Goal: Task Accomplishment & Management: Manage account settings

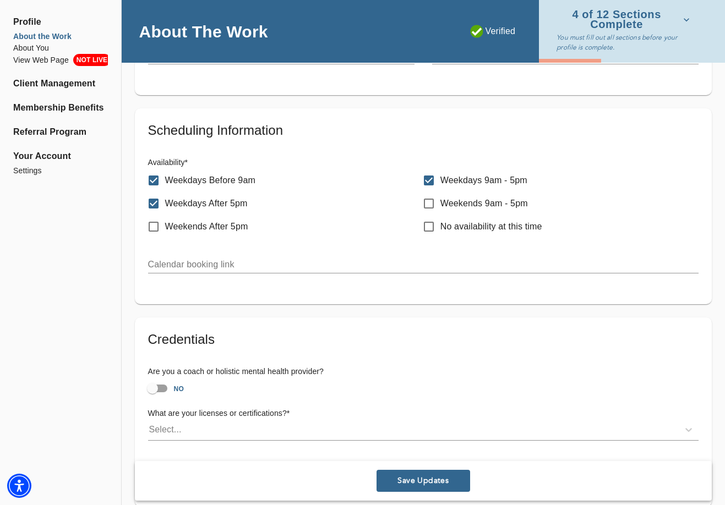
scroll to position [576, 0]
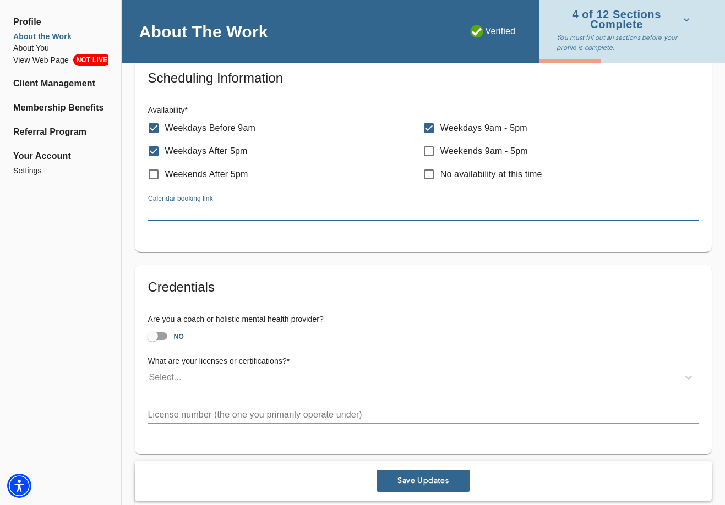
click at [216, 209] on input "text" at bounding box center [423, 213] width 551 height 18
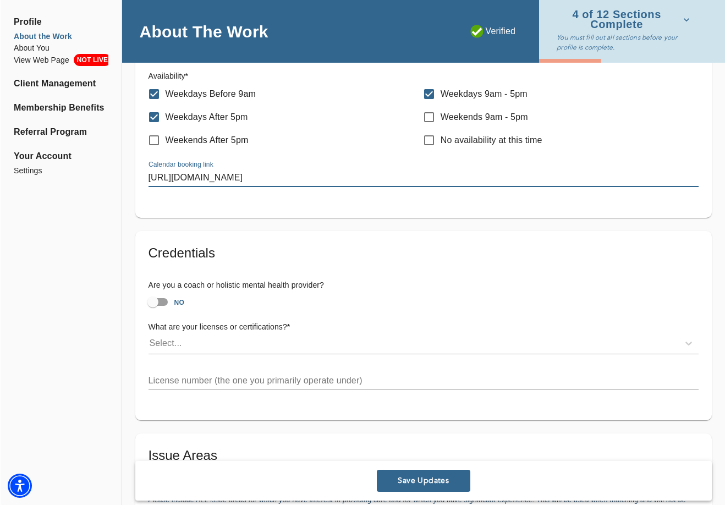
scroll to position [623, 0]
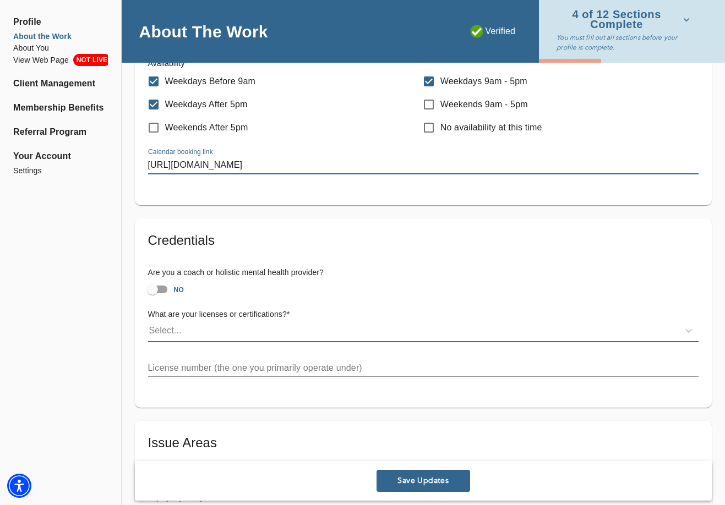
type input "[URL][DOMAIN_NAME]"
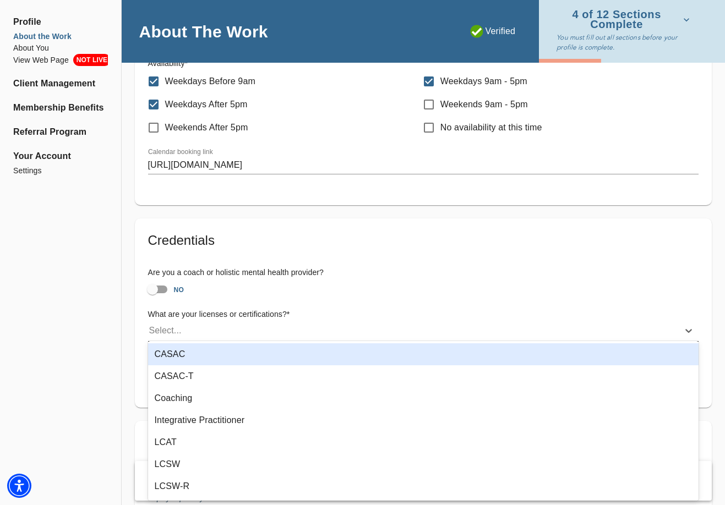
click at [201, 326] on div "Select..." at bounding box center [413, 331] width 531 height 18
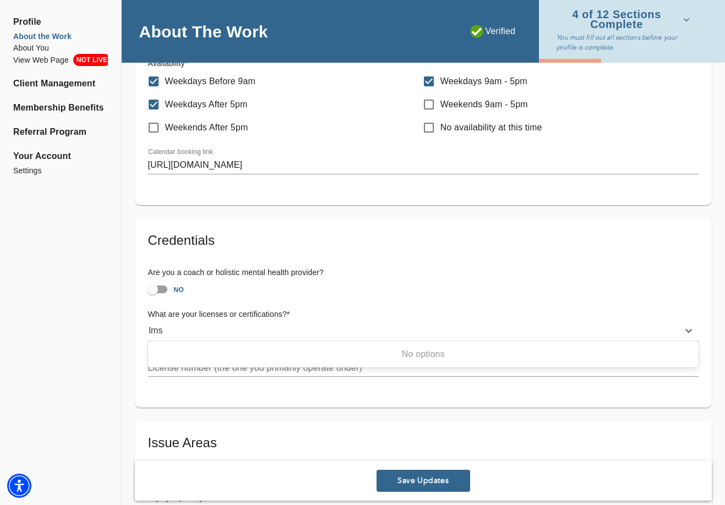
type input "lmsw"
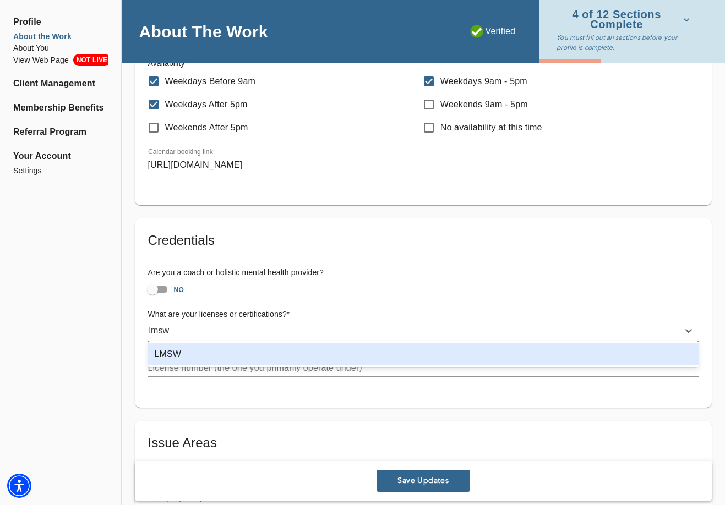
click at [167, 351] on div "LMSW" at bounding box center [423, 354] width 551 height 22
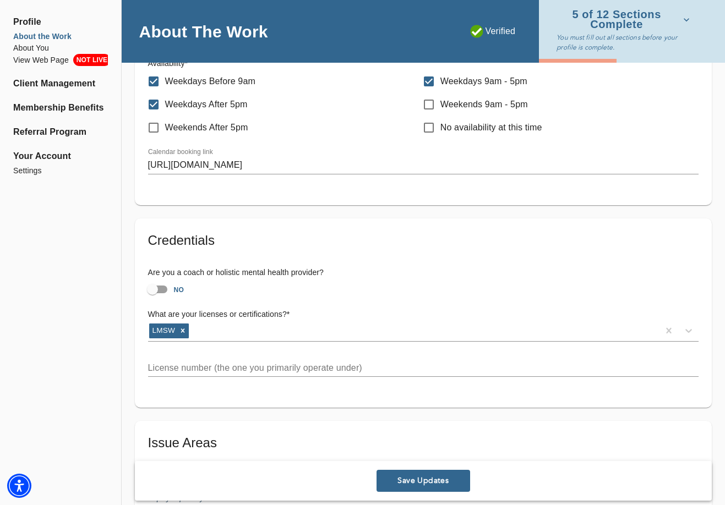
click at [176, 364] on input "text" at bounding box center [423, 368] width 551 height 18
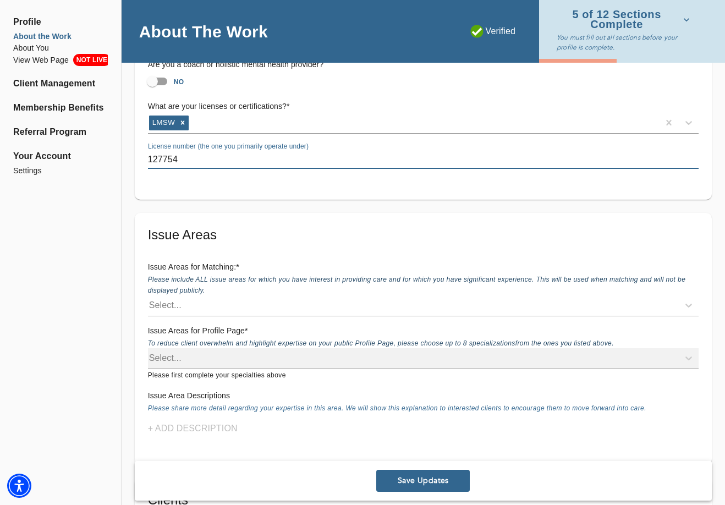
scroll to position [840, 0]
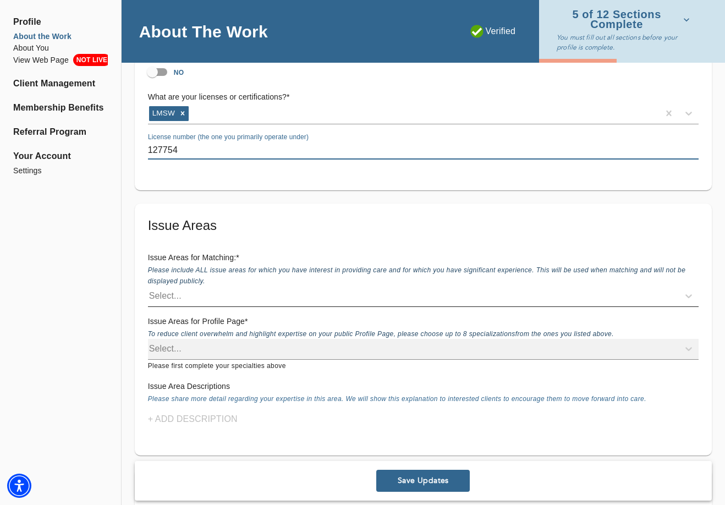
type input "127754"
click at [197, 301] on div "Select..." at bounding box center [423, 296] width 551 height 21
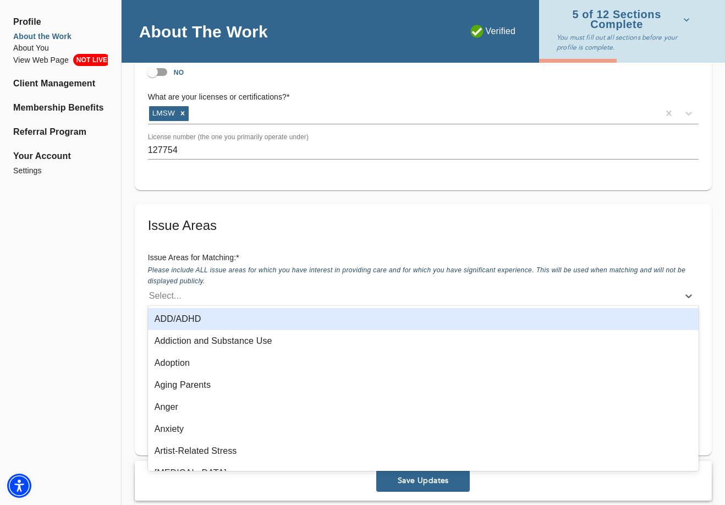
click at [193, 321] on div "ADD/ADHD" at bounding box center [423, 319] width 551 height 22
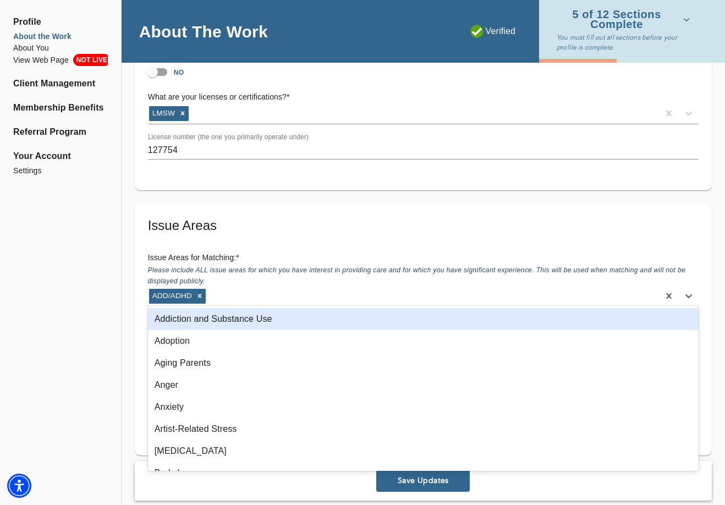
click at [193, 318] on div "Addiction and Substance Use" at bounding box center [423, 319] width 551 height 22
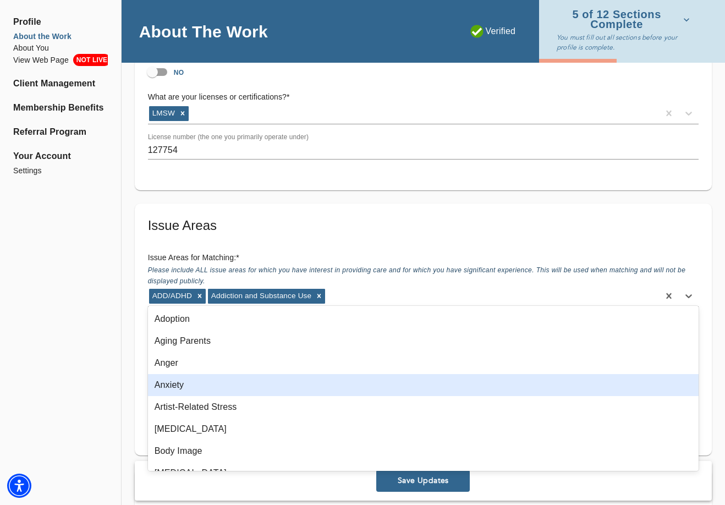
click at [183, 380] on div "Anxiety" at bounding box center [423, 385] width 551 height 22
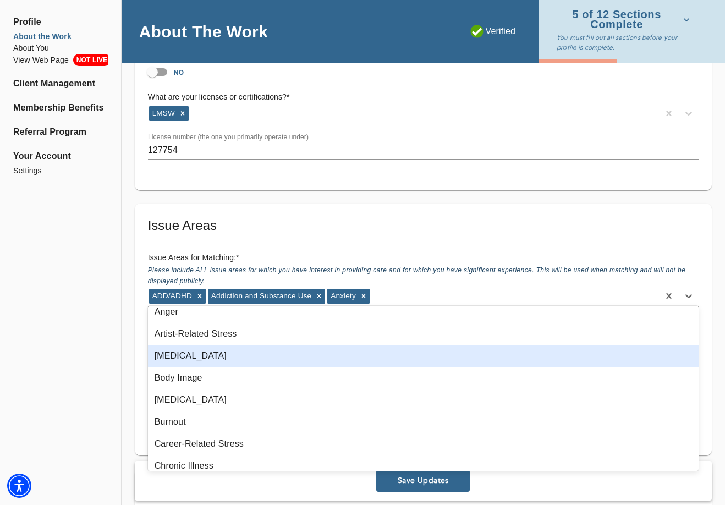
scroll to position [52, 0]
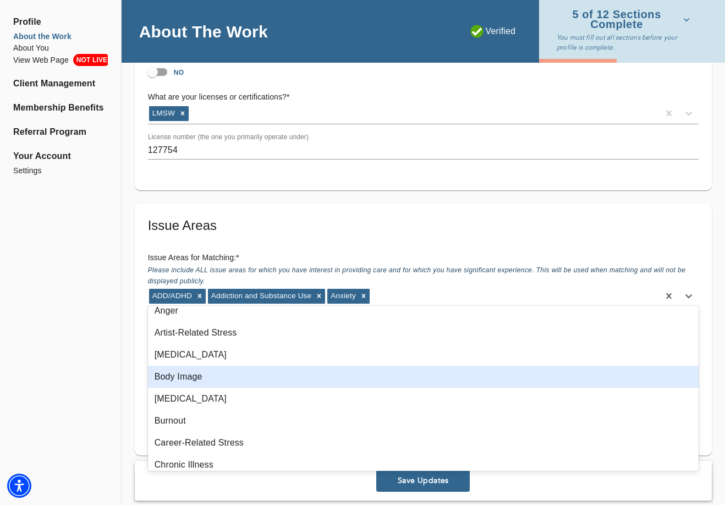
click at [187, 380] on div "Body Image" at bounding box center [423, 377] width 551 height 22
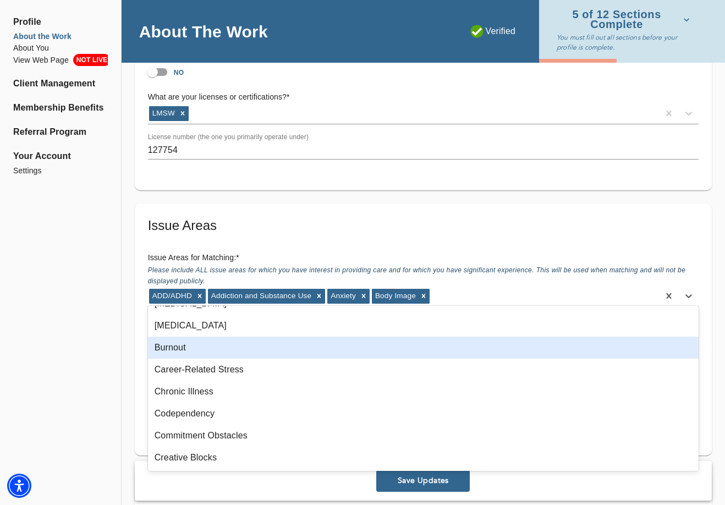
scroll to position [108, 0]
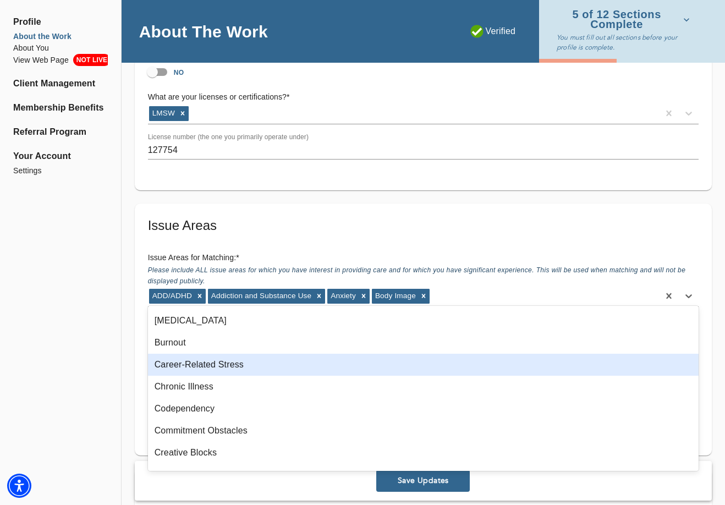
click at [199, 368] on div "Career-Related Stress" at bounding box center [423, 365] width 551 height 22
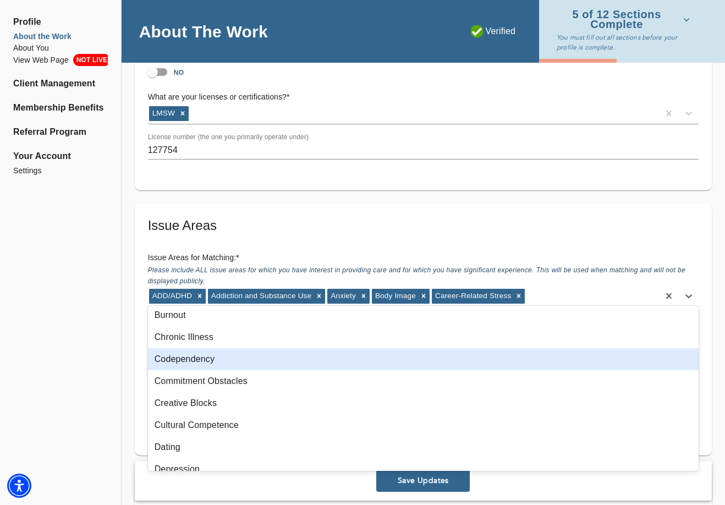
scroll to position [160, 0]
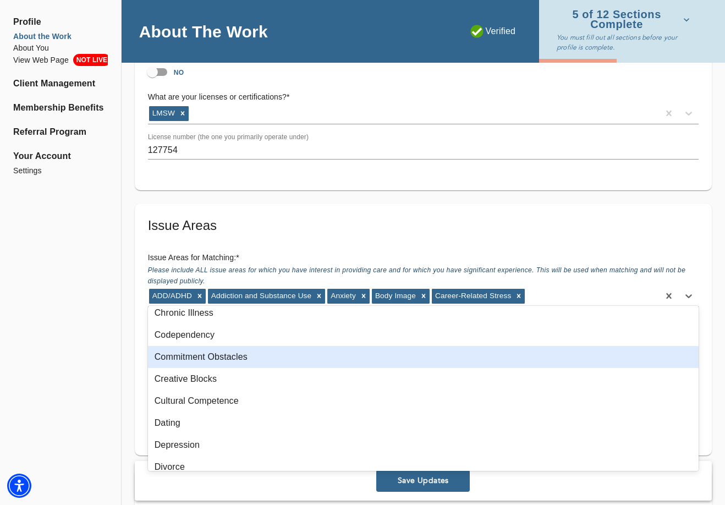
click at [209, 360] on div "Commitment Obstacles" at bounding box center [423, 357] width 551 height 22
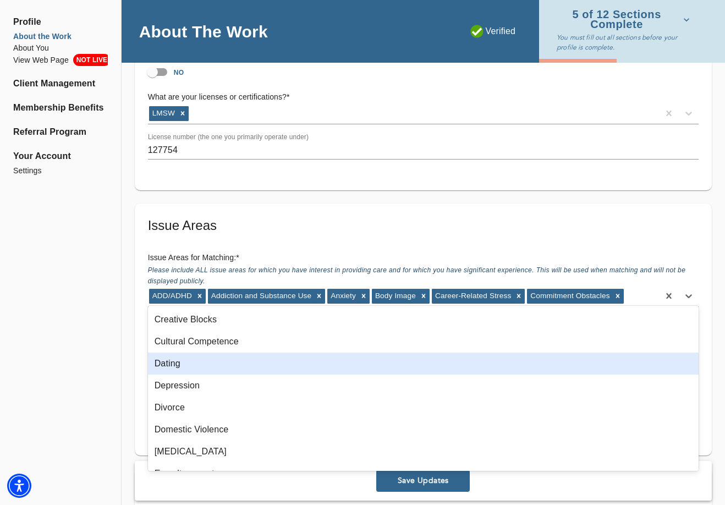
scroll to position [205, 0]
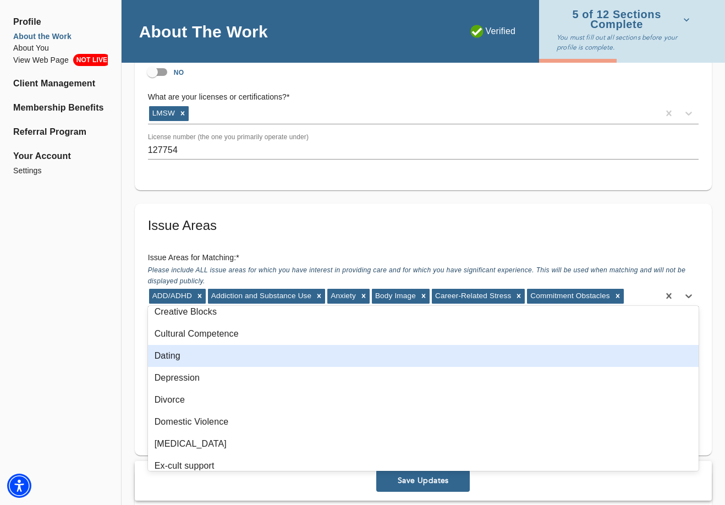
click at [185, 359] on div "Dating" at bounding box center [423, 356] width 551 height 22
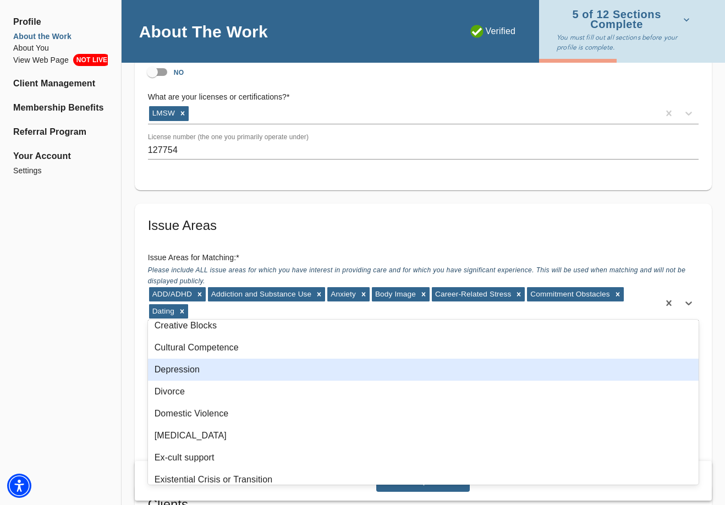
click at [184, 370] on div "Depression" at bounding box center [423, 370] width 551 height 22
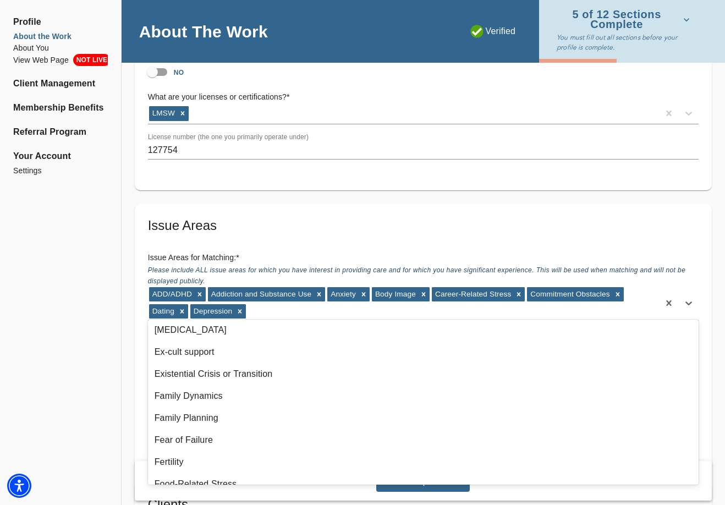
scroll to position [301, 0]
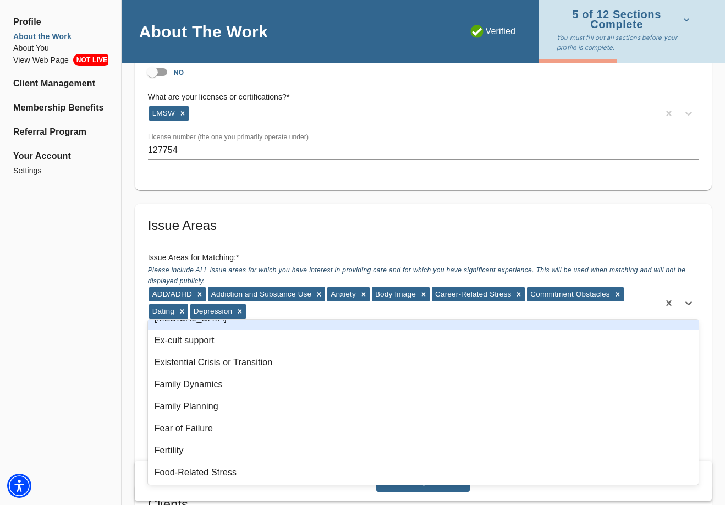
click at [185, 325] on div "[MEDICAL_DATA]" at bounding box center [423, 319] width 551 height 22
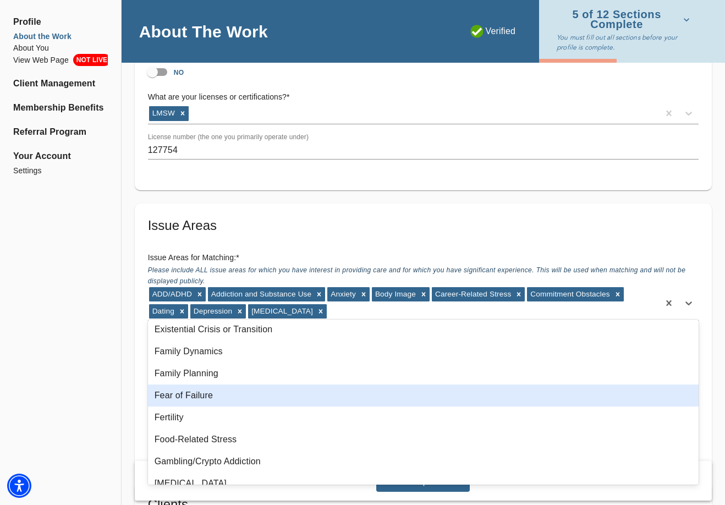
scroll to position [315, 0]
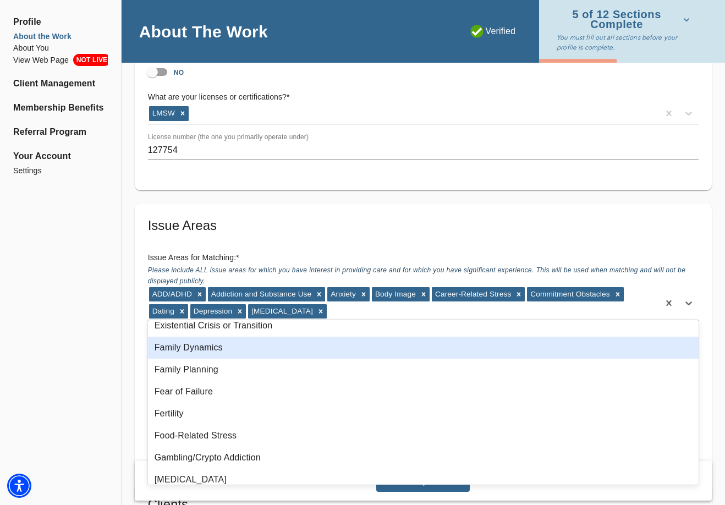
click at [183, 352] on div "Family Dynamics" at bounding box center [423, 348] width 551 height 22
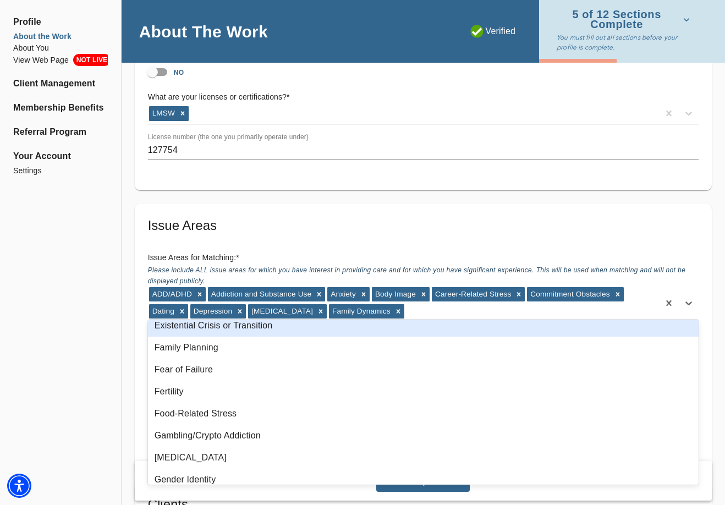
click at [194, 333] on div "Existential Crisis or Transition" at bounding box center [423, 326] width 551 height 22
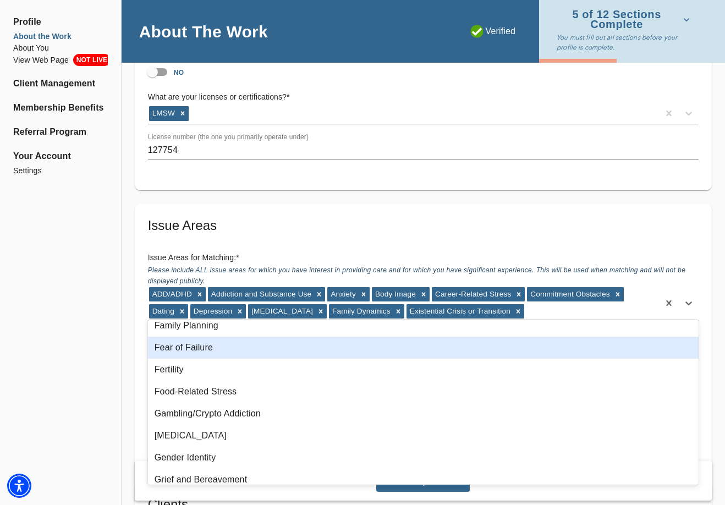
click at [194, 352] on div "Fear of Failure" at bounding box center [423, 348] width 551 height 22
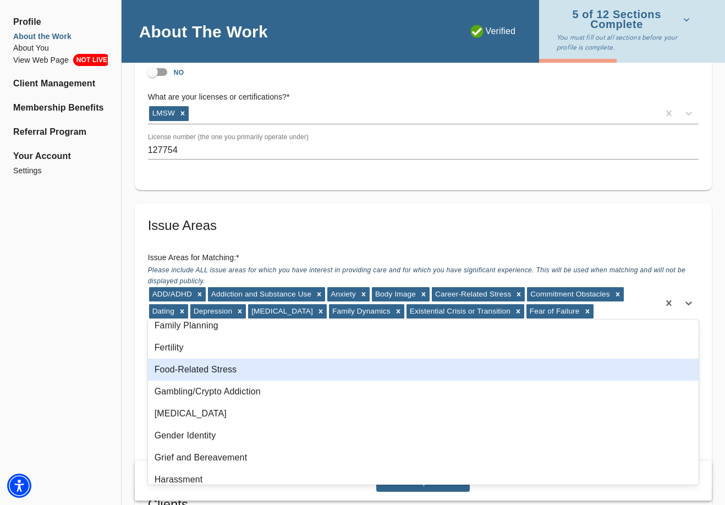
click at [212, 369] on div "Food-Related Stress" at bounding box center [423, 370] width 551 height 22
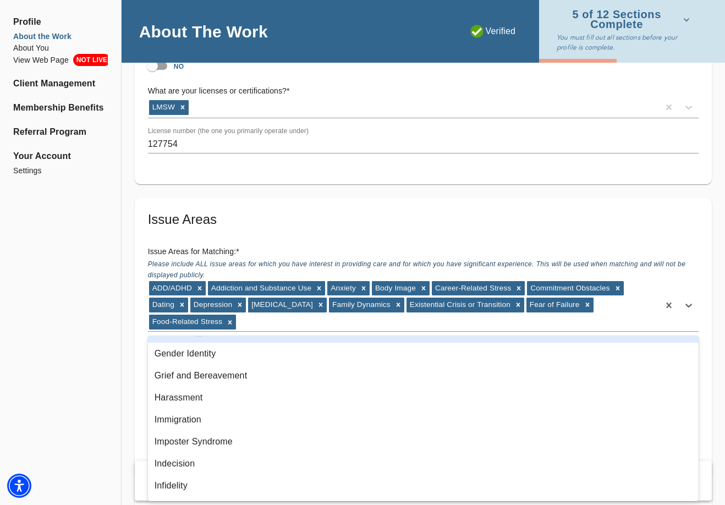
scroll to position [847, 0]
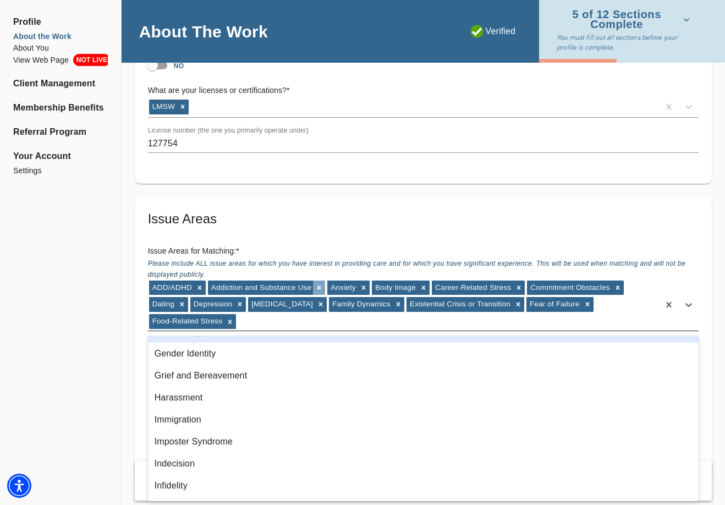
click at [319, 284] on icon at bounding box center [319, 288] width 8 height 8
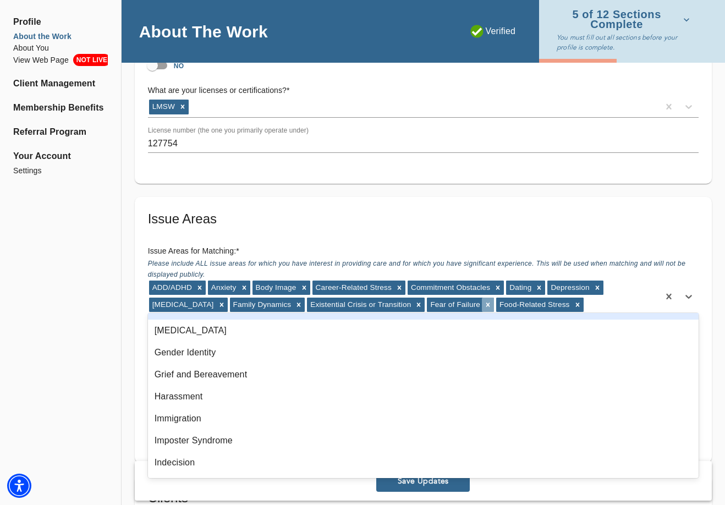
click at [484, 302] on icon at bounding box center [488, 305] width 8 height 8
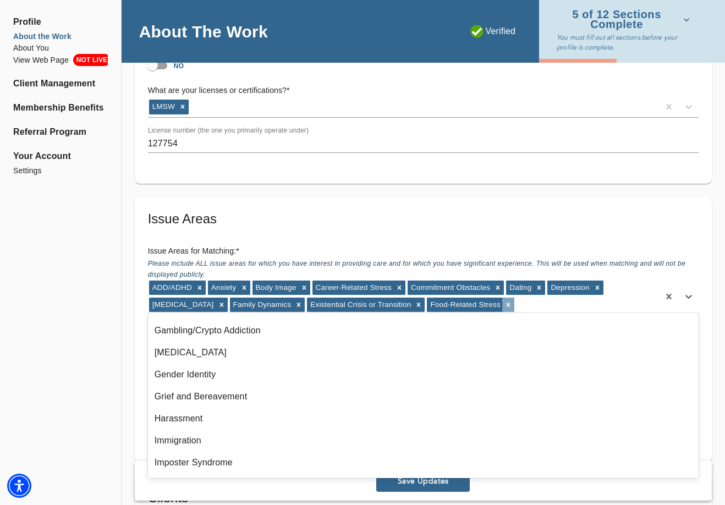
click at [505, 301] on icon at bounding box center [509, 305] width 8 height 8
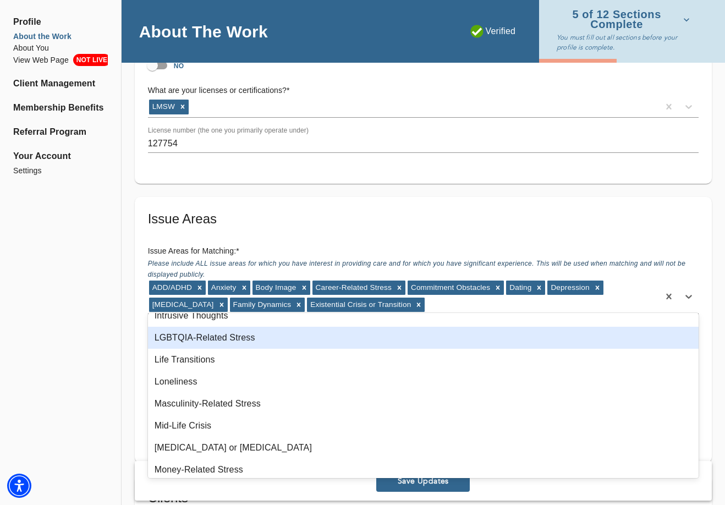
scroll to position [672, 0]
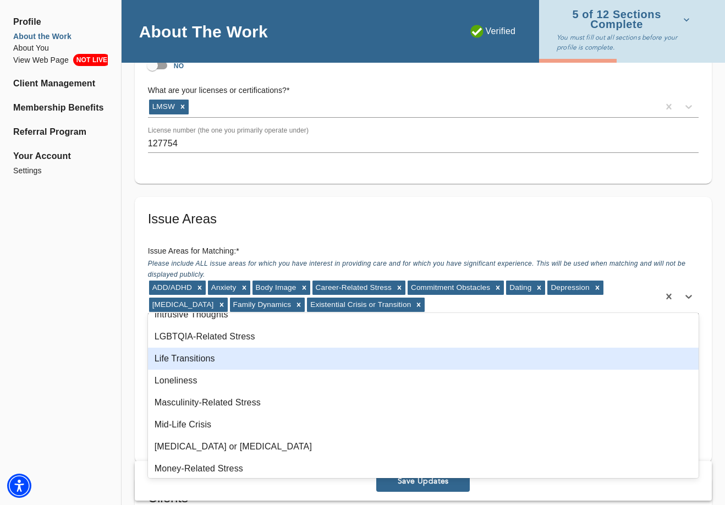
click at [216, 361] on div "Life Transitions" at bounding box center [423, 359] width 551 height 22
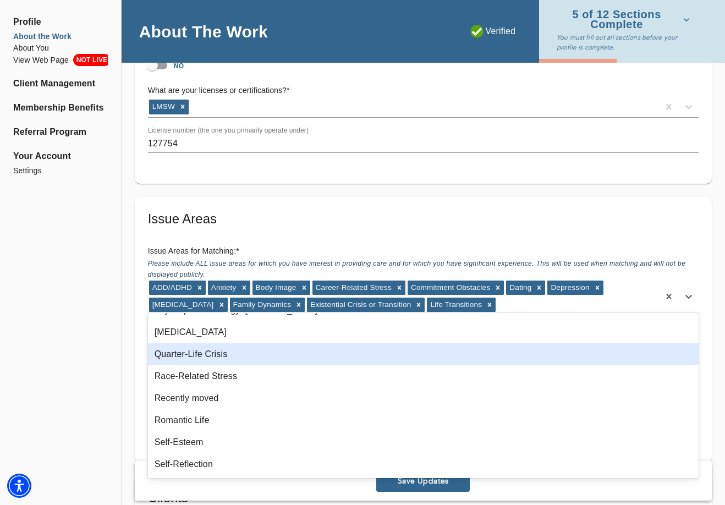
scroll to position [1117, 0]
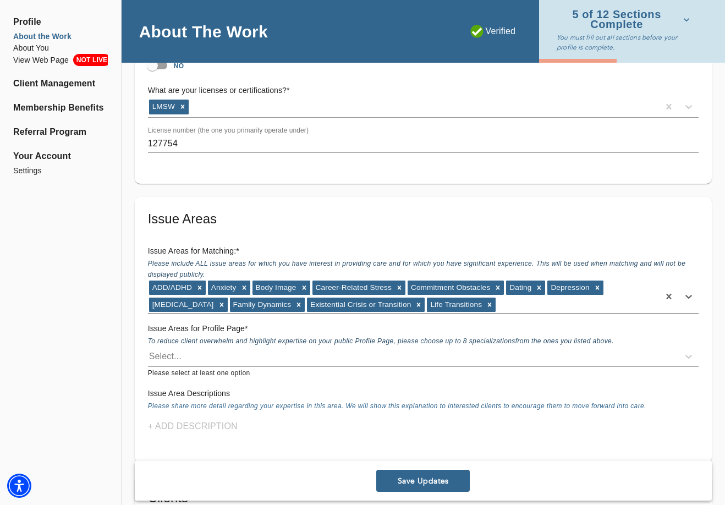
click at [526, 302] on div "ADD/ADHD Anxiety Body Image Career-Related Stress Commitment Obstacles Dating […" at bounding box center [403, 297] width 511 height 34
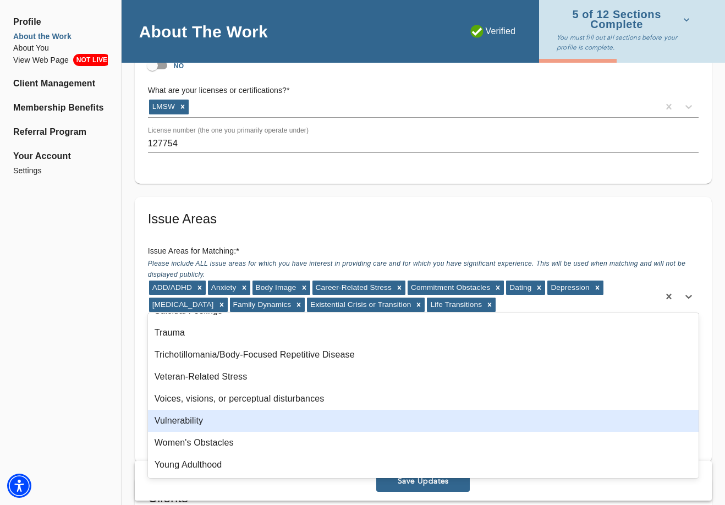
scroll to position [1491, 0]
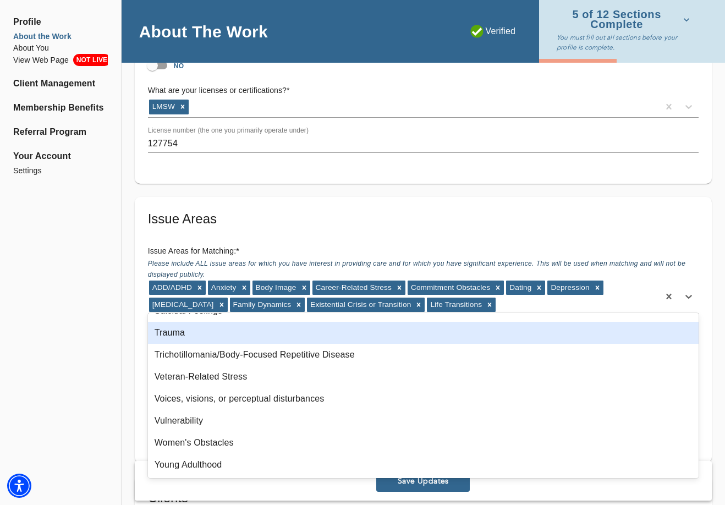
click at [213, 341] on div "Trauma" at bounding box center [423, 333] width 551 height 22
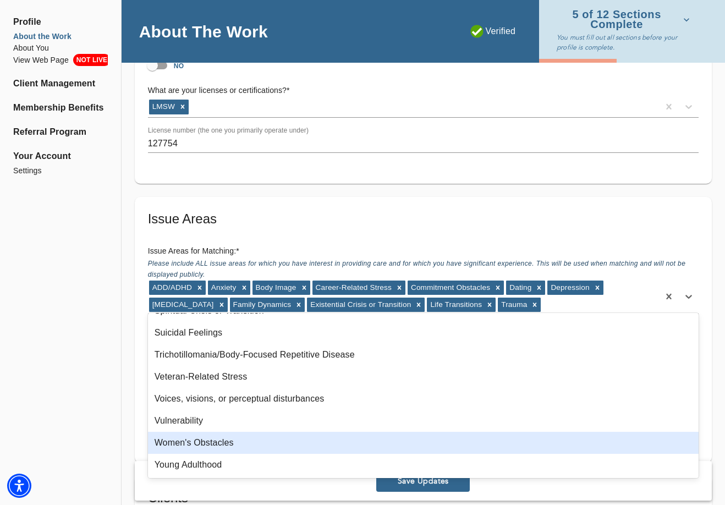
click at [210, 441] on div "Women's Obstacles" at bounding box center [423, 443] width 551 height 22
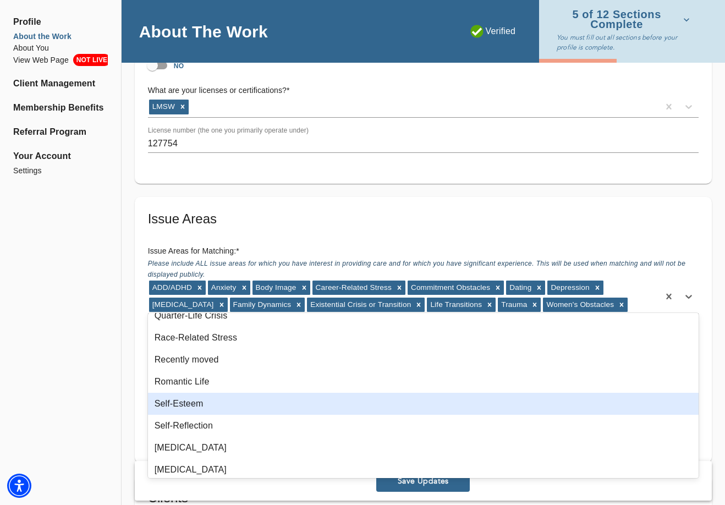
scroll to position [1155, 0]
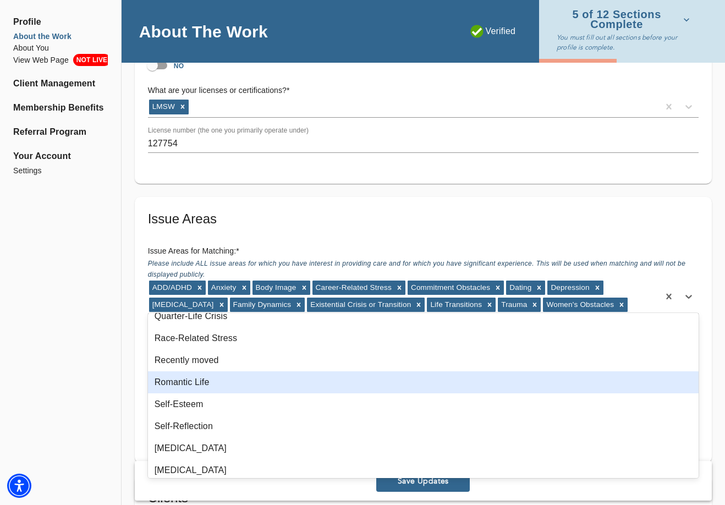
click at [221, 389] on div "Romantic Life" at bounding box center [423, 383] width 551 height 22
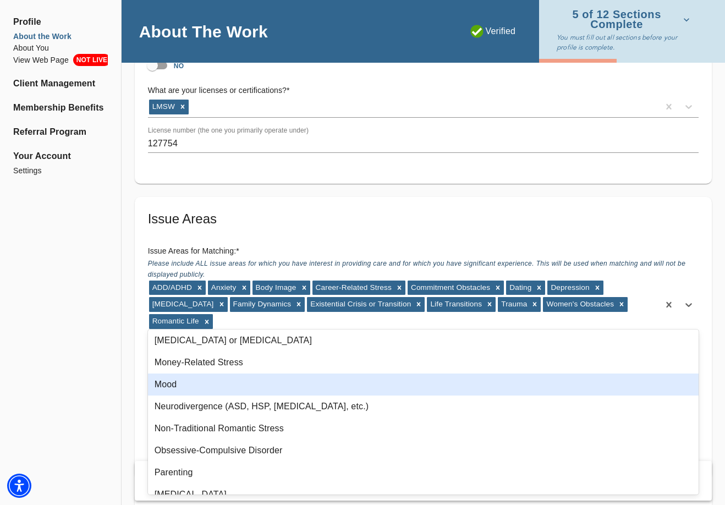
scroll to position [760, 0]
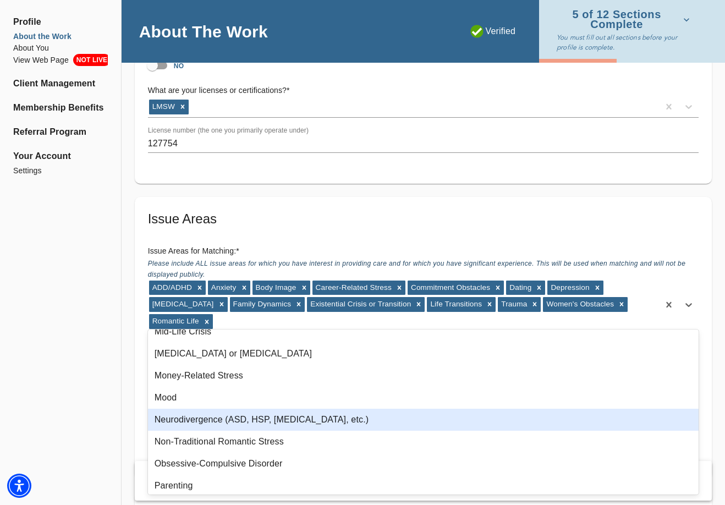
click at [286, 424] on div "Neurodivergence (ASD, HSP, [MEDICAL_DATA], etc.)" at bounding box center [423, 420] width 551 height 22
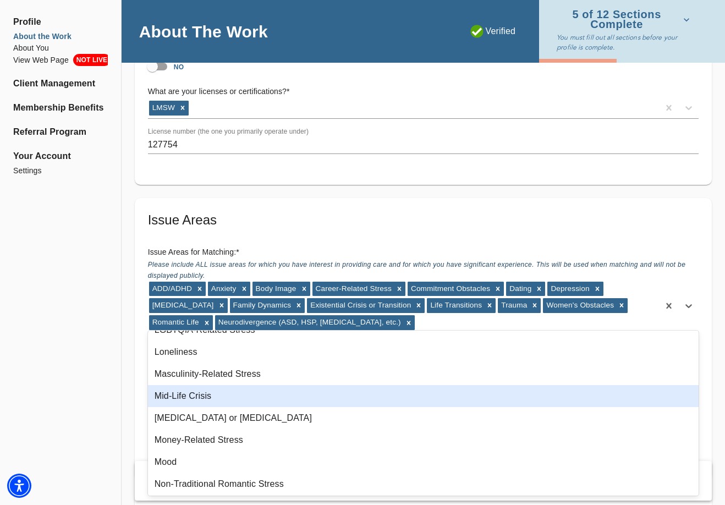
scroll to position [697, 0]
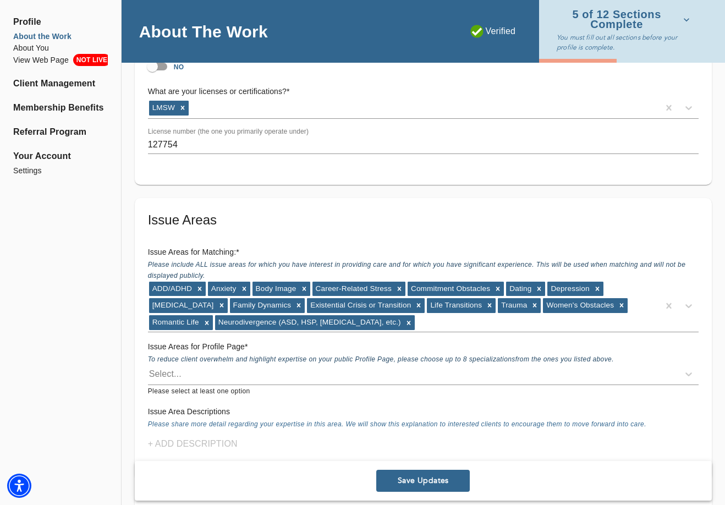
click at [304, 211] on h5 "Issue Areas" at bounding box center [423, 220] width 551 height 18
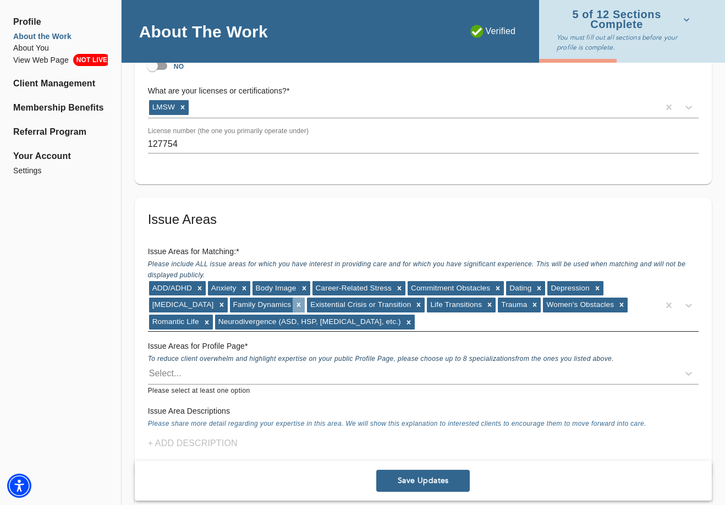
scroll to position [848, 0]
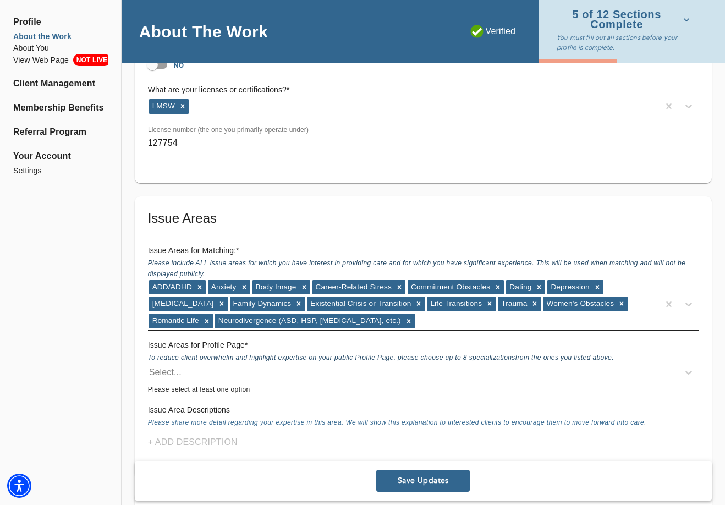
click at [409, 315] on div "ADD/ADHD Anxiety Body Image Career-Related Stress Commitment Obstacles Dating […" at bounding box center [403, 304] width 511 height 51
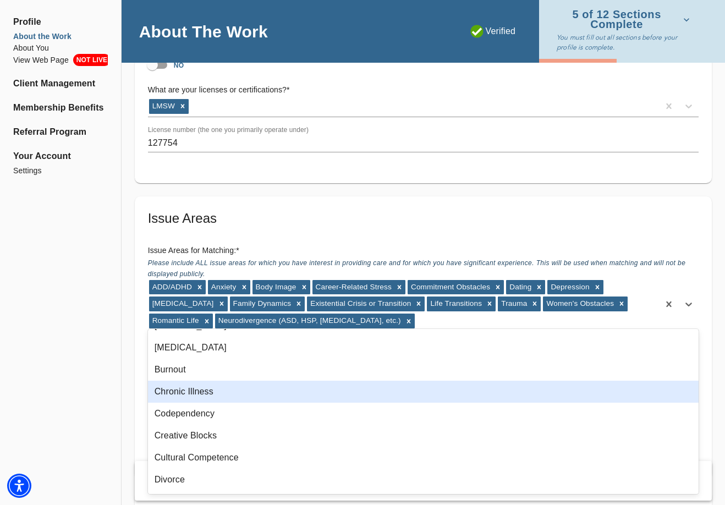
scroll to position [131, 0]
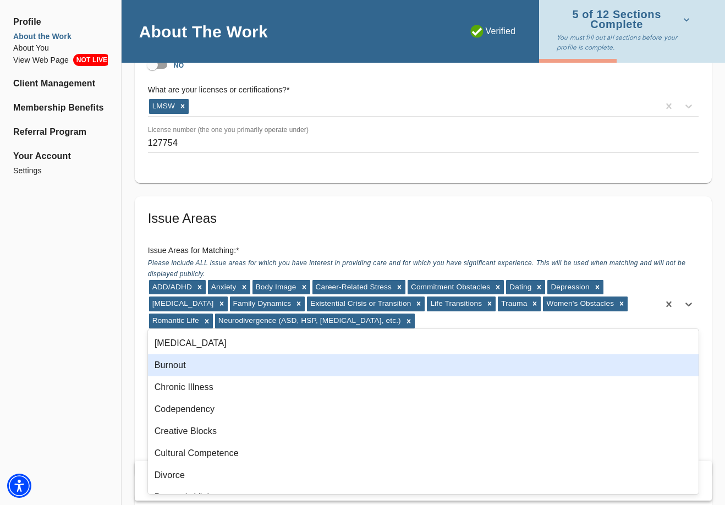
click at [205, 361] on div "Burnout" at bounding box center [423, 365] width 551 height 22
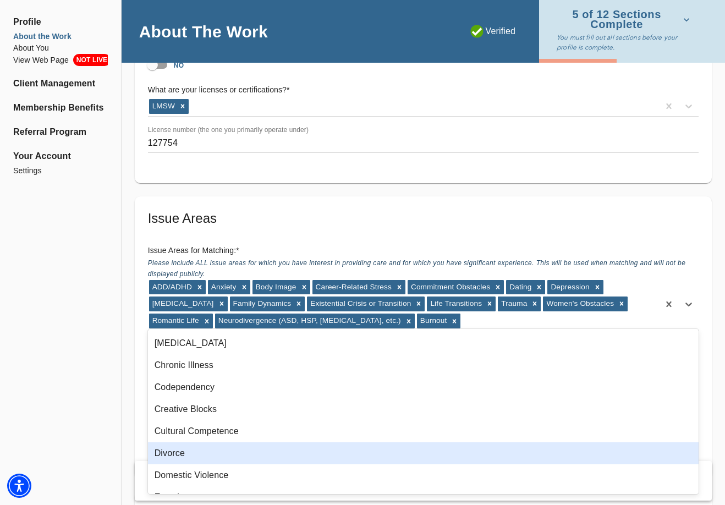
scroll to position [150, 0]
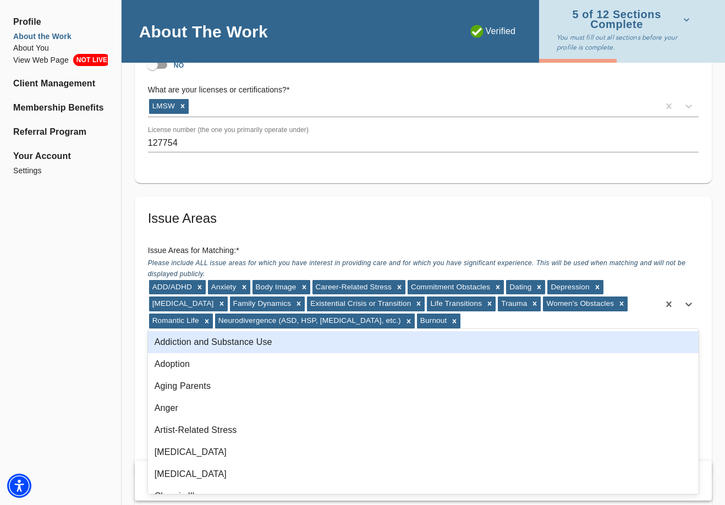
click at [440, 316] on div "ADD/ADHD Anxiety Body Image Career-Related Stress Commitment Obstacles Dating […" at bounding box center [403, 304] width 511 height 51
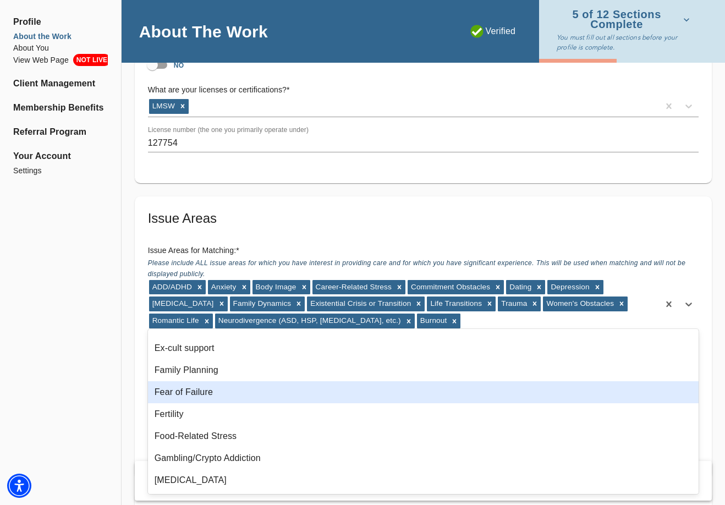
scroll to position [281, 0]
click at [207, 386] on div "Fear of Failure" at bounding box center [423, 392] width 551 height 22
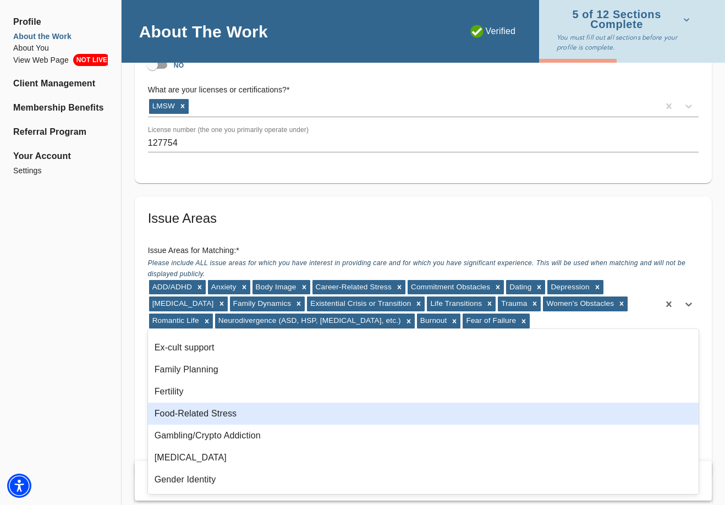
click at [204, 419] on div "Food-Related Stress" at bounding box center [423, 414] width 551 height 22
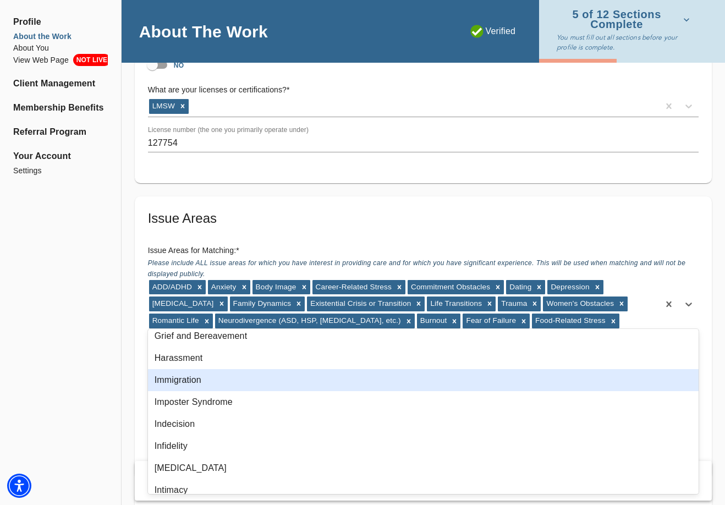
scroll to position [436, 0]
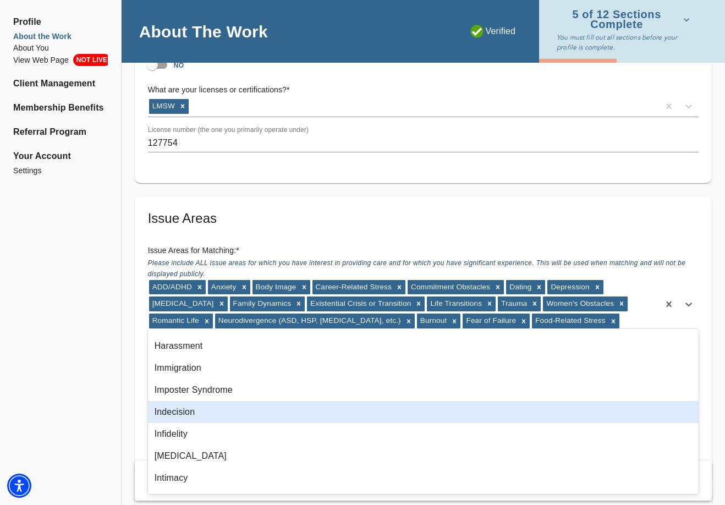
click at [199, 412] on div "Indecision" at bounding box center [423, 412] width 551 height 22
click at [199, 415] on div "Infidelity" at bounding box center [423, 412] width 551 height 22
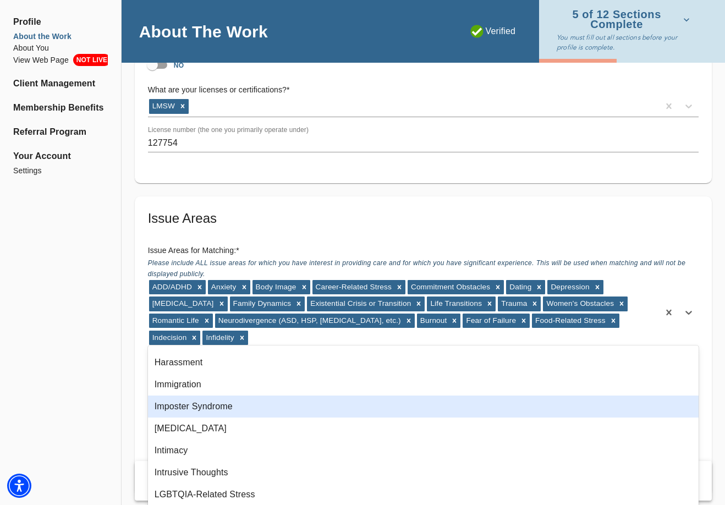
click at [198, 410] on div "Imposter Syndrome" at bounding box center [423, 407] width 551 height 22
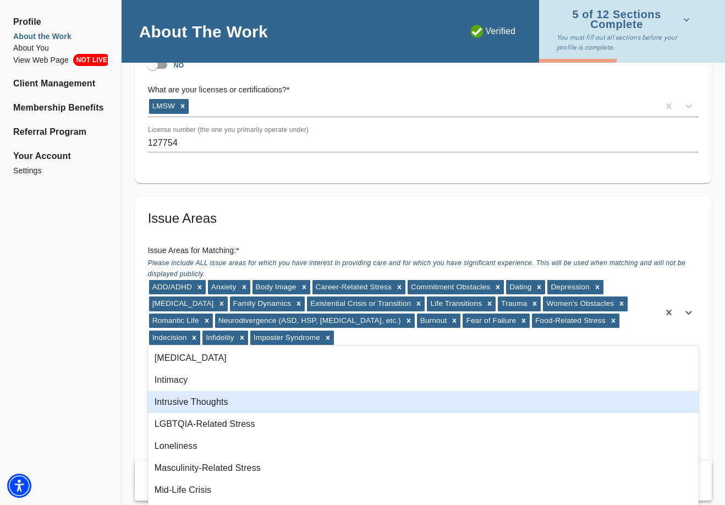
scroll to position [492, 0]
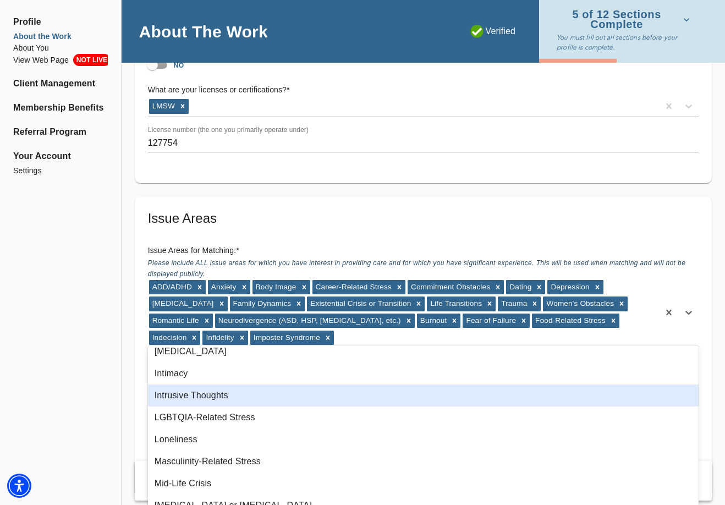
click at [196, 394] on div "Intrusive Thoughts" at bounding box center [423, 396] width 551 height 22
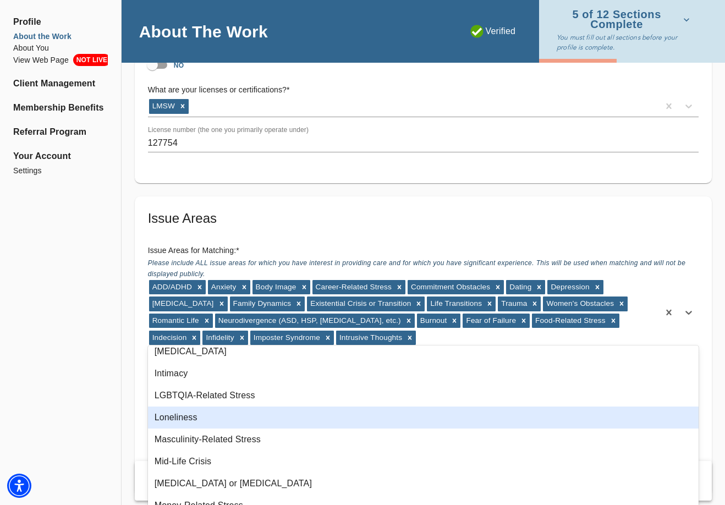
click at [199, 419] on div "Loneliness" at bounding box center [423, 418] width 551 height 22
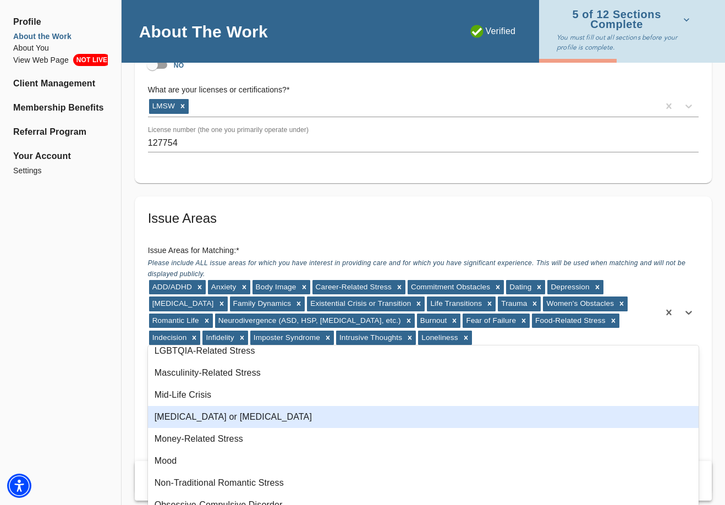
scroll to position [554, 0]
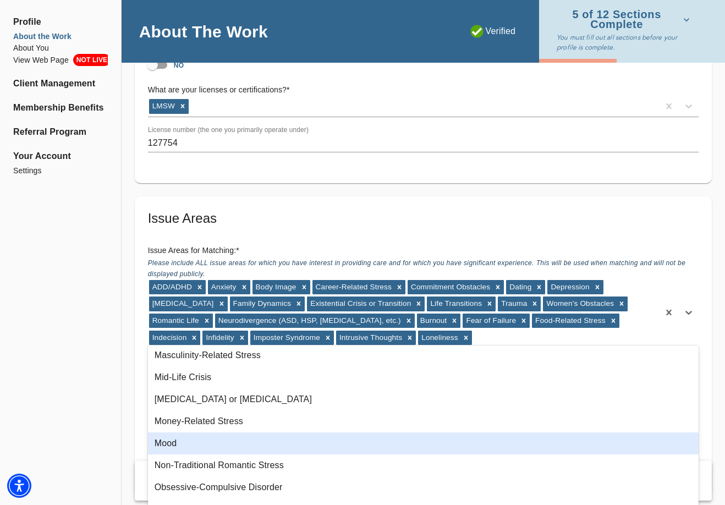
click at [203, 440] on div "Mood" at bounding box center [423, 444] width 551 height 22
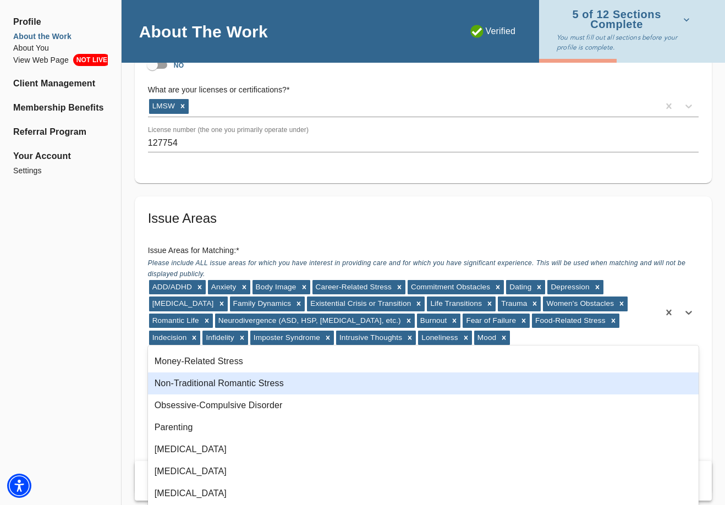
scroll to position [630, 0]
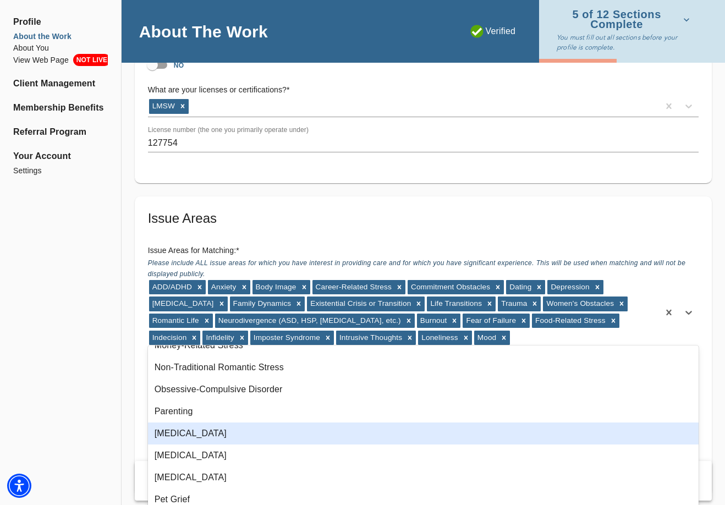
click at [217, 440] on div "[MEDICAL_DATA]" at bounding box center [423, 434] width 551 height 22
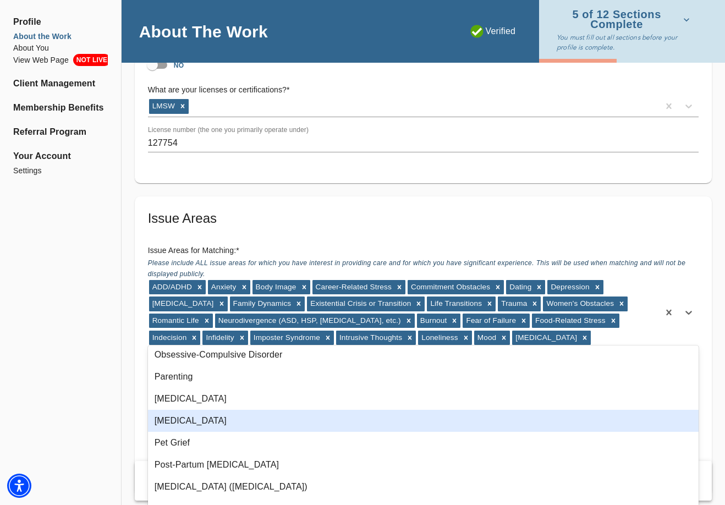
click at [221, 428] on div "[MEDICAL_DATA]" at bounding box center [423, 421] width 551 height 22
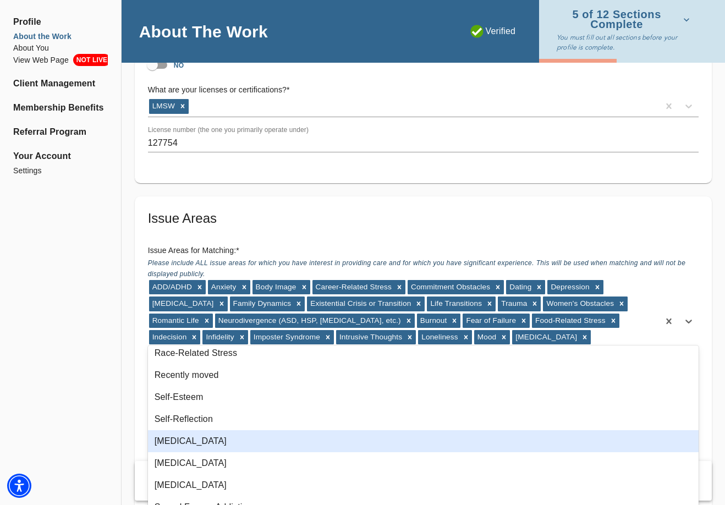
scroll to position [885, 0]
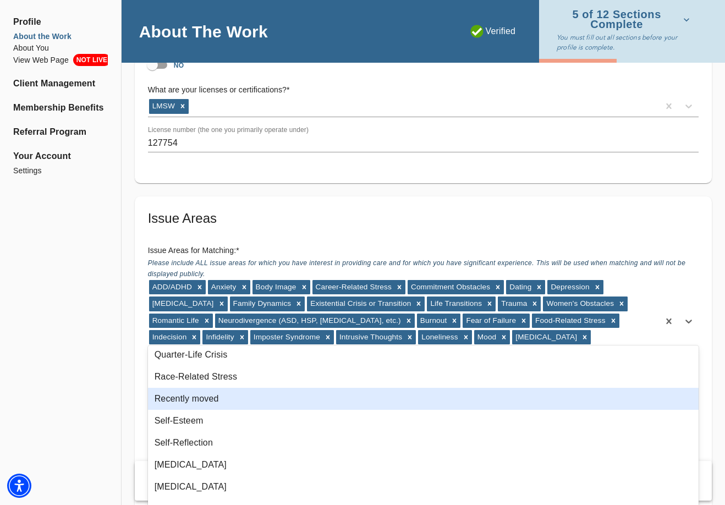
click at [237, 402] on div "Recently moved" at bounding box center [423, 399] width 551 height 22
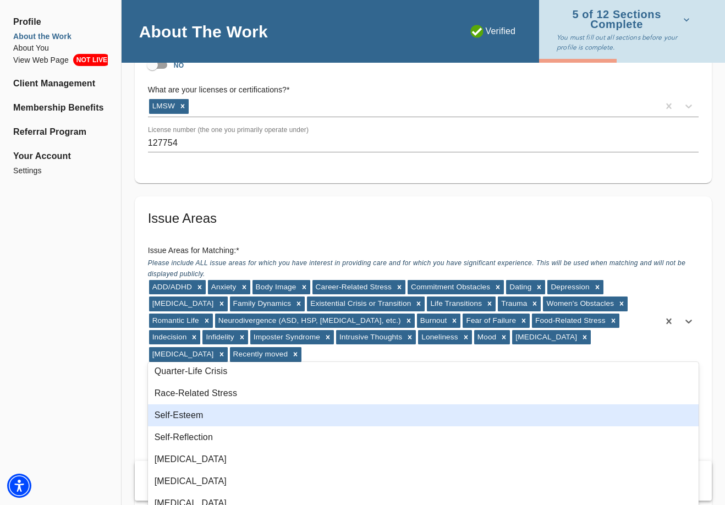
click at [237, 416] on div "Self-Esteem" at bounding box center [423, 416] width 551 height 22
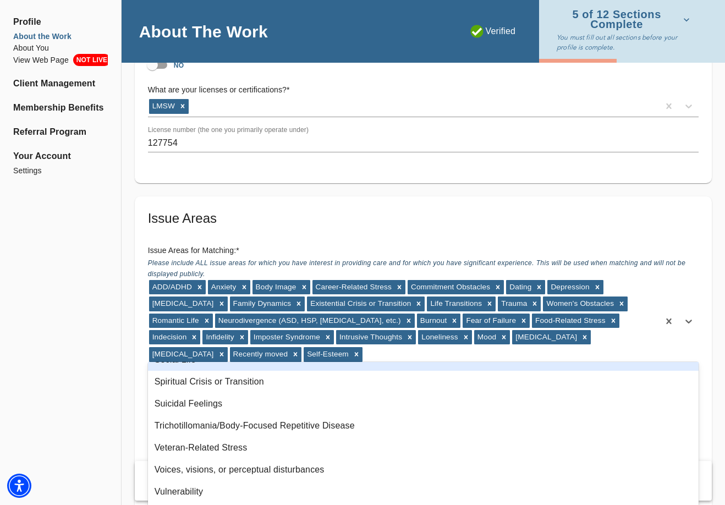
scroll to position [1116, 0]
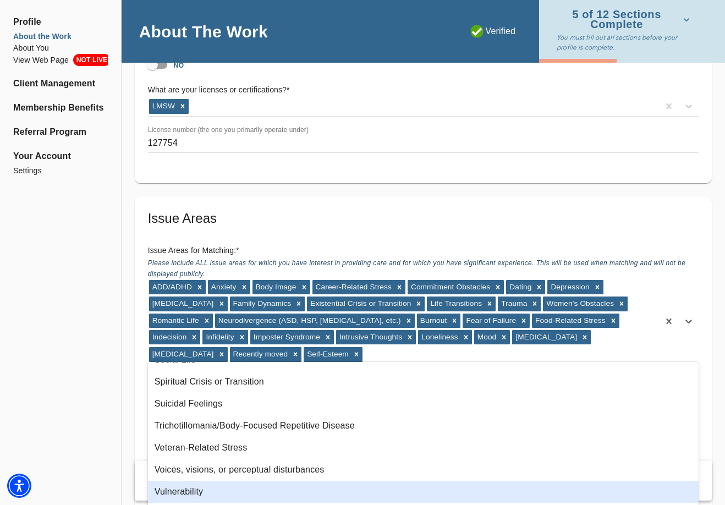
click at [193, 489] on div "Vulnerability" at bounding box center [423, 492] width 551 height 22
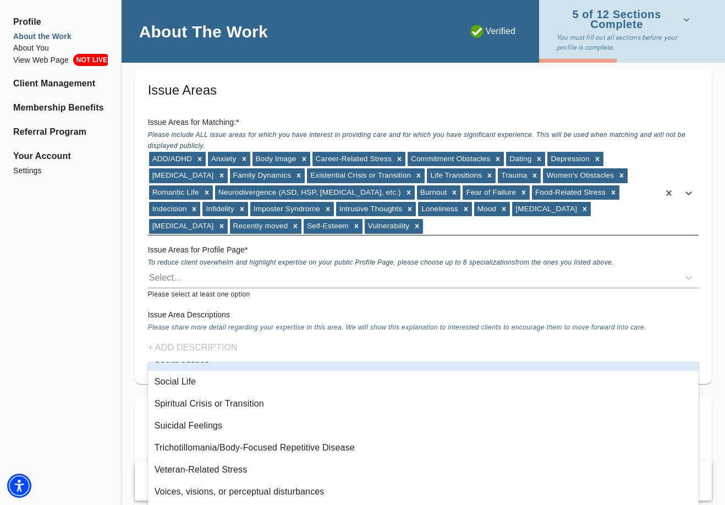
scroll to position [977, 0]
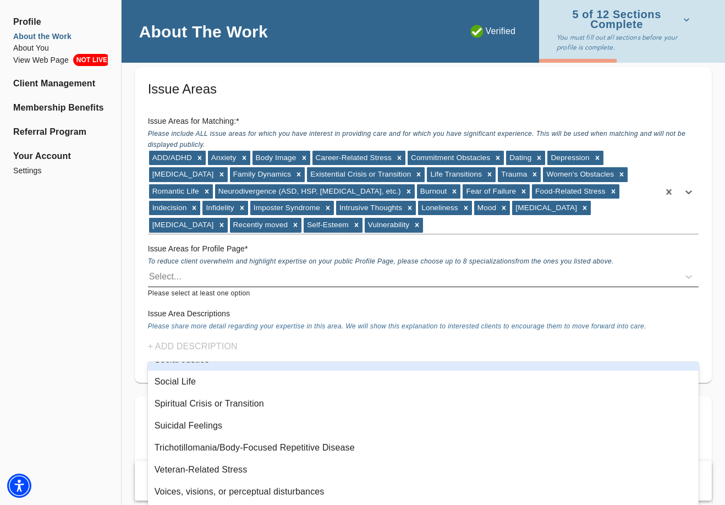
click at [223, 271] on div "Select..." at bounding box center [413, 277] width 531 height 18
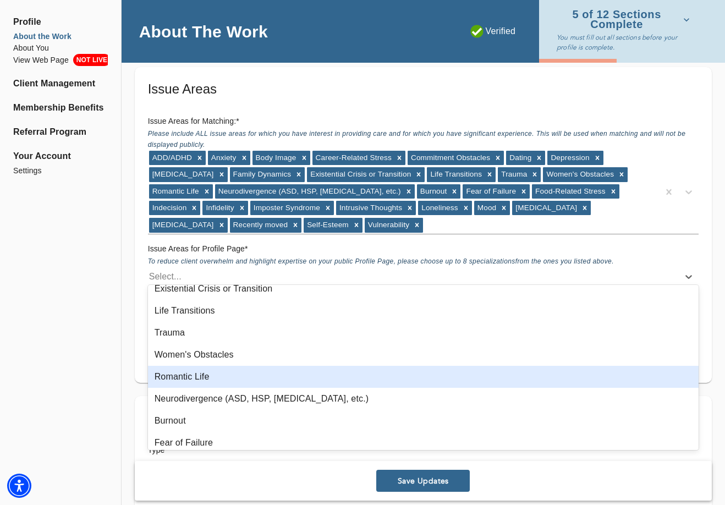
scroll to position [208, 0]
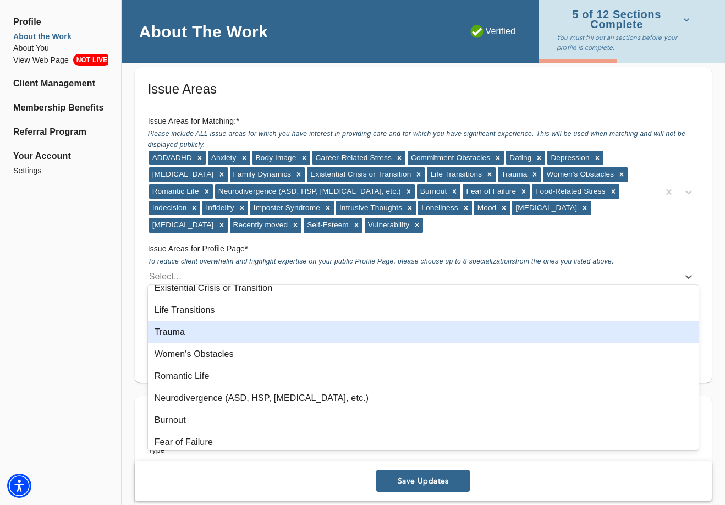
click at [194, 336] on div "Trauma" at bounding box center [423, 332] width 551 height 22
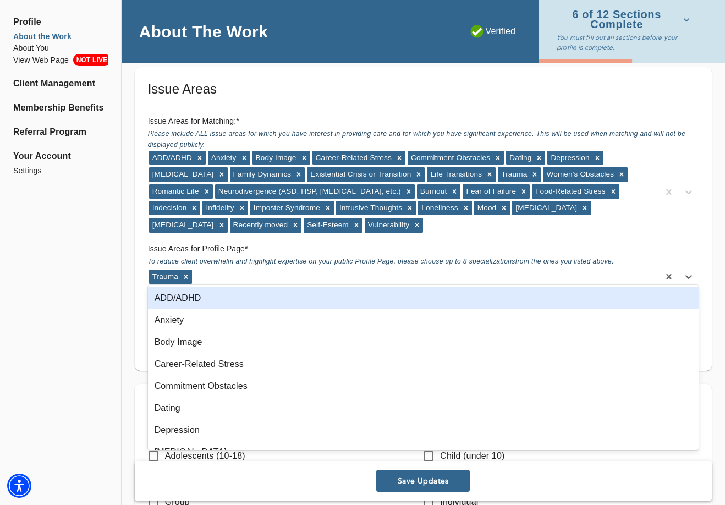
click at [219, 268] on div "Trauma" at bounding box center [403, 277] width 511 height 18
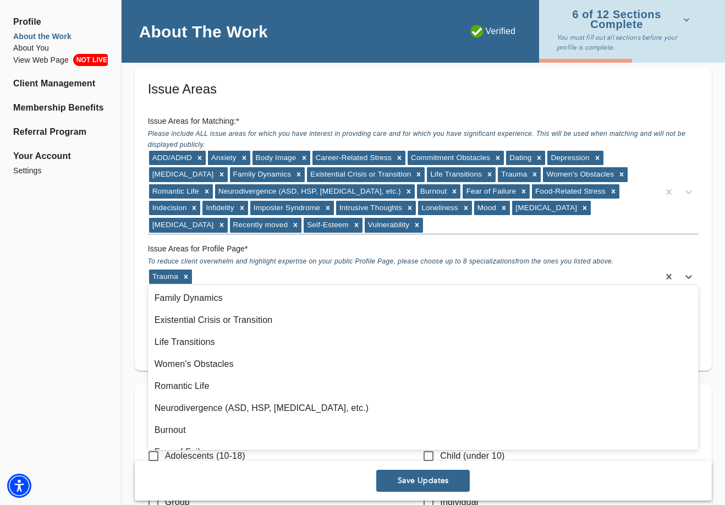
scroll to position [176, 0]
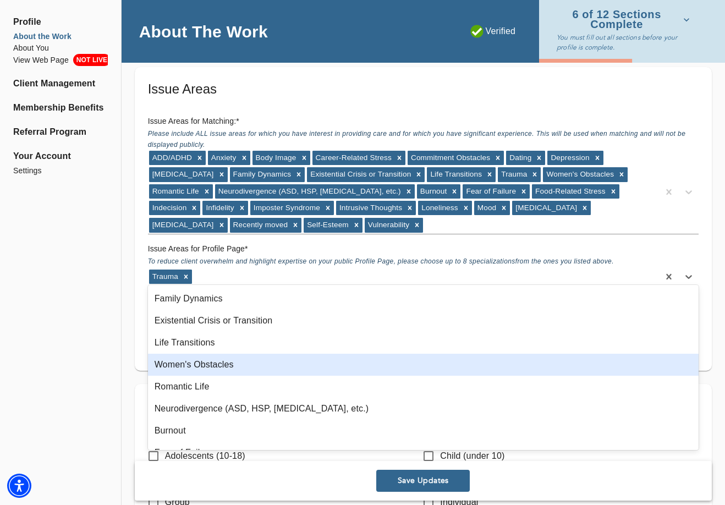
click at [202, 366] on div "Women's Obstacles" at bounding box center [423, 365] width 551 height 22
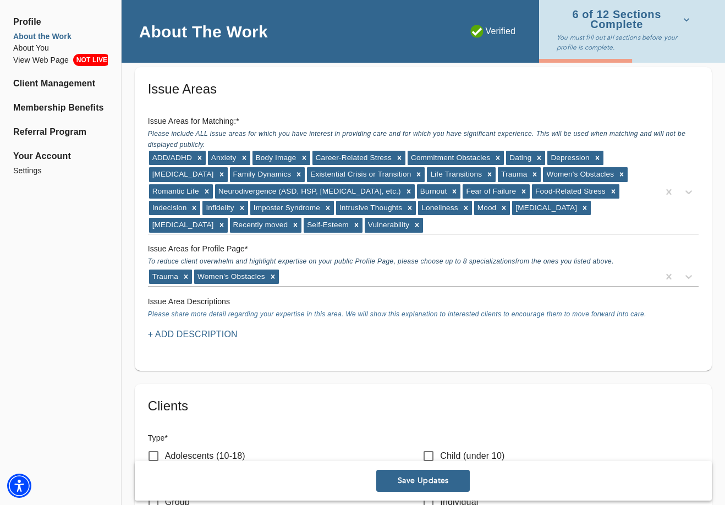
click at [298, 272] on div "Trauma Women's Obstacles" at bounding box center [403, 277] width 511 height 18
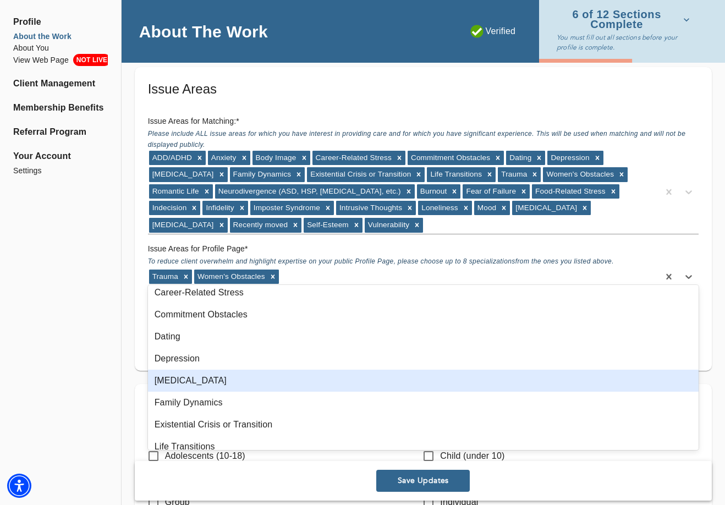
scroll to position [0, 0]
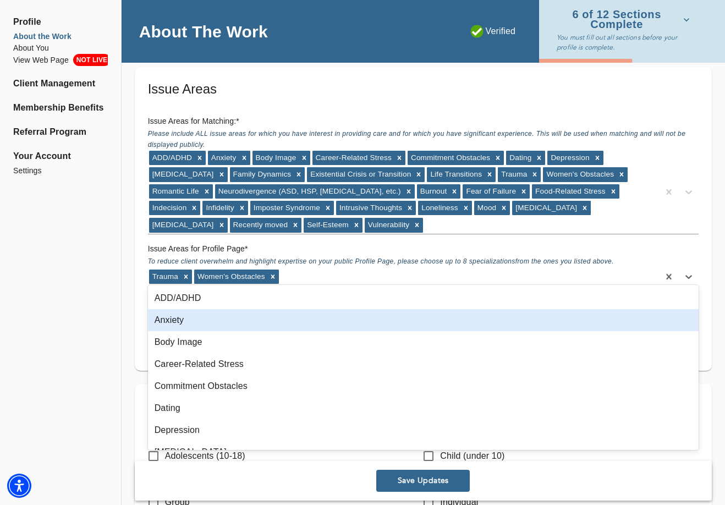
click at [179, 321] on div "Anxiety" at bounding box center [423, 320] width 551 height 22
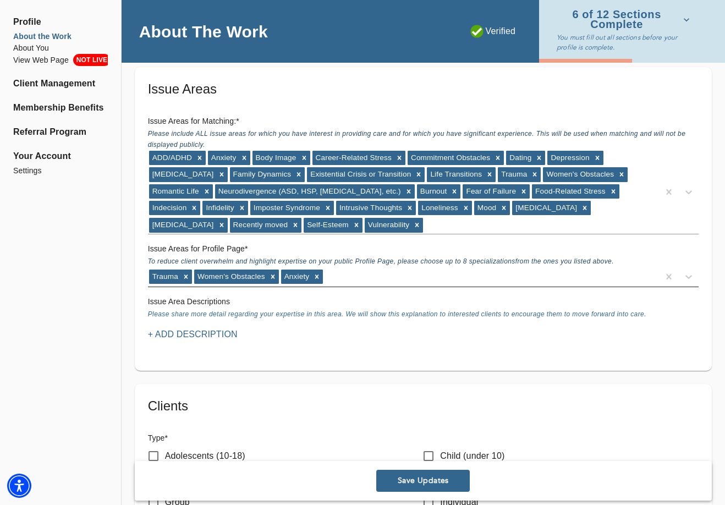
click at [369, 274] on div "Trauma Women's Obstacles Anxiety" at bounding box center [403, 277] width 511 height 18
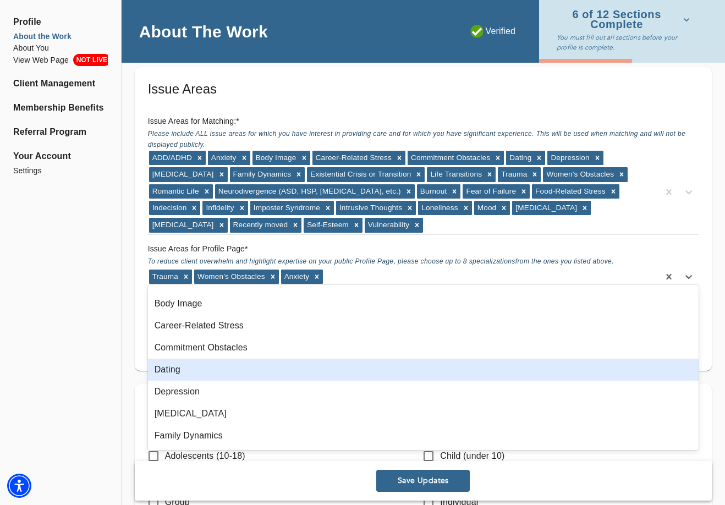
scroll to position [17, 0]
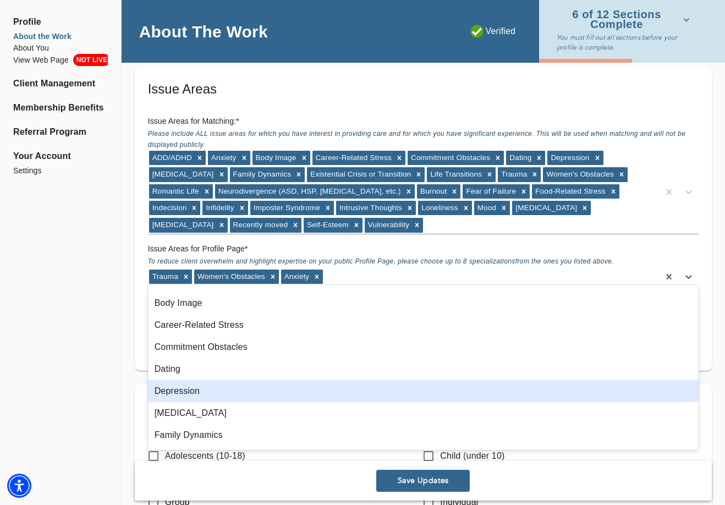
click at [225, 387] on div "Depression" at bounding box center [423, 391] width 551 height 22
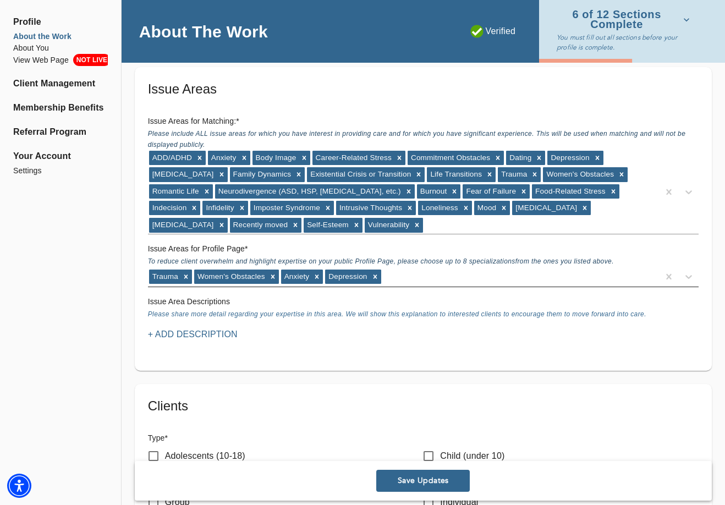
click at [452, 276] on div "Trauma Women's Obstacles Anxiety [MEDICAL_DATA]" at bounding box center [403, 277] width 511 height 18
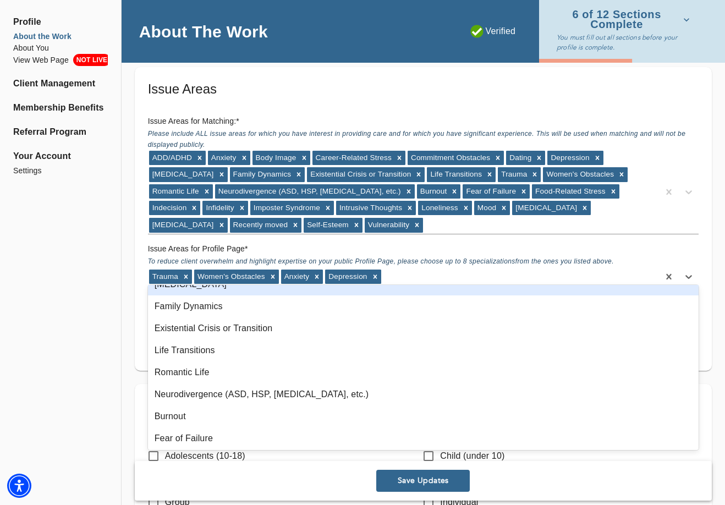
scroll to position [125, 0]
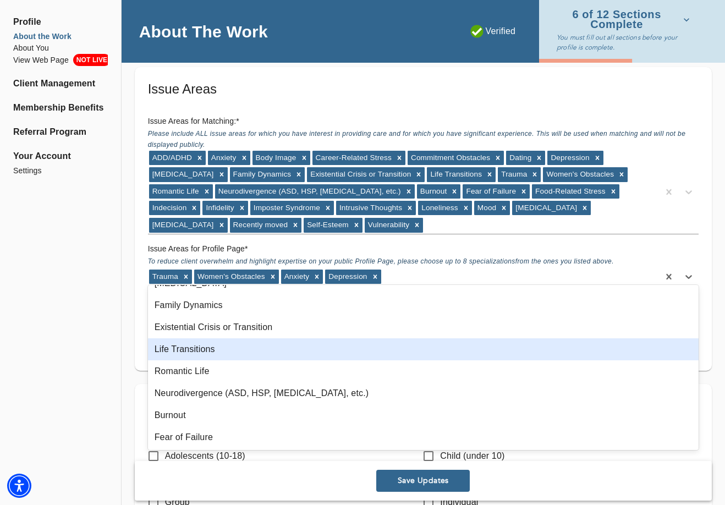
click at [275, 353] on div "Life Transitions" at bounding box center [423, 350] width 551 height 22
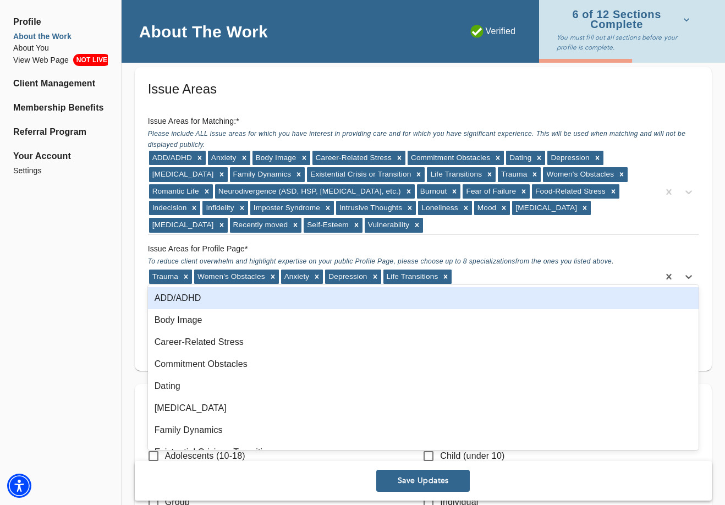
click at [477, 268] on div "Trauma Women's Obstacles Anxiety [MEDICAL_DATA] Life Transitions" at bounding box center [403, 277] width 511 height 18
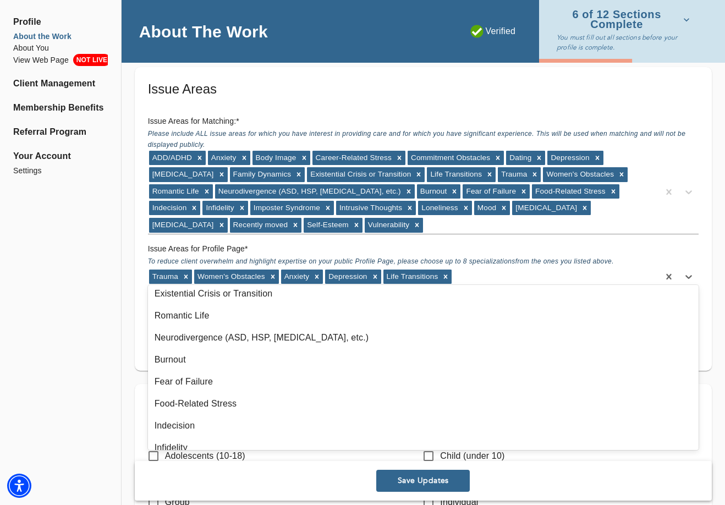
scroll to position [157, 0]
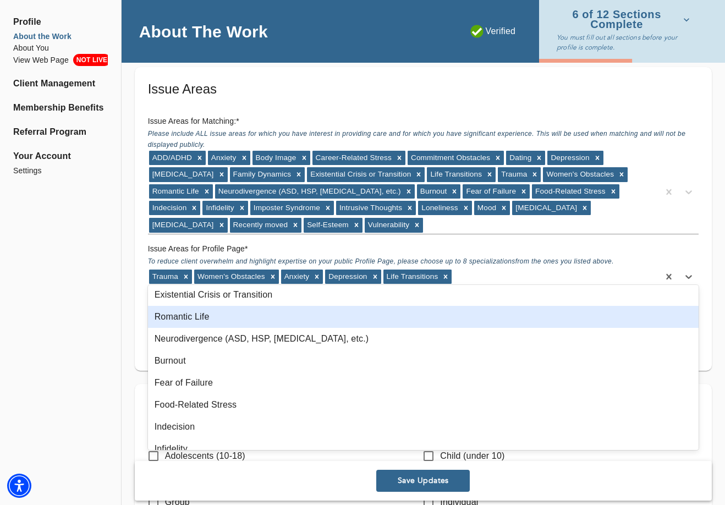
click at [233, 323] on div "Romantic Life" at bounding box center [423, 317] width 551 height 22
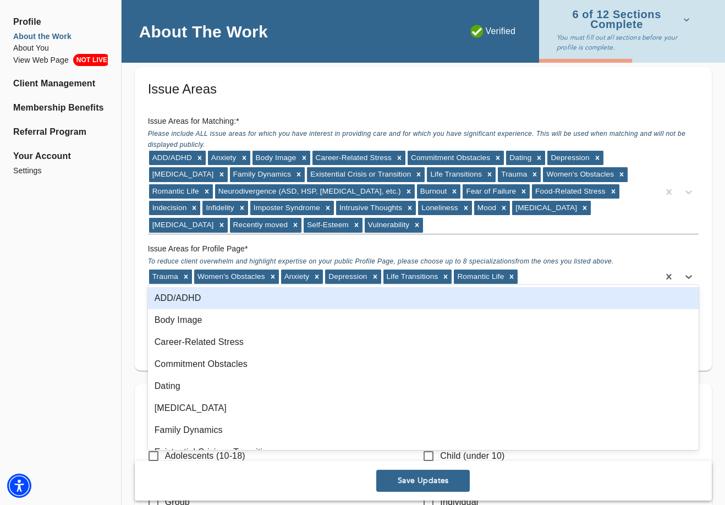
click at [525, 269] on div "Trauma Women's Obstacles Anxiety [MEDICAL_DATA] Life Transitions Romantic Life" at bounding box center [403, 277] width 511 height 18
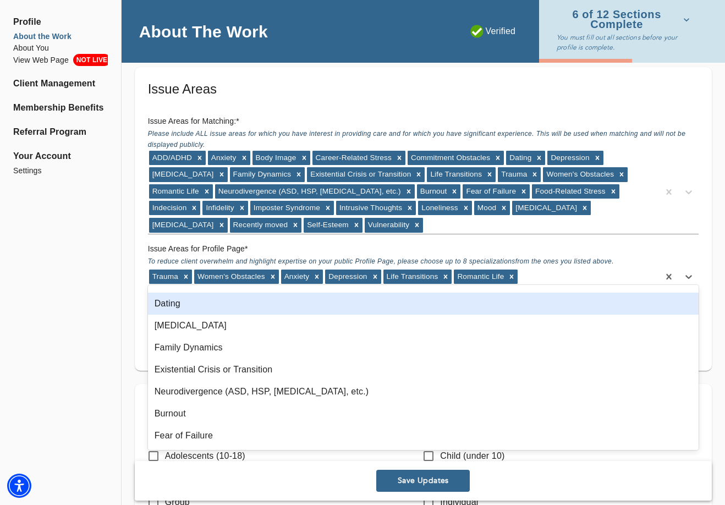
scroll to position [91, 0]
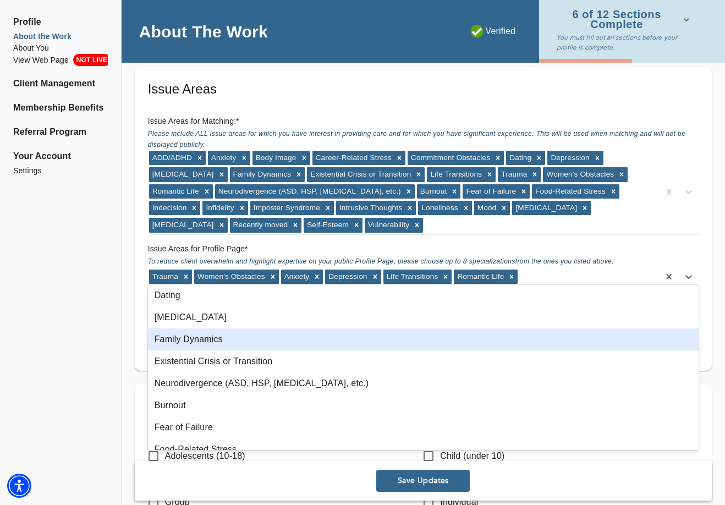
click at [231, 342] on div "Family Dynamics" at bounding box center [423, 340] width 551 height 22
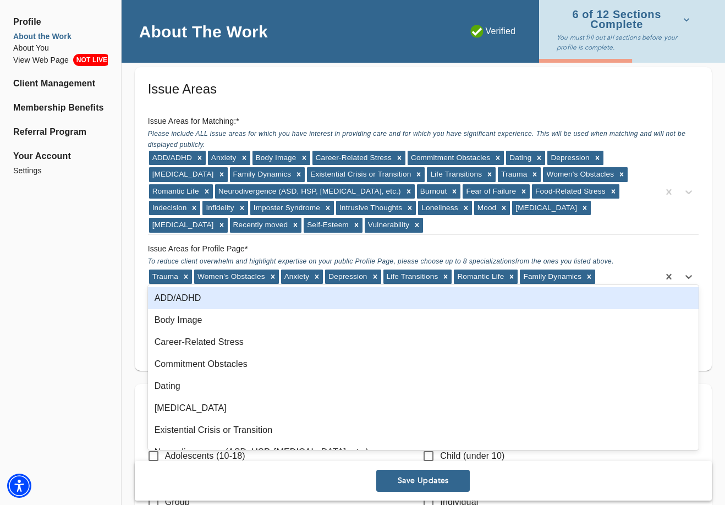
click at [612, 268] on div "Trauma Women's Obstacles Anxiety [MEDICAL_DATA] Life Transitions Romantic Life …" at bounding box center [403, 277] width 511 height 18
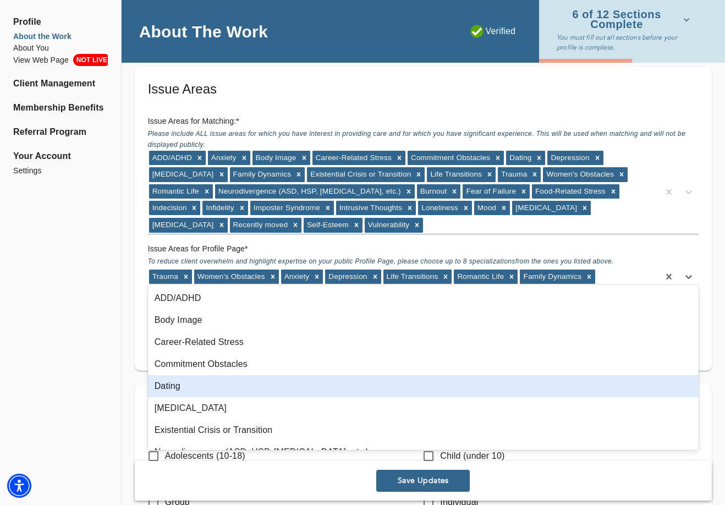
scroll to position [324, 0]
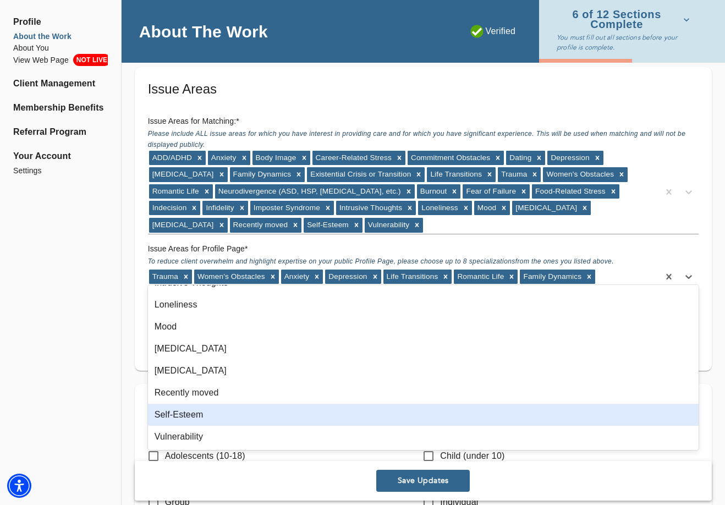
click at [217, 419] on div "Self-Esteem" at bounding box center [423, 415] width 551 height 22
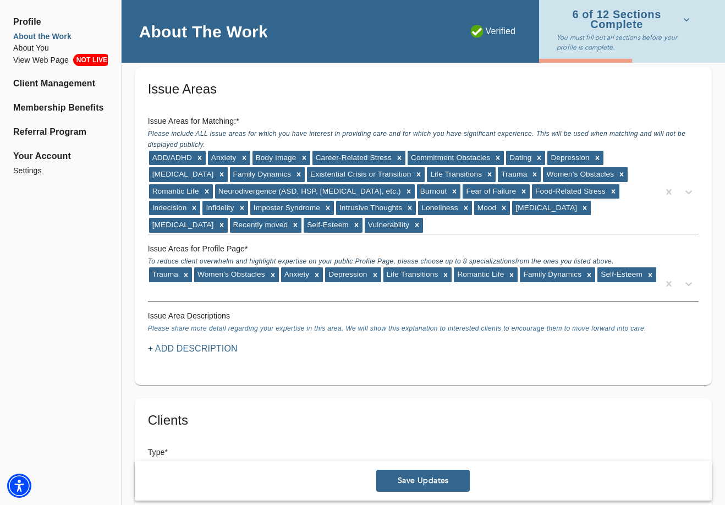
click at [326, 286] on div "Trauma Women's Obstacles Anxiety [MEDICAL_DATA] Life Transitions Romantic Life …" at bounding box center [403, 283] width 511 height 34
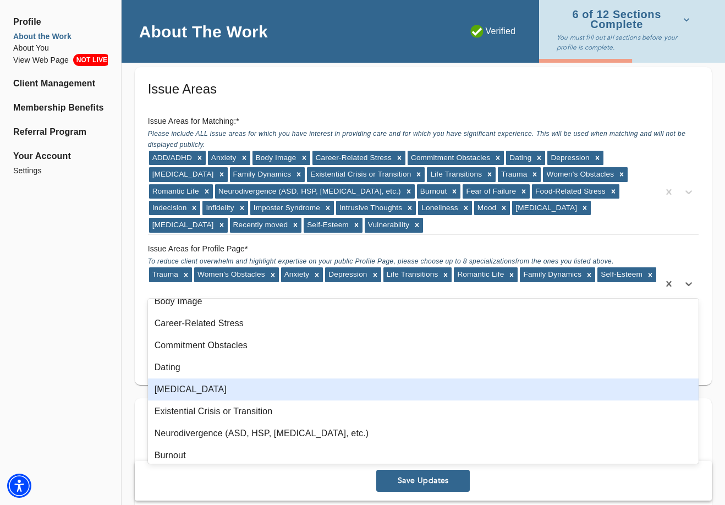
scroll to position [34, 0]
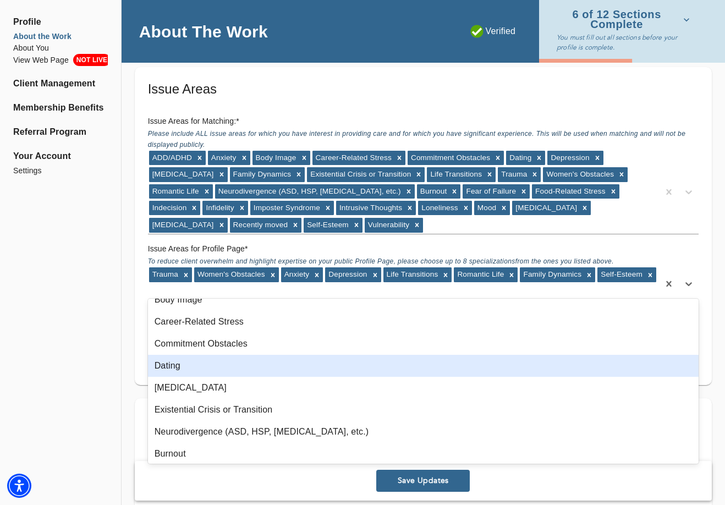
click at [284, 372] on div "Dating" at bounding box center [423, 366] width 551 height 22
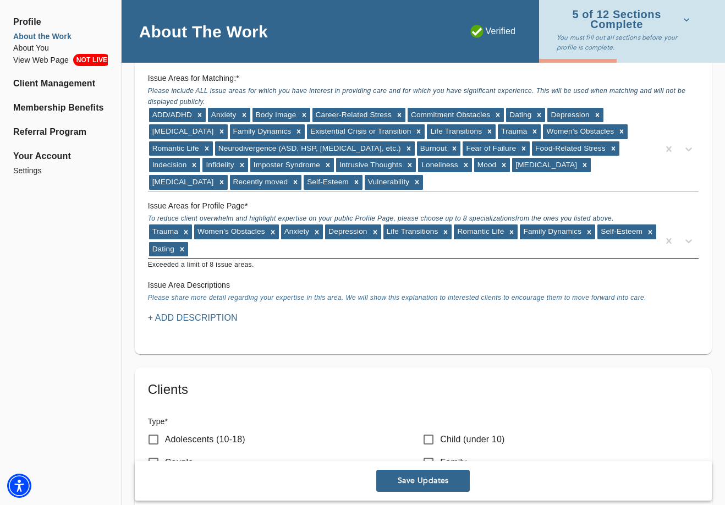
scroll to position [1025, 0]
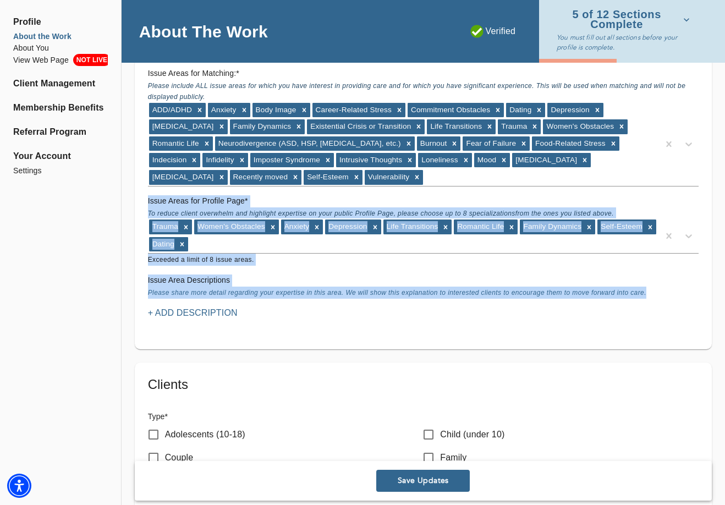
drag, startPoint x: 253, startPoint y: 304, endPoint x: 131, endPoint y: 196, distance: 163.0
click at [131, 196] on div "Location Do you currently offer In-Person sessions? NO Do you currently offer V…" at bounding box center [424, 349] width 604 height 2515
copy div "Issue Areas for Profile Page * To reduce client overwhelm and highlight experti…"
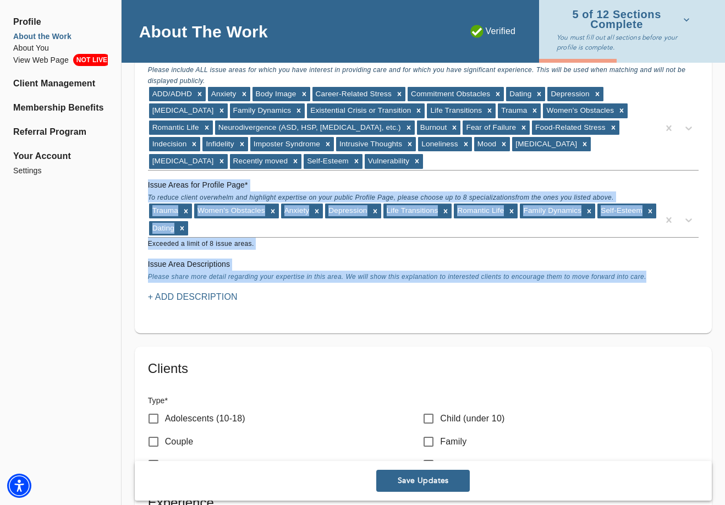
scroll to position [1048, 0]
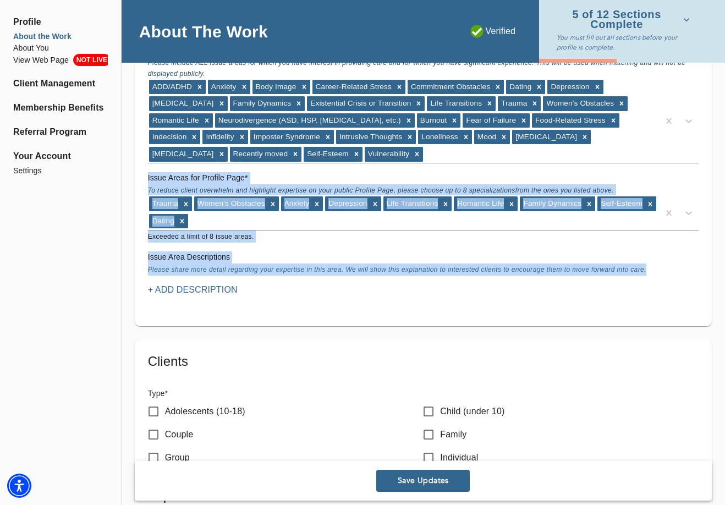
click at [189, 283] on p "+ Add Description" at bounding box center [193, 289] width 90 height 13
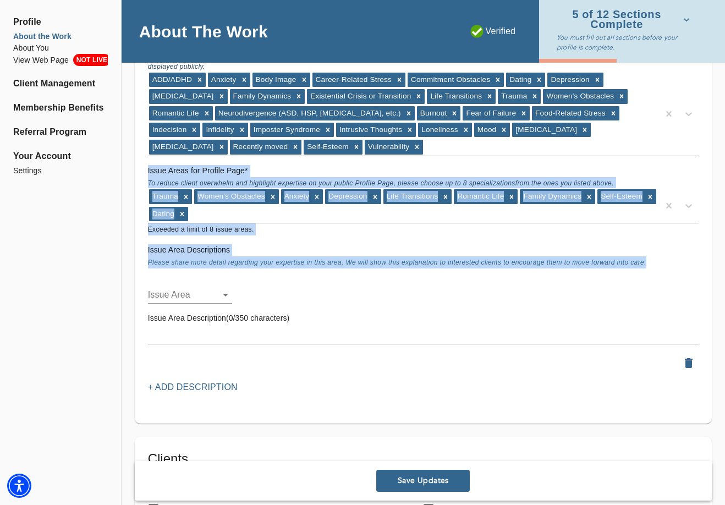
scroll to position [1056, 0]
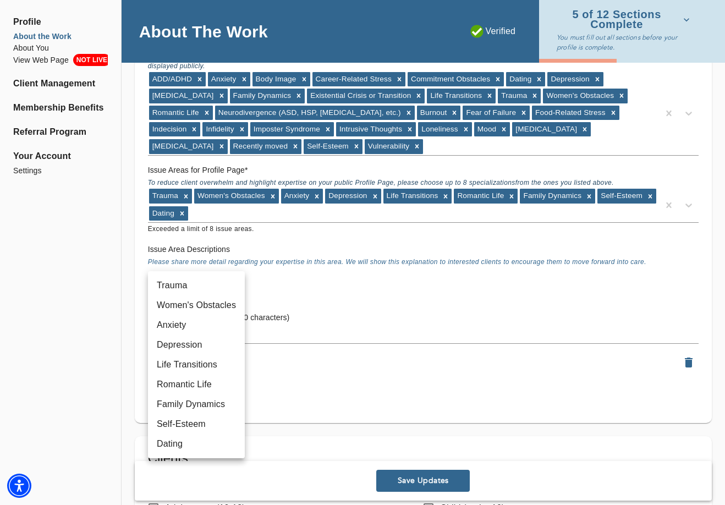
click at [184, 287] on li "Trauma" at bounding box center [196, 286] width 97 height 20
type input "58"
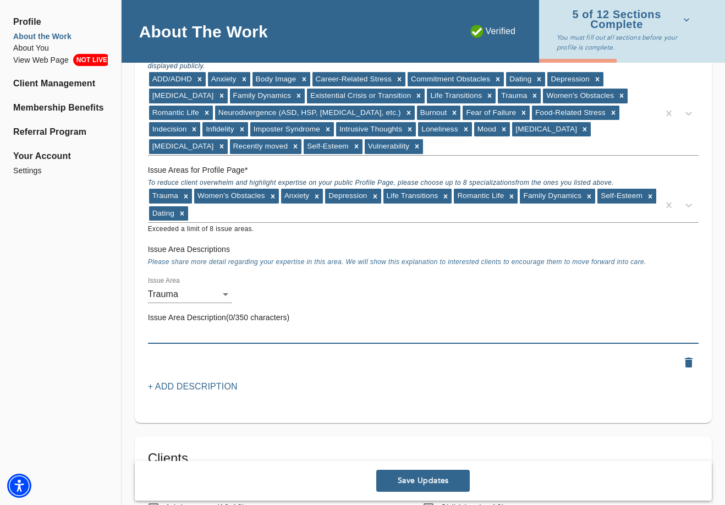
click at [202, 330] on textarea at bounding box center [423, 335] width 551 height 10
paste textarea "Healing from trauma isn't about fixing what's broken—it's about rediscovering s…"
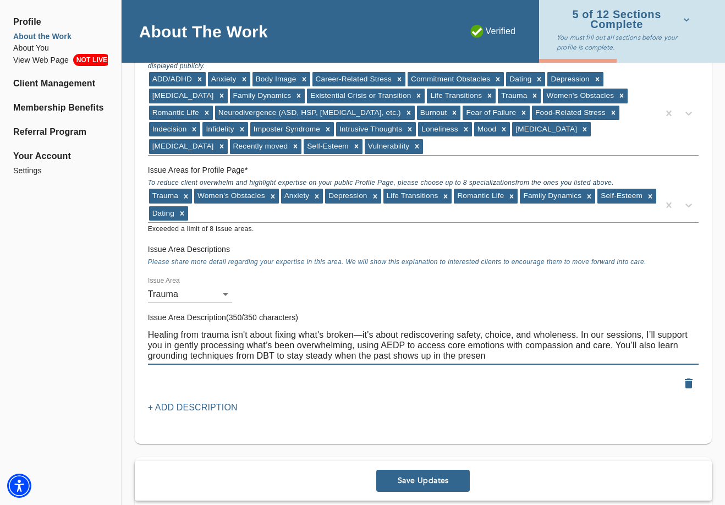
click at [363, 330] on textarea "Healing from trauma isn't about fixing what's broken—it's about rediscovering s…" at bounding box center [423, 345] width 551 height 31
type textarea "Healing from trauma isn't about fixing what's broken, it's about rediscovering …"
drag, startPoint x: 488, startPoint y: 348, endPoint x: 144, endPoint y: 296, distance: 347.4
click at [144, 296] on div "Issue Area Trauma 58 Issue Area Description(350/350 characters) Healing from tr…" at bounding box center [424, 335] width 560 height 126
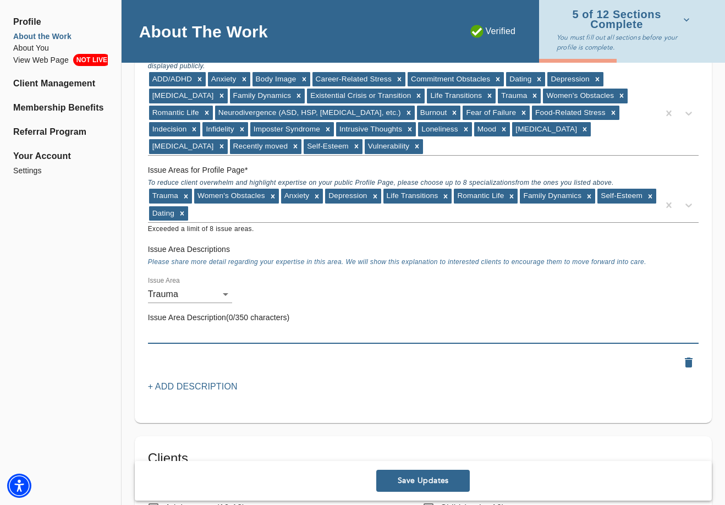
paste textarea "We’ll create a steady space to slow down and safely explore what’s felt overwhe…"
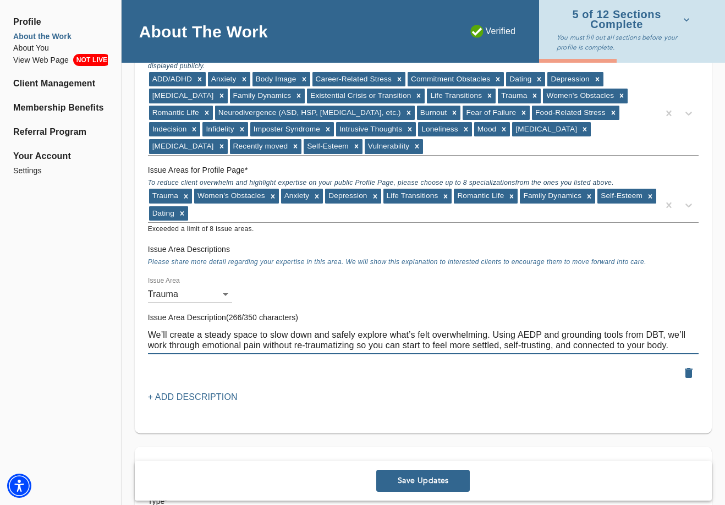
type textarea "We’ll create a steady space to slow down and safely explore what’s felt overwhe…"
click at [203, 391] on p "+ Add Description" at bounding box center [193, 397] width 90 height 13
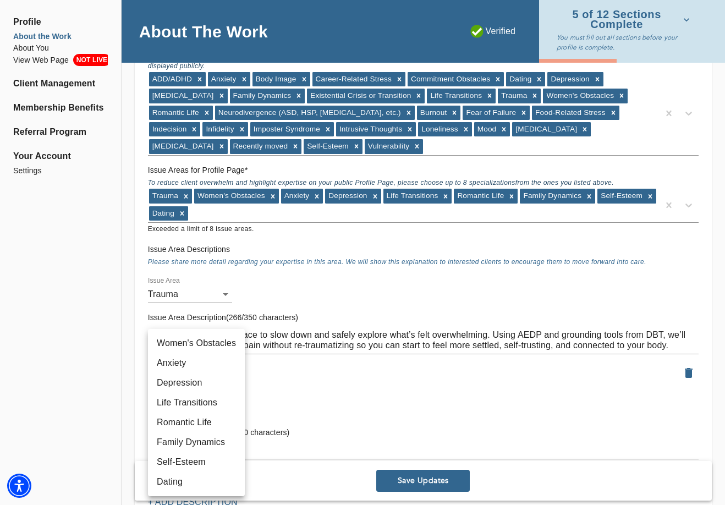
click at [185, 365] on li "Anxiety" at bounding box center [196, 363] width 97 height 20
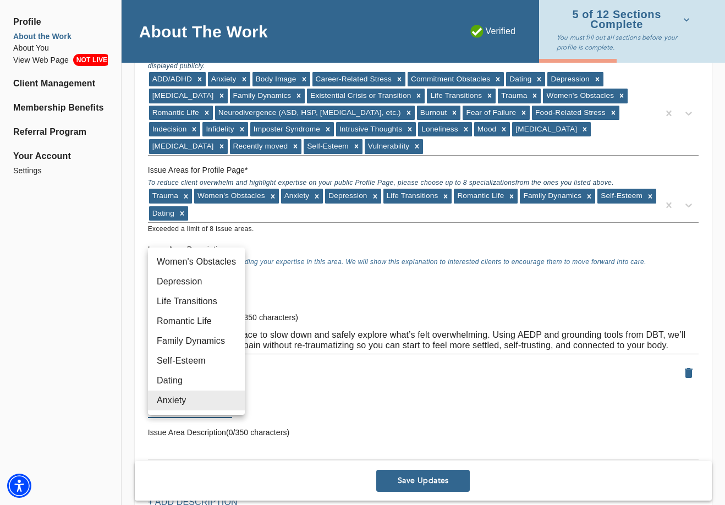
click at [192, 263] on li "Women's Obstacles" at bounding box center [196, 262] width 97 height 20
type input "73"
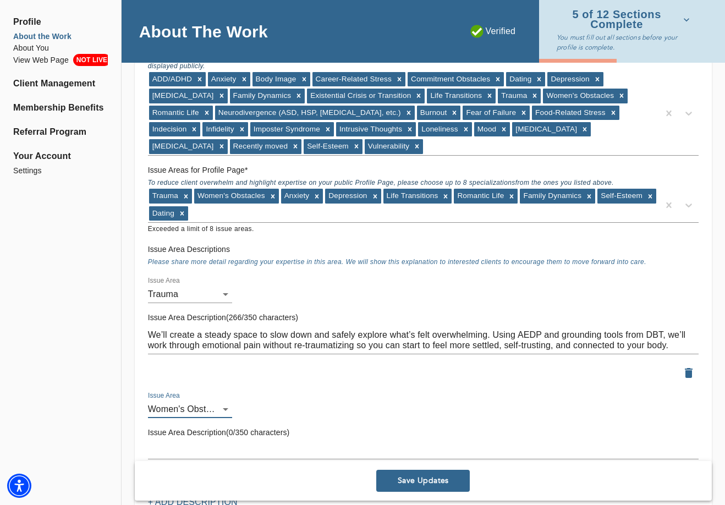
click at [187, 445] on textarea at bounding box center [423, 450] width 551 height 10
paste textarea "Together, we’ll unpack the pressure to do it all and explore who you are beneat…"
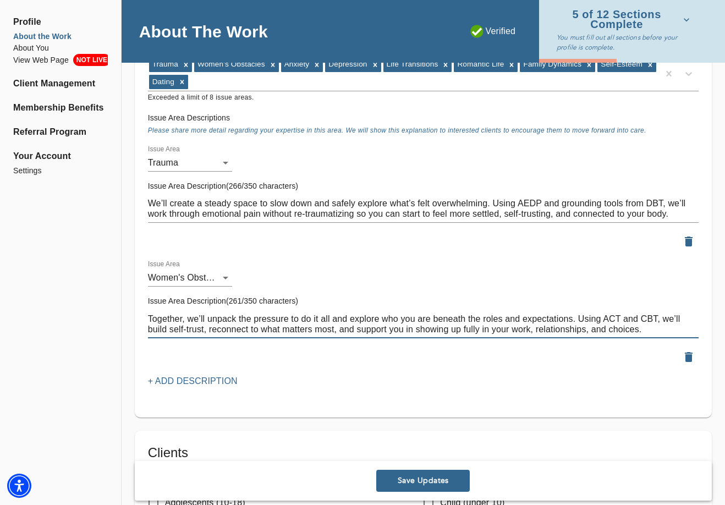
scroll to position [1200, 0]
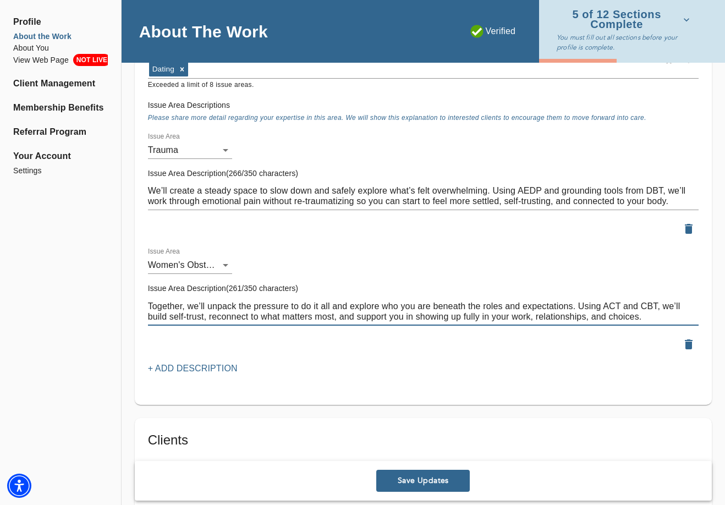
type textarea "Together, we’ll unpack the pressure to do it all and explore who you are beneat…"
click at [212, 362] on p "+ Add Description" at bounding box center [193, 368] width 90 height 13
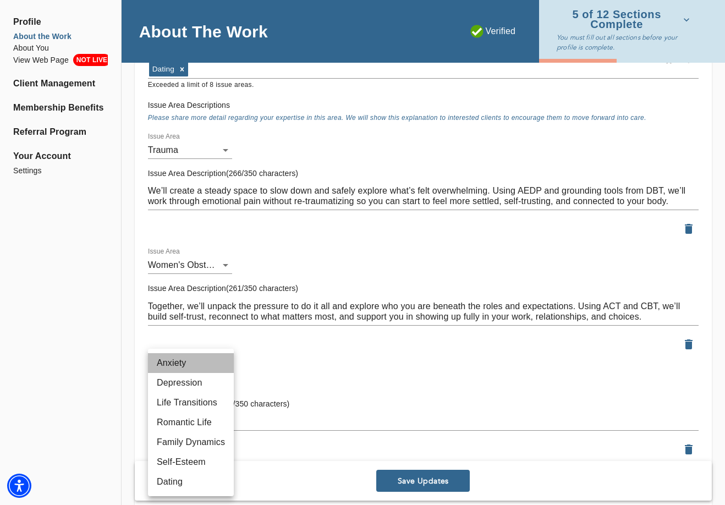
click at [171, 367] on li "Anxiety" at bounding box center [191, 363] width 86 height 20
type input "5"
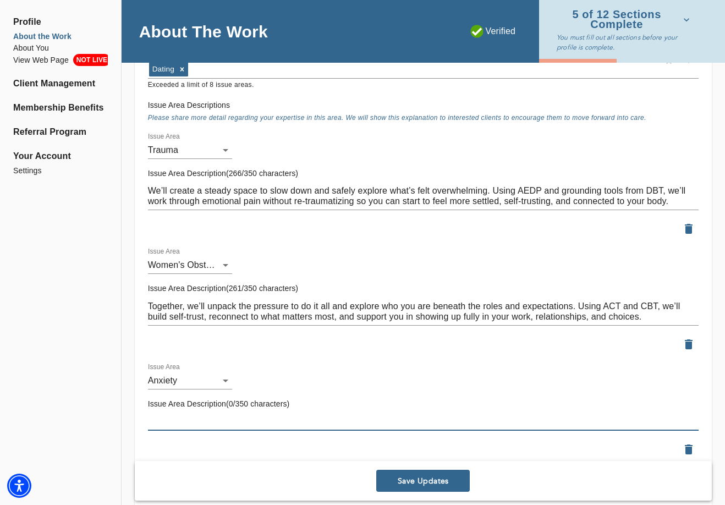
click at [275, 417] on textarea at bounding box center [423, 422] width 551 height 10
paste textarea "We’ll gently untangle anxious thoughts and body signals. With CBT and mindfulne…"
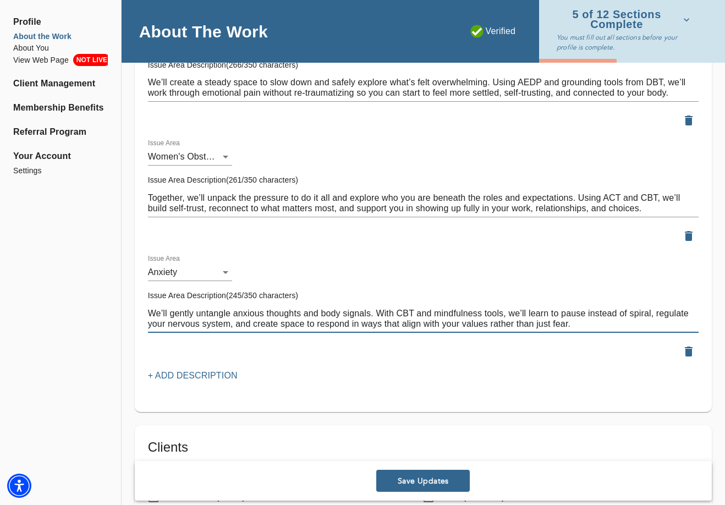
scroll to position [1347, 0]
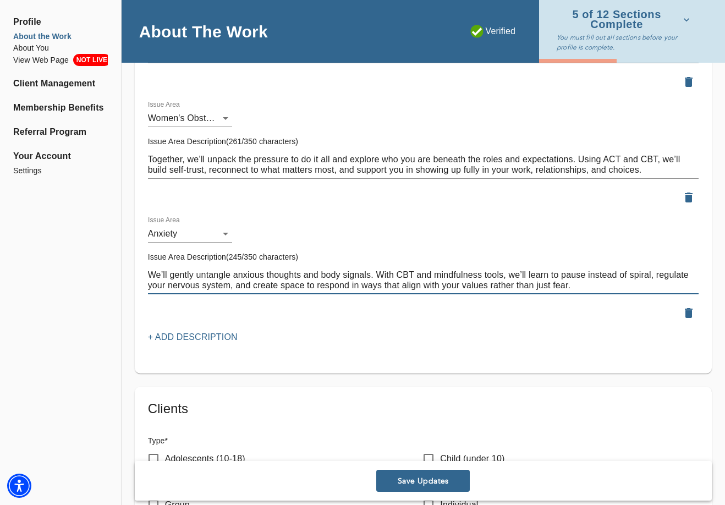
type textarea "We’ll gently untangle anxious thoughts and body signals. With CBT and mindfulne…"
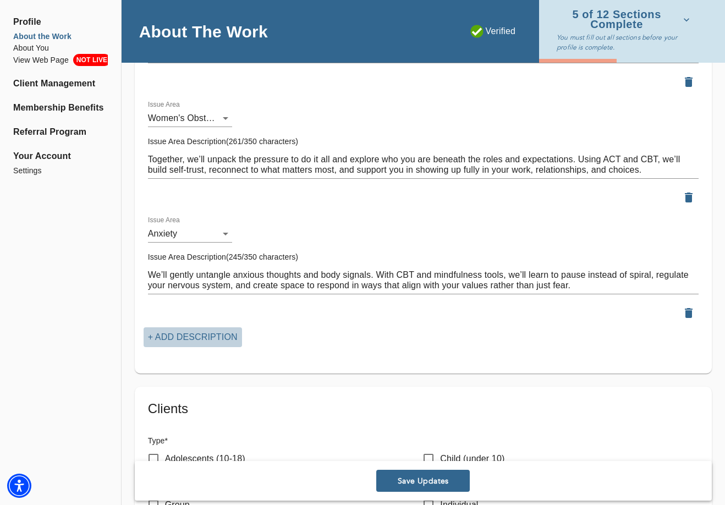
click at [181, 331] on p "+ Add Description" at bounding box center [193, 337] width 90 height 13
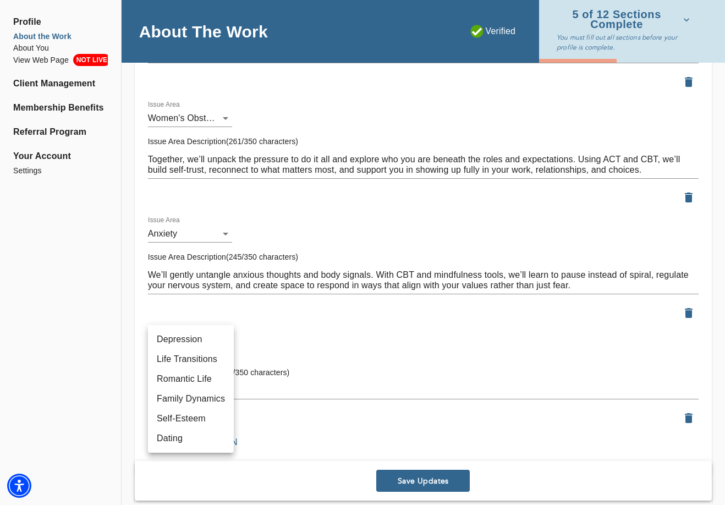
click at [202, 340] on li "Depression" at bounding box center [191, 340] width 86 height 20
type input "12"
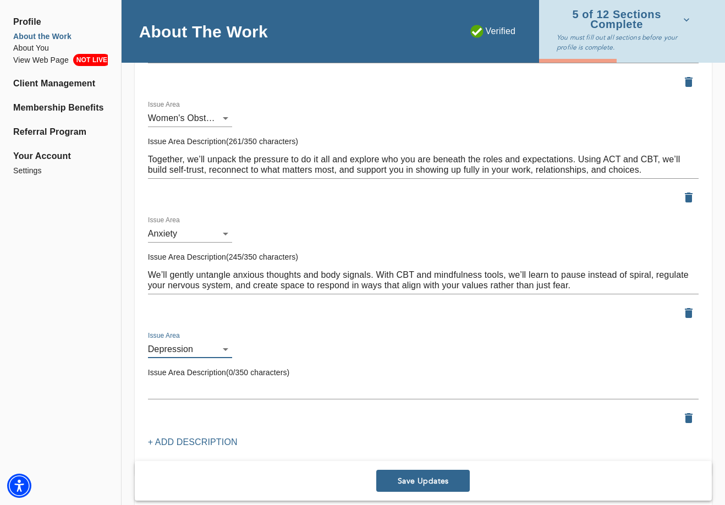
click at [209, 385] on textarea at bounding box center [423, 390] width 551 height 10
paste textarea "We’ll meet the heaviness without judgment, exploring what’s underneath while bu…"
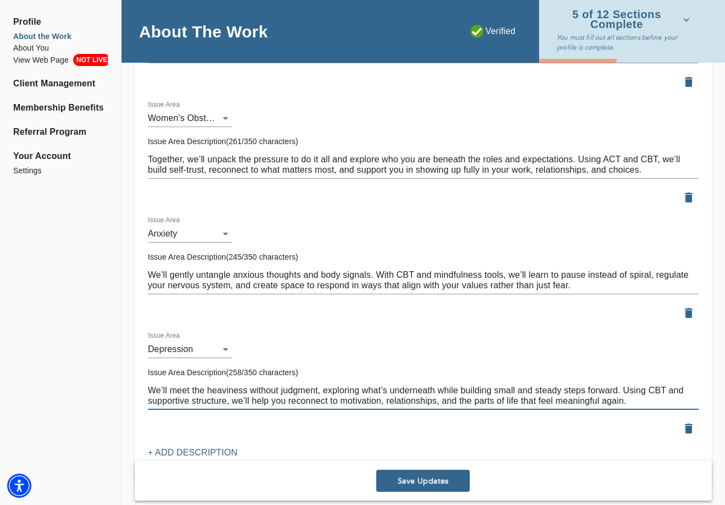
type textarea "We’ll meet the heaviness without judgment, exploring what’s underneath while bu…"
click at [184, 443] on button "+ Add Description" at bounding box center [193, 453] width 99 height 20
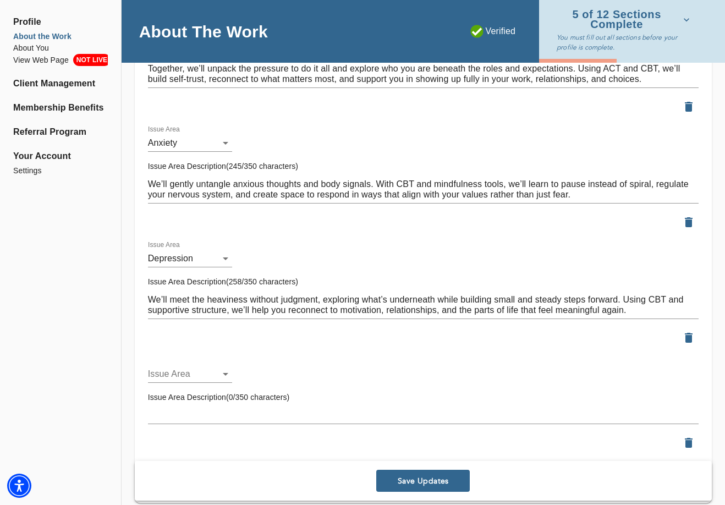
scroll to position [1445, 0]
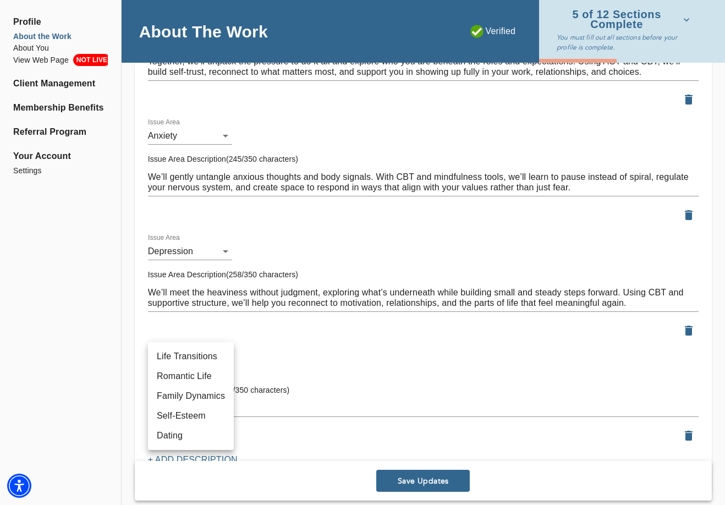
click at [174, 355] on li "Life Transitions" at bounding box center [191, 357] width 86 height 20
type input "31"
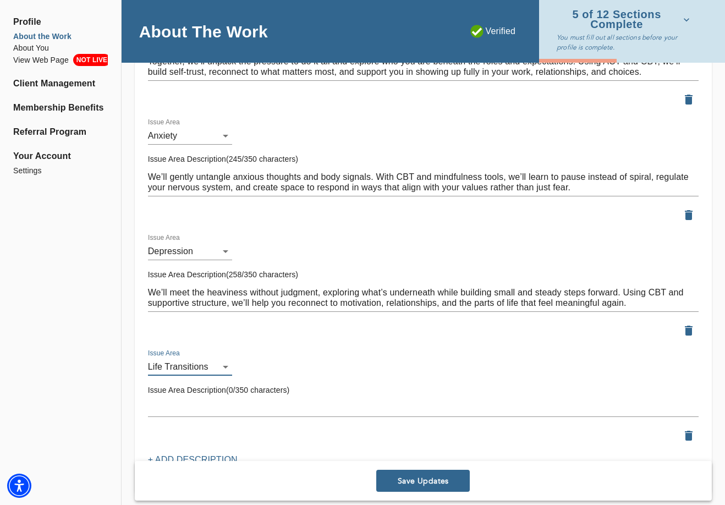
click at [247, 403] on textarea at bounding box center [423, 408] width 551 height 10
paste textarea "In our work together, we’ll pause to make sense of what’s shifting and why it m…"
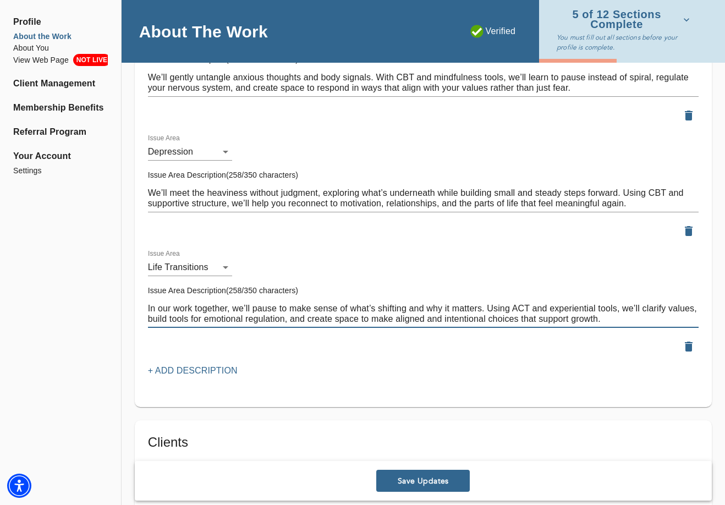
scroll to position [1546, 0]
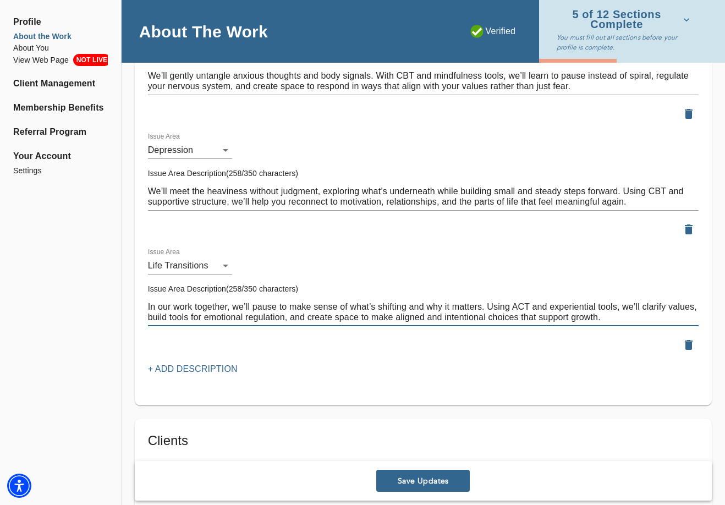
type textarea "In our work together, we’ll pause to make sense of what’s shifting and why it m…"
click at [208, 363] on p "+ Add Description" at bounding box center [193, 369] width 90 height 13
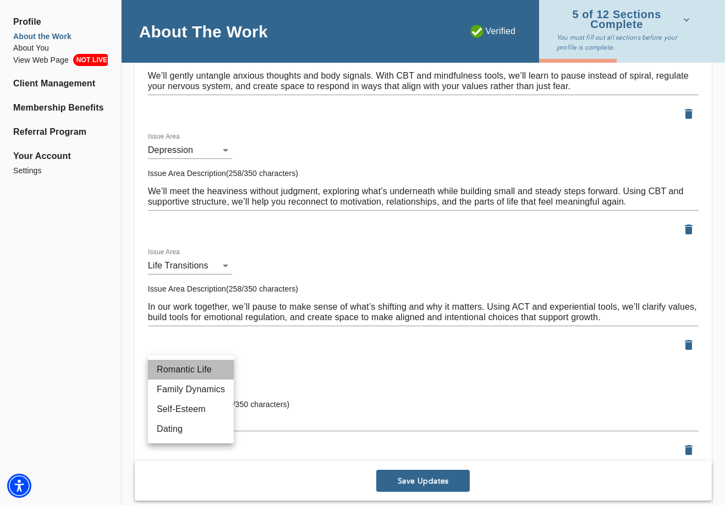
click at [183, 373] on li "Romantic Life" at bounding box center [191, 370] width 86 height 20
type input "47"
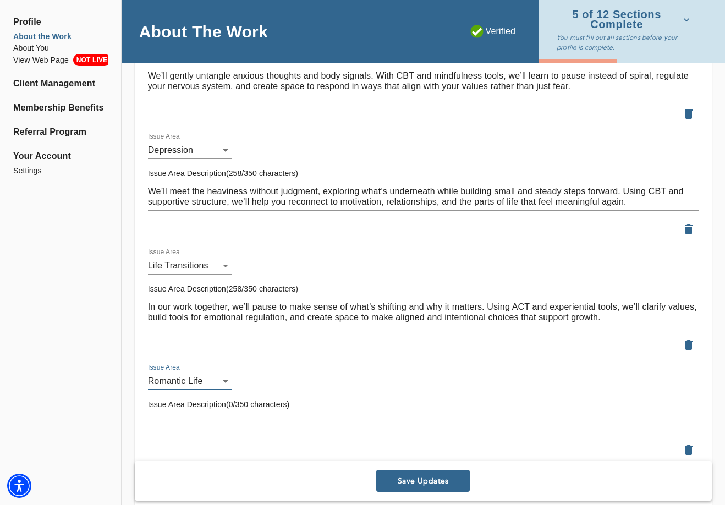
click at [267, 417] on textarea at bounding box center [423, 422] width 551 height 10
paste textarea "We’ll explore your relationship patterns and attachment needs to help you feel …"
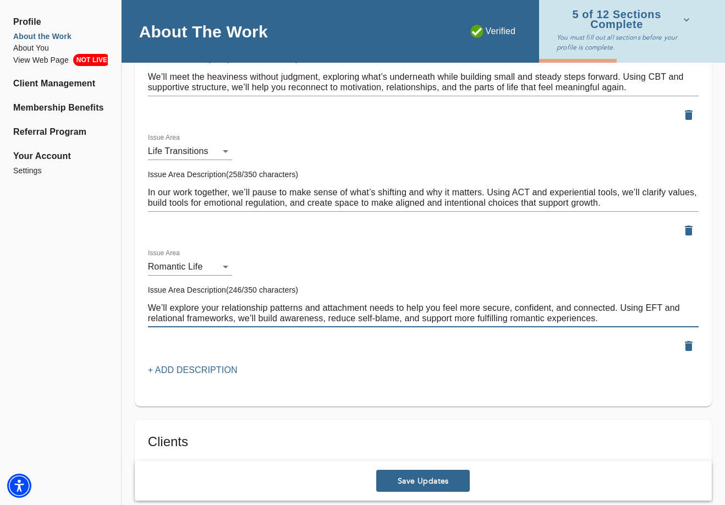
scroll to position [1694, 0]
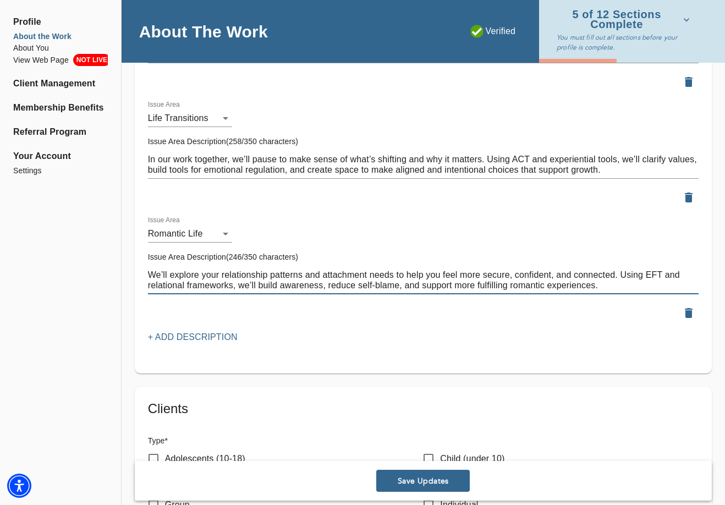
type textarea "We’ll explore your relationship patterns and attachment needs to help you feel …"
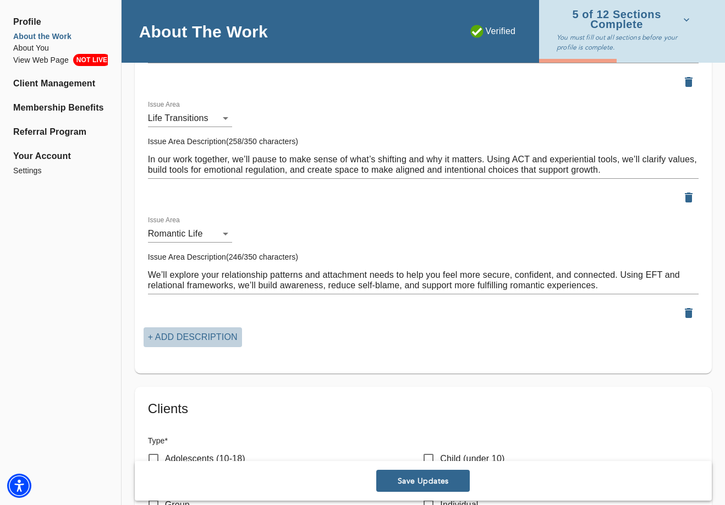
click at [211, 331] on p "+ Add Description" at bounding box center [193, 337] width 90 height 13
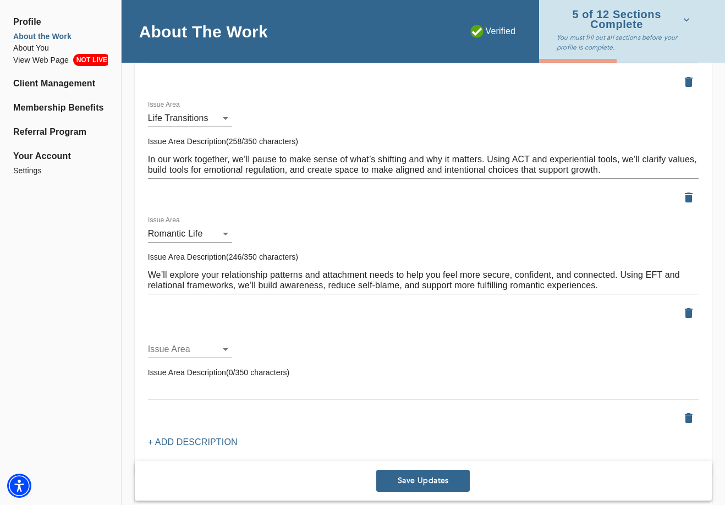
click at [181, 334] on li "Family Dynamics" at bounding box center [191, 337] width 86 height 20
type input "18"
click at [239, 385] on textarea at bounding box center [423, 390] width 551 height 10
paste textarea "Together we’ll explore how old family roles and patterns may be playing out [DA…"
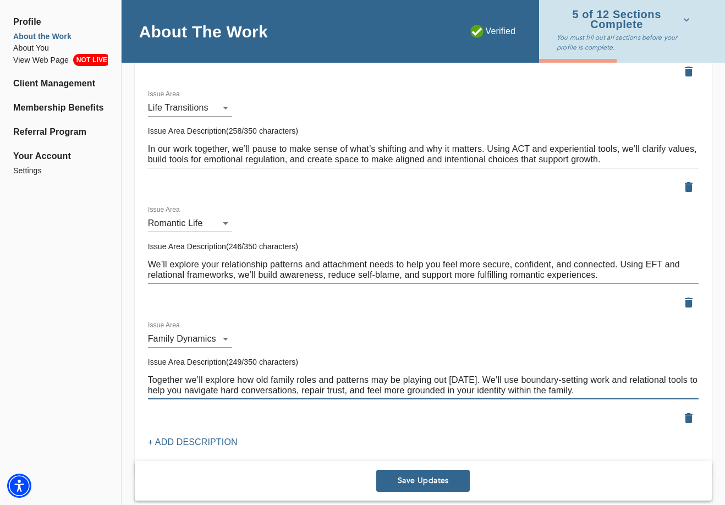
scroll to position [1734, 0]
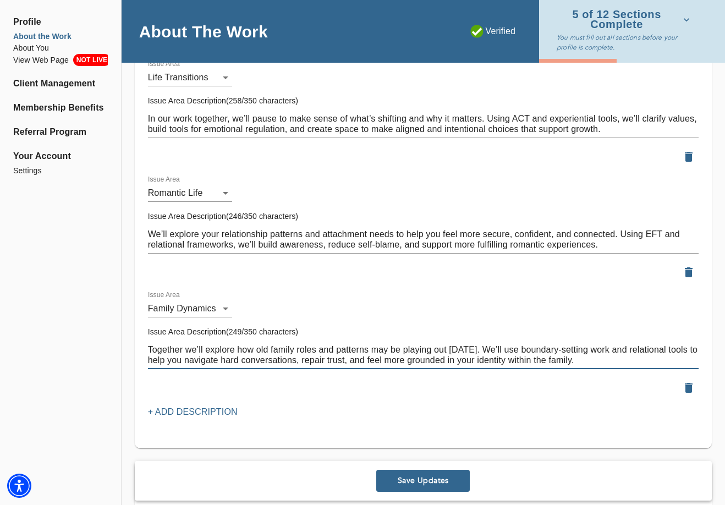
type textarea "Together we’ll explore how old family roles and patterns may be playing out [DA…"
click at [166, 406] on p "+ Add Description" at bounding box center [193, 412] width 90 height 13
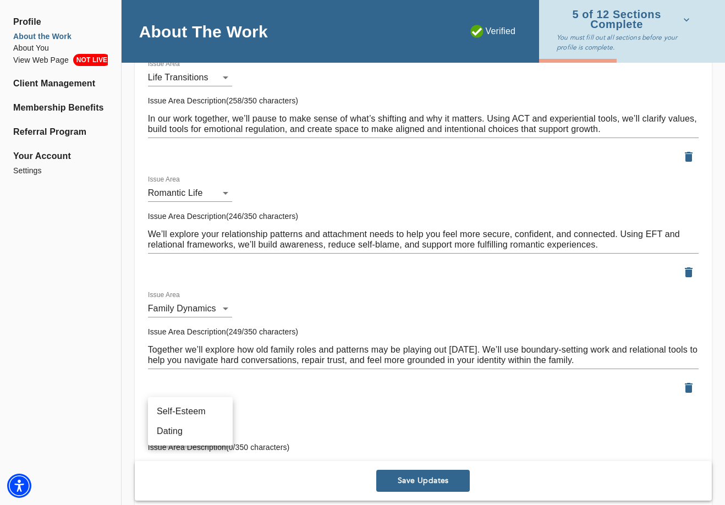
click at [193, 430] on li "Dating" at bounding box center [190, 432] width 85 height 20
click at [176, 407] on div "Issue Area Dating 11" at bounding box center [190, 420] width 85 height 26
click at [185, 392] on li "Self-Esteem" at bounding box center [190, 392] width 85 height 20
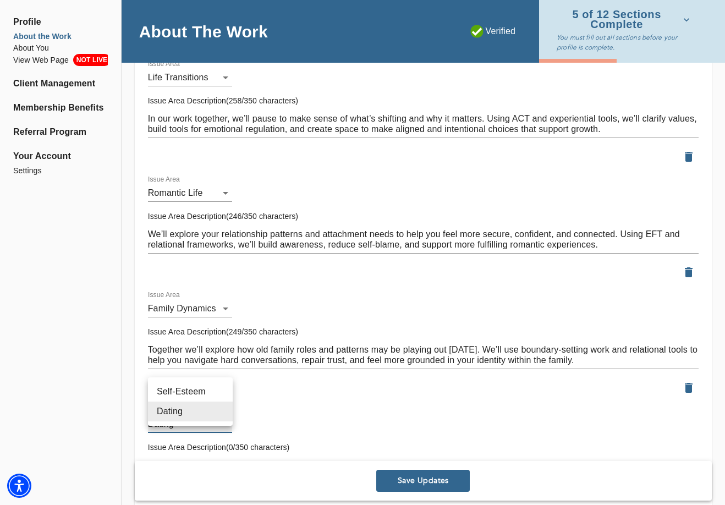
type input "48"
click at [198, 460] on textarea at bounding box center [423, 465] width 551 height 10
paste textarea "We’ll separate your worth from performance or other people’s opinions. Through …"
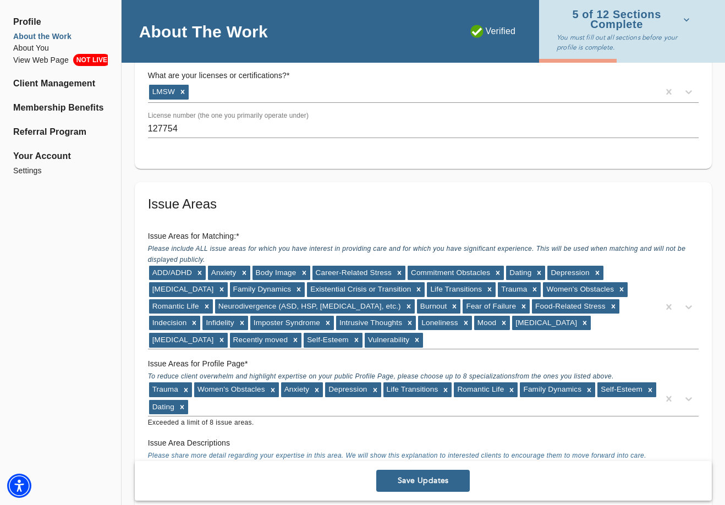
scroll to position [862, 0]
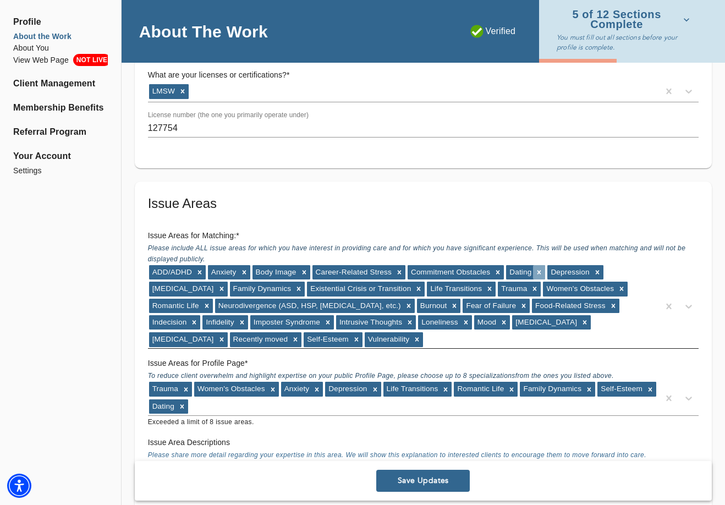
click at [536, 269] on icon at bounding box center [540, 273] width 8 height 8
type textarea "We’ll separate your worth from performance or other people’s opinions. Through …"
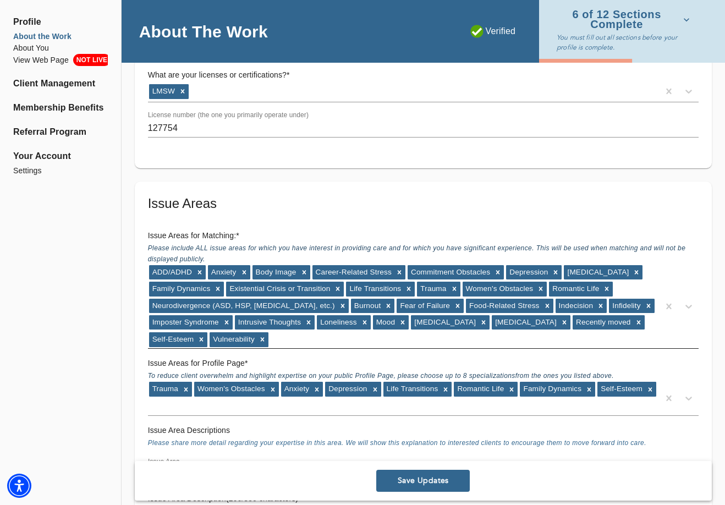
click at [409, 335] on div "ADD/ADHD Anxiety Body Image Career-Related Stress Commitment Obstacles [MEDICAL…" at bounding box center [403, 306] width 511 height 85
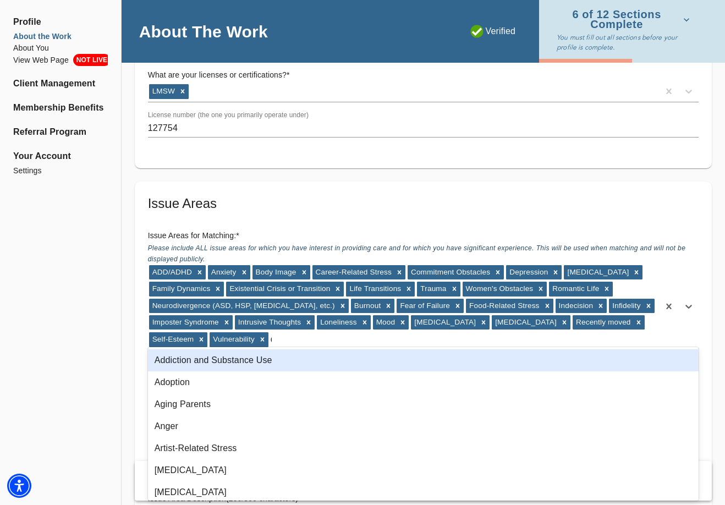
type input "da"
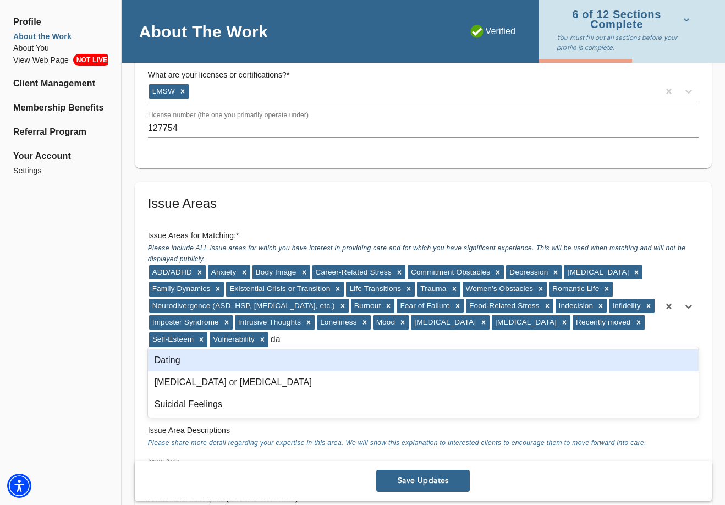
click at [293, 358] on div "Dating" at bounding box center [423, 361] width 551 height 22
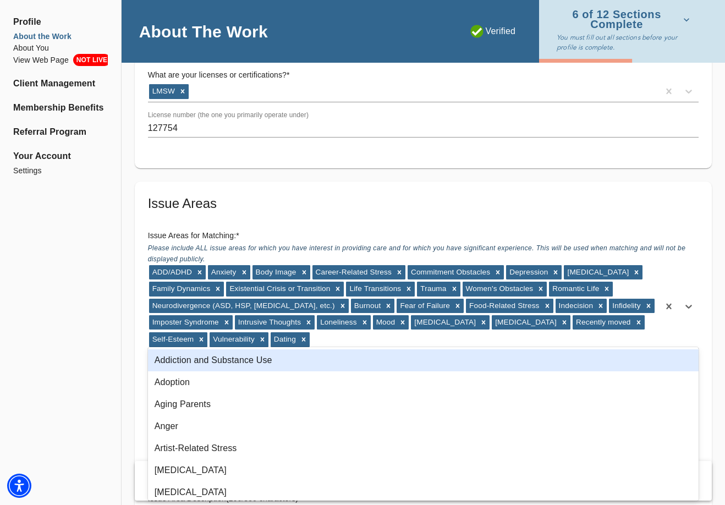
click at [341, 333] on div "ADD/ADHD Anxiety Body Image Career-Related Stress Commitment Obstacles [MEDICAL…" at bounding box center [403, 306] width 511 height 85
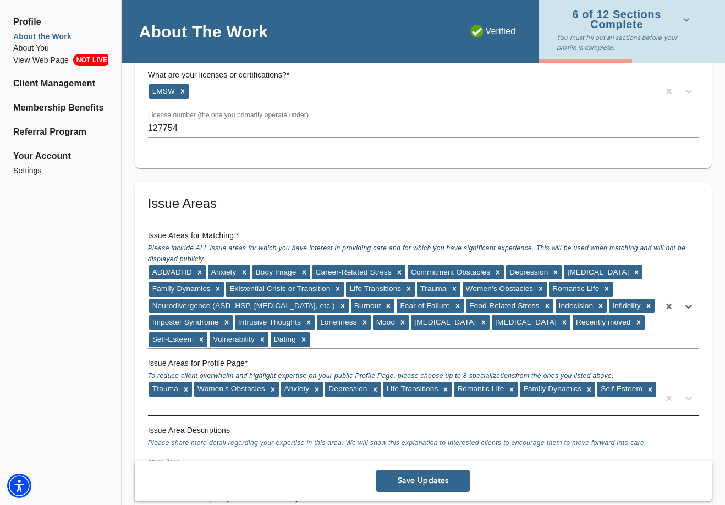
click at [239, 397] on div "Trauma Women's Obstacles Anxiety [MEDICAL_DATA] Life Transitions Romantic Life …" at bounding box center [403, 398] width 511 height 34
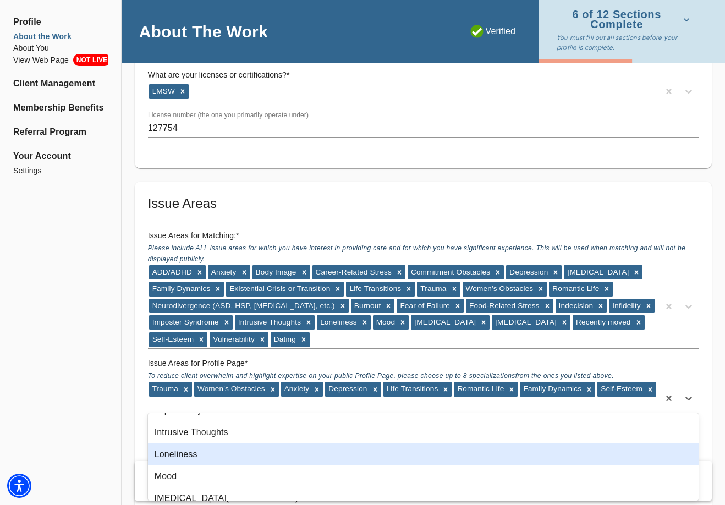
scroll to position [278, 0]
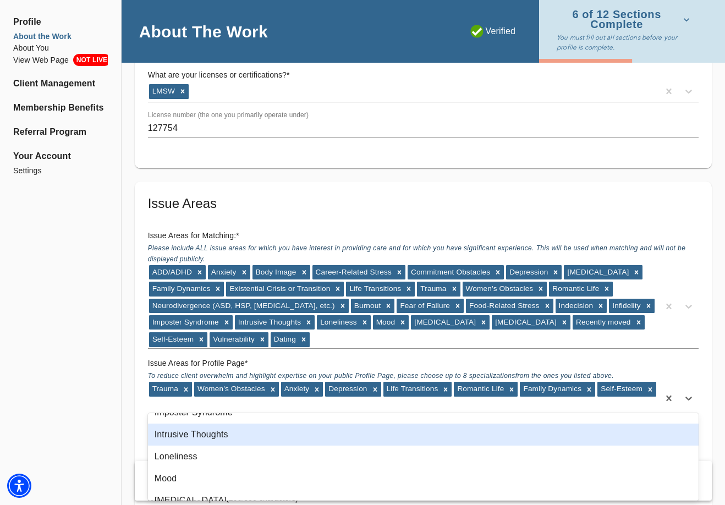
click at [227, 433] on div "Intrusive Thoughts" at bounding box center [423, 435] width 551 height 22
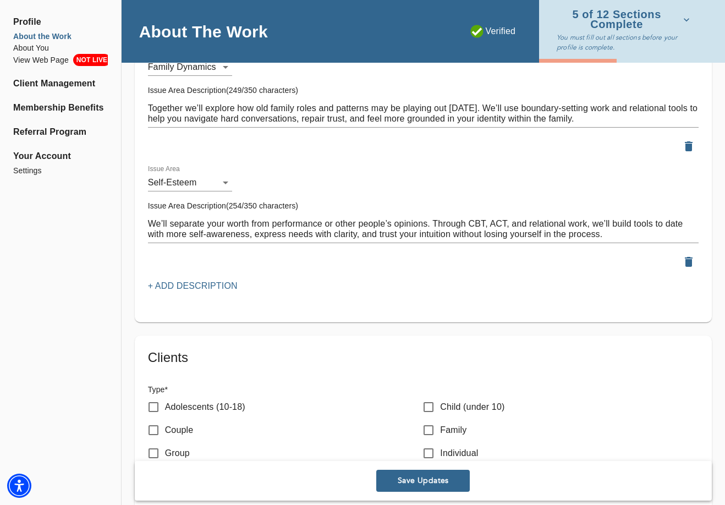
scroll to position [1909, 0]
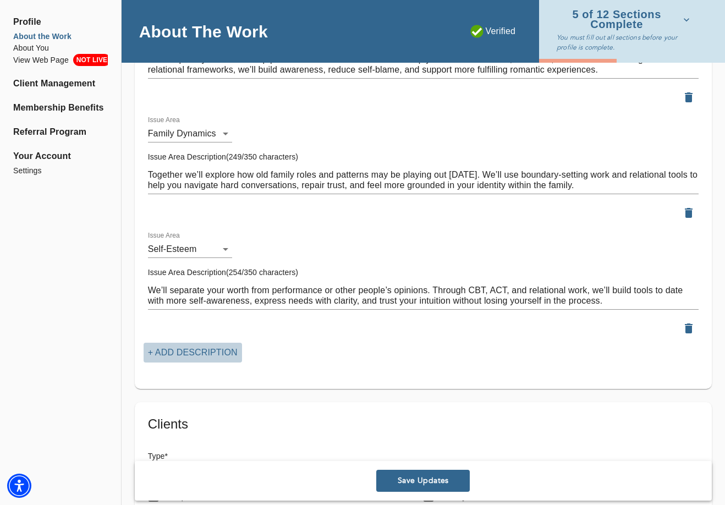
click at [176, 346] on p "+ Add Description" at bounding box center [193, 352] width 90 height 13
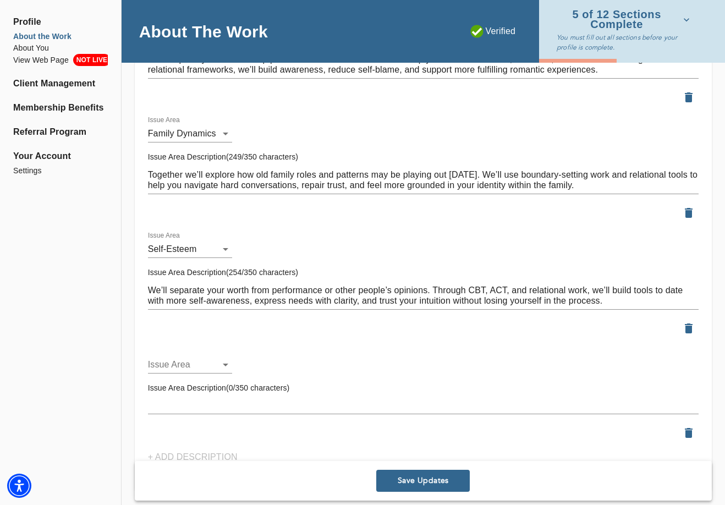
click at [190, 350] on li "Intrusive Thoughts" at bounding box center [193, 352] width 91 height 20
type input "89"
click at [190, 400] on textarea at bounding box center [423, 405] width 551 height 10
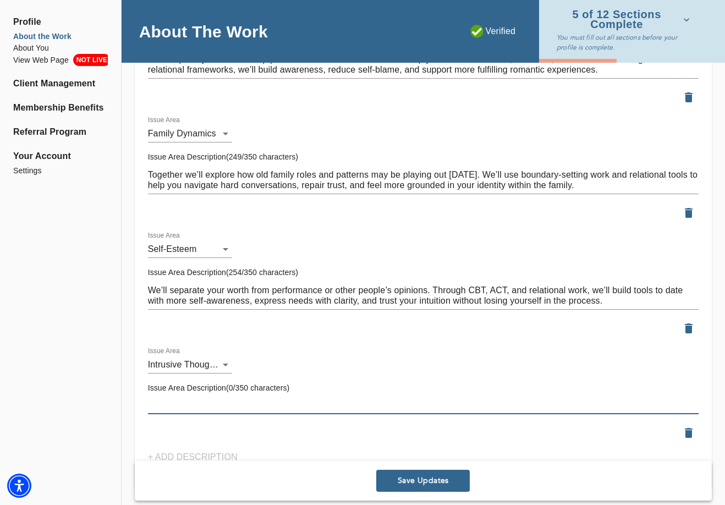
paste textarea "If looping or obsessive thoughts are getting loud, we’ll work together to reduc…"
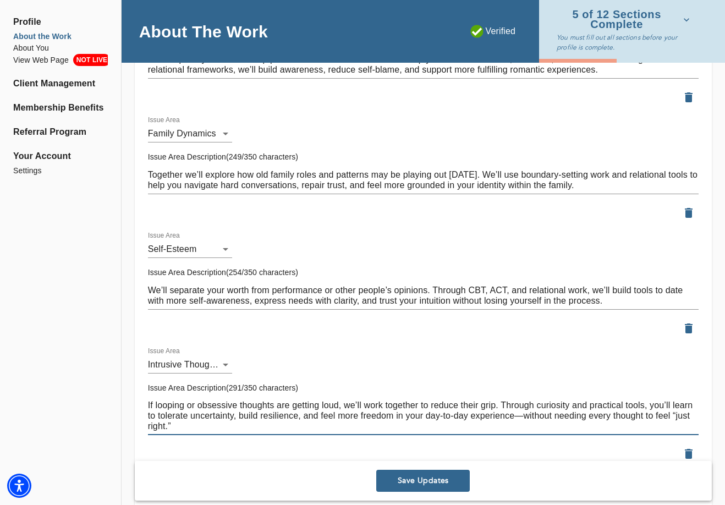
click at [523, 401] on textarea "If looping or obsessive thoughts are getting loud, we’ll work together to reduc…" at bounding box center [423, 415] width 551 height 31
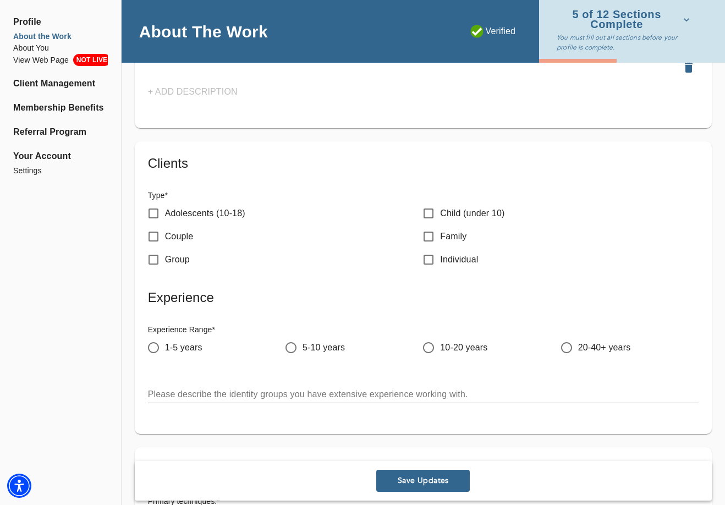
scroll to position [2296, 0]
type textarea "If looping or obsessive thoughts are getting loud, we’ll work together to reduc…"
click at [155, 225] on input "Couple" at bounding box center [153, 236] width 23 height 23
checkbox input "true"
click at [155, 249] on input "Group" at bounding box center [153, 259] width 23 height 23
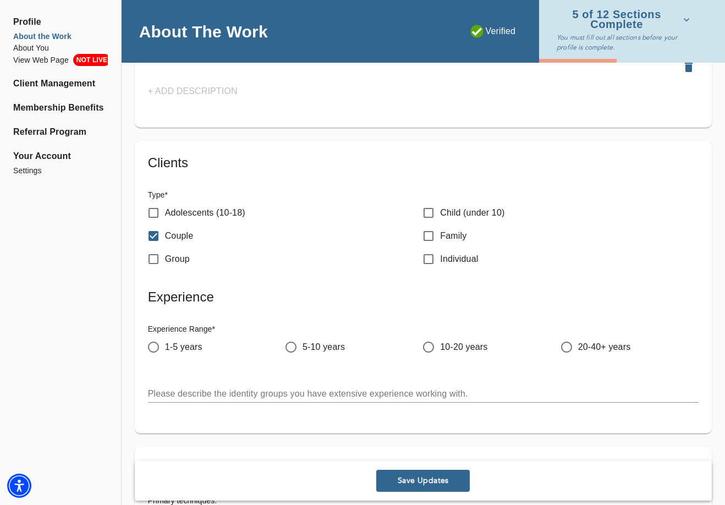
checkbox input "true"
click at [434, 225] on input "Family" at bounding box center [428, 236] width 23 height 23
click at [433, 225] on input "Family" at bounding box center [428, 236] width 23 height 23
checkbox input "false"
click at [206, 206] on p "Adolescents (10-18)" at bounding box center [205, 212] width 80 height 13
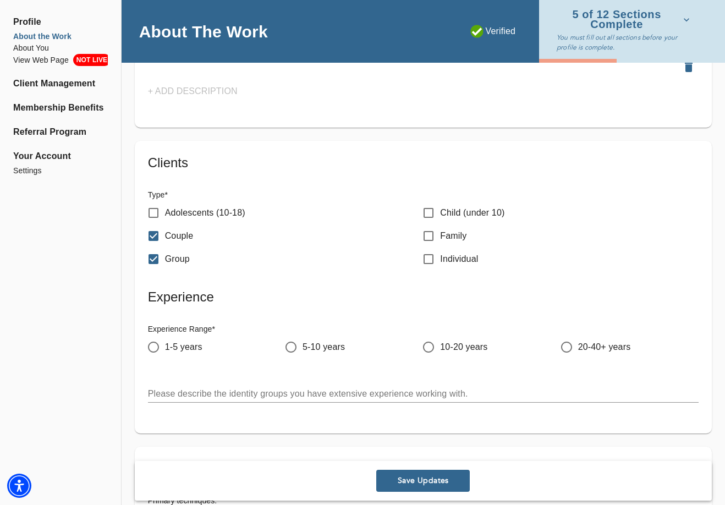
click at [165, 201] on input "Adolescents (10-18)" at bounding box center [153, 212] width 23 height 23
checkbox input "true"
click at [427, 226] on input "Family" at bounding box center [428, 236] width 23 height 23
checkbox input "true"
click at [434, 248] on input "Individual" at bounding box center [428, 259] width 23 height 23
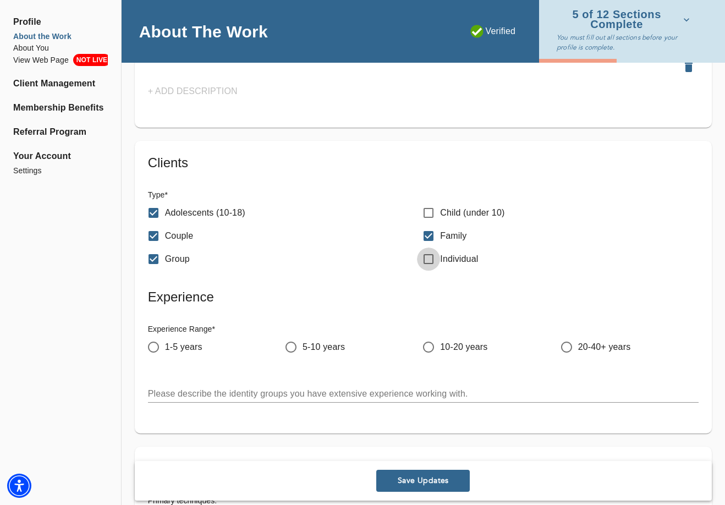
checkbox input "true"
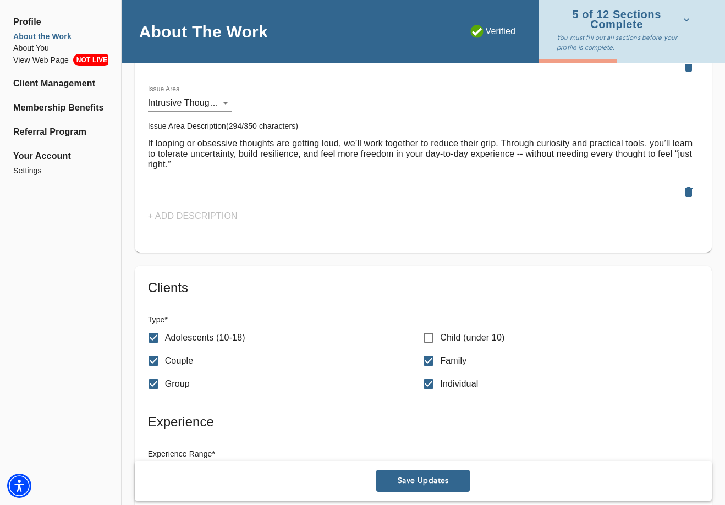
scroll to position [2412, 0]
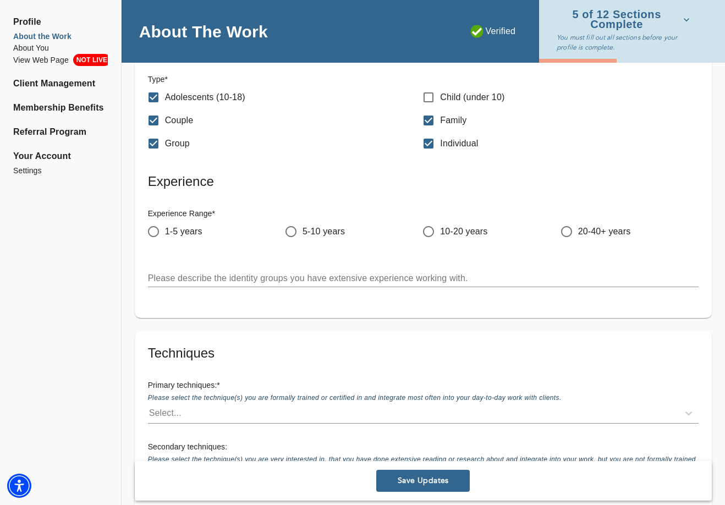
click at [431, 109] on input "Family" at bounding box center [428, 120] width 23 height 23
checkbox input "false"
click at [159, 220] on input "1-5 years" at bounding box center [153, 231] width 23 height 23
radio input "true"
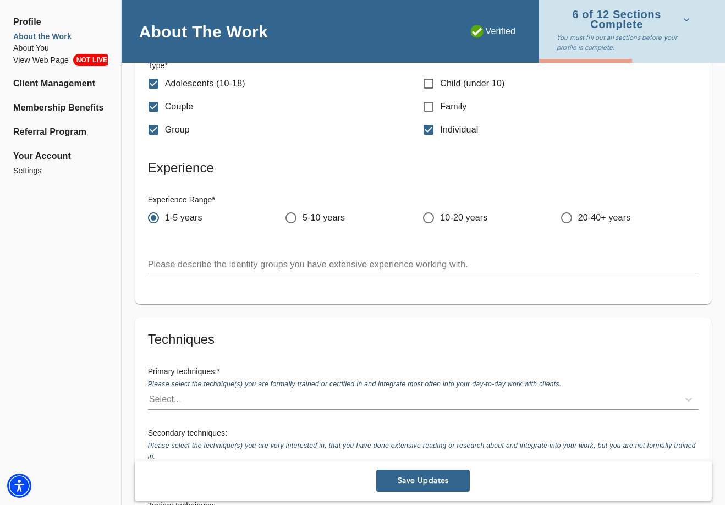
scroll to position [2427, 0]
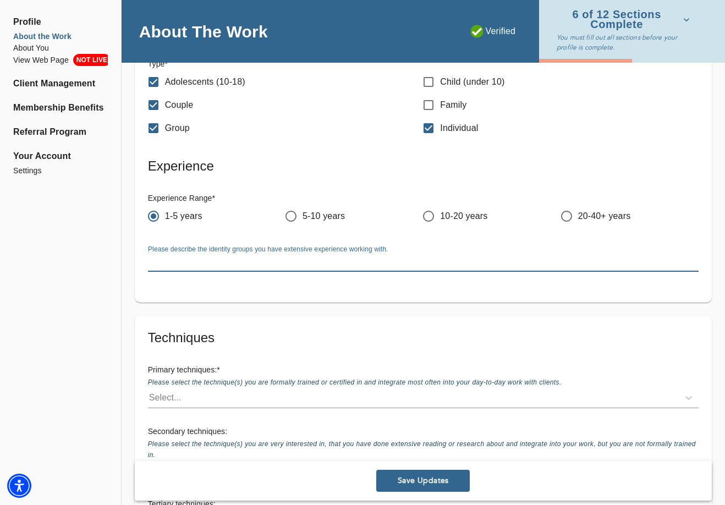
click at [182, 258] on textarea at bounding box center [423, 263] width 551 height 10
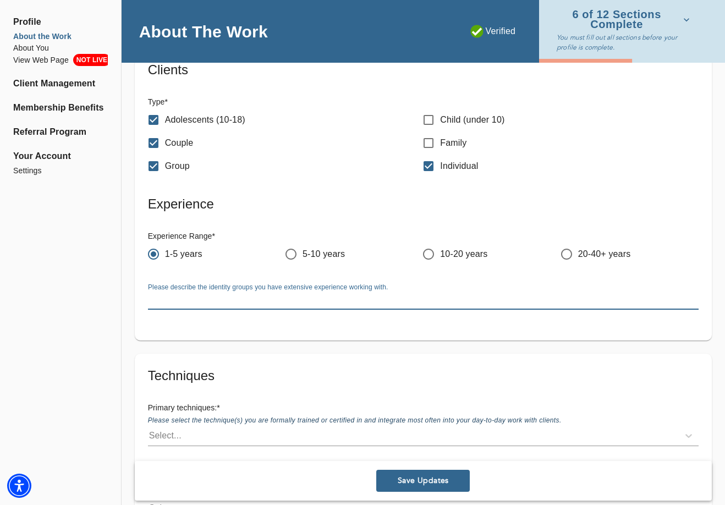
scroll to position [2389, 0]
click at [283, 296] on textarea at bounding box center [423, 301] width 551 height 10
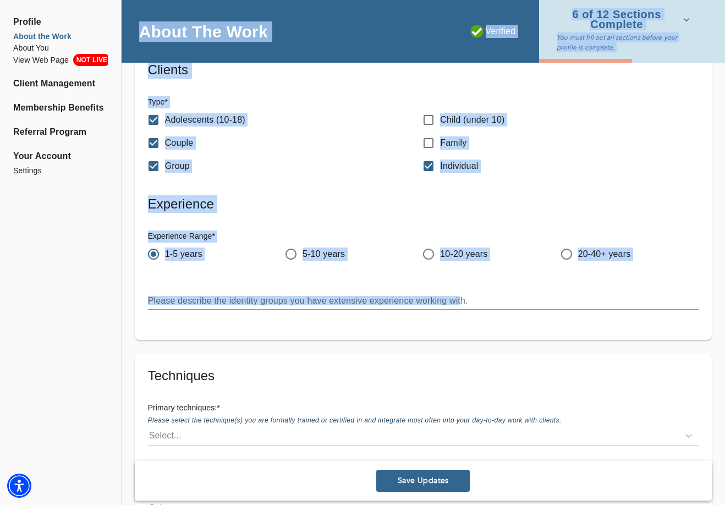
drag, startPoint x: 387, startPoint y: 276, endPoint x: 107, endPoint y: 288, distance: 281.0
click at [206, 293] on div "x" at bounding box center [423, 301] width 551 height 18
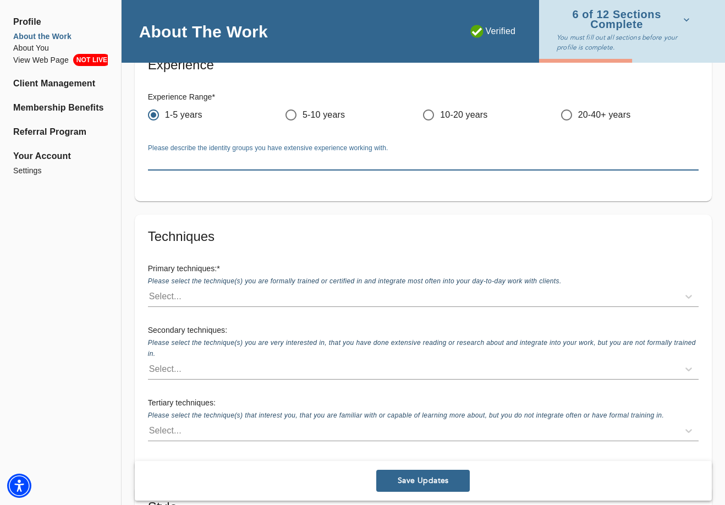
scroll to position [2543, 0]
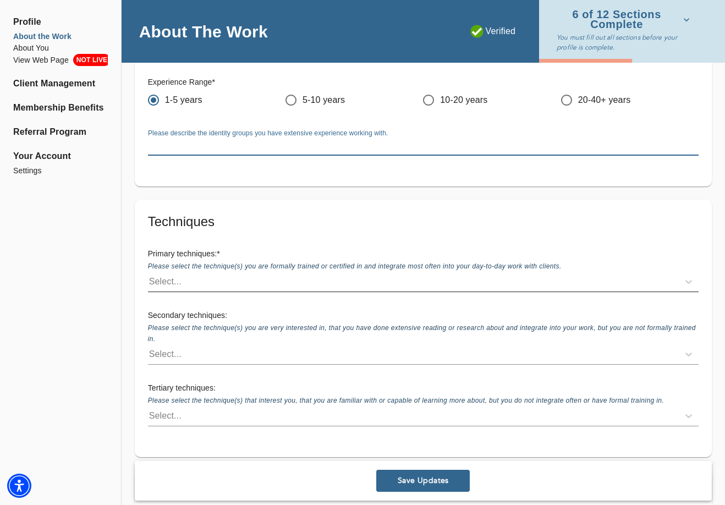
click at [194, 273] on div "Select..." at bounding box center [413, 282] width 531 height 18
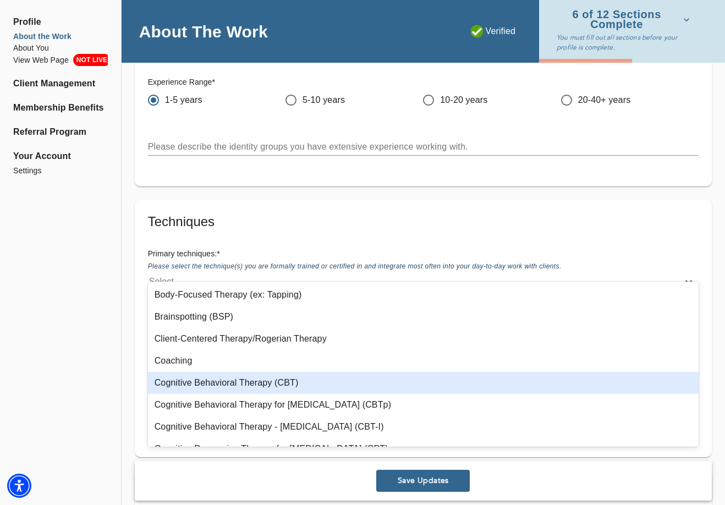
scroll to position [114, 0]
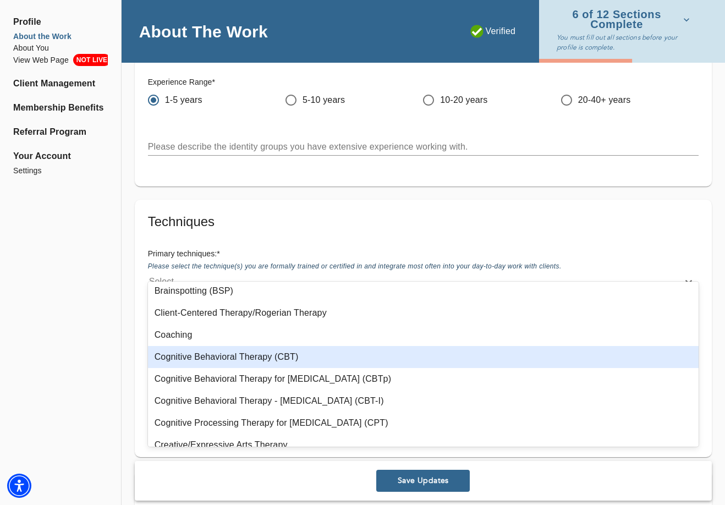
click at [223, 359] on div "Cognitive Behavioral Therapy (CBT)" at bounding box center [423, 357] width 551 height 22
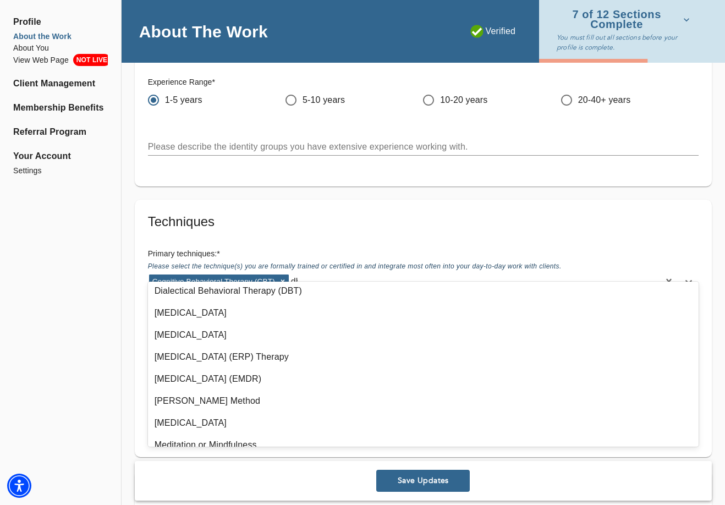
scroll to position [0, 0]
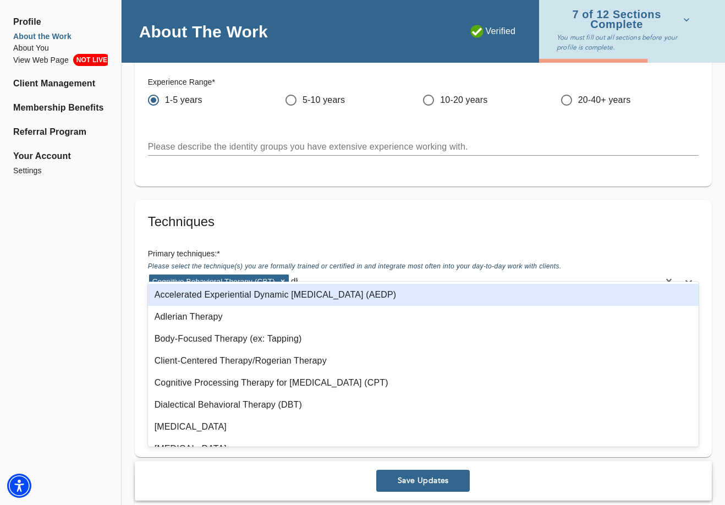
type input "dbt"
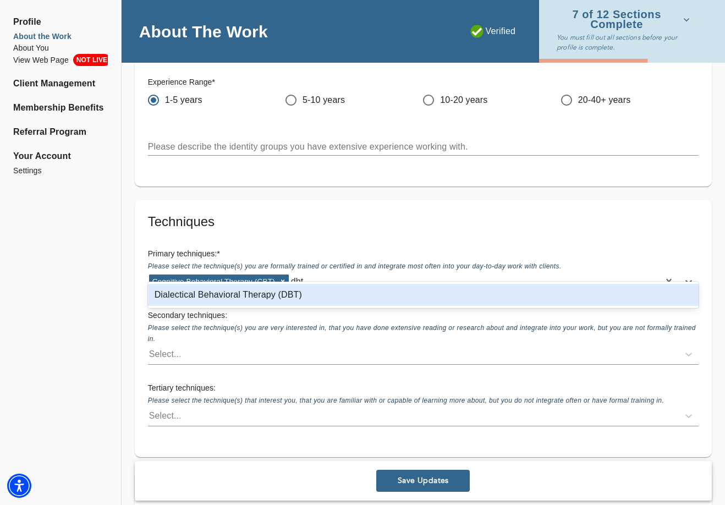
click at [299, 292] on div "Dialectical Behavioral Therapy (DBT)" at bounding box center [423, 295] width 551 height 22
type input "aedp"
click at [303, 296] on div "Accelerated Experiential Dynamic [MEDICAL_DATA] (AEDP)" at bounding box center [423, 295] width 551 height 22
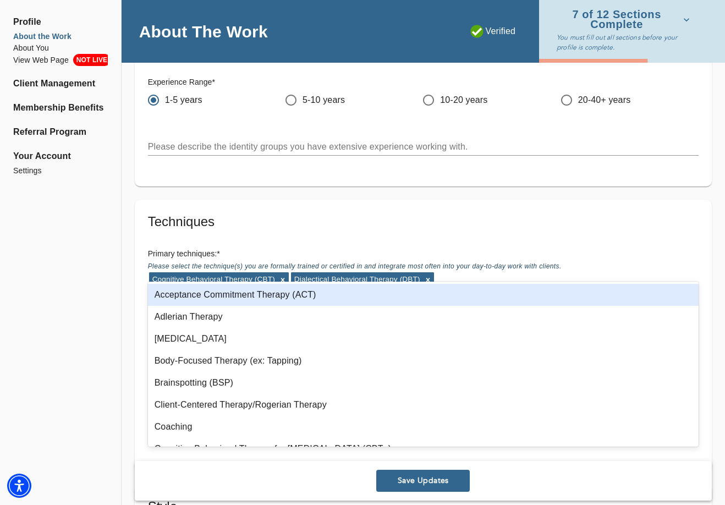
type input "a"
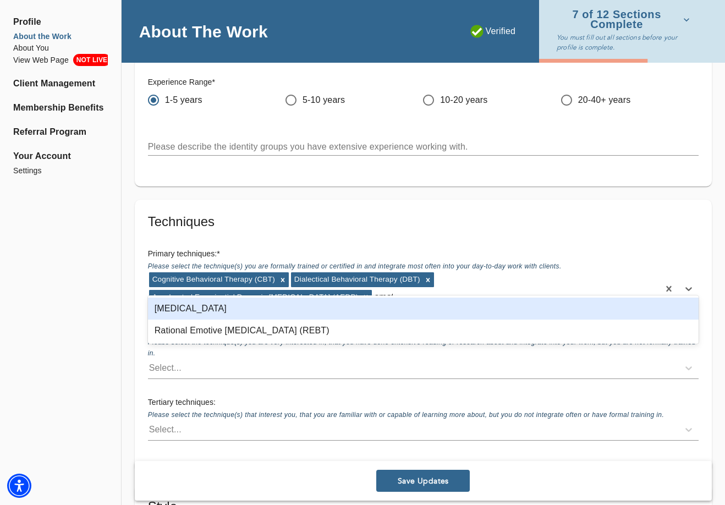
type input "emoti"
click at [179, 313] on div "[MEDICAL_DATA]" at bounding box center [423, 309] width 551 height 22
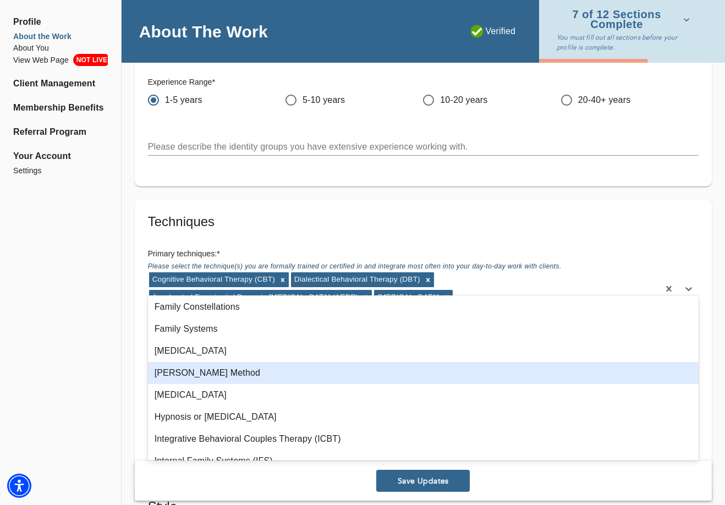
scroll to position [341, 0]
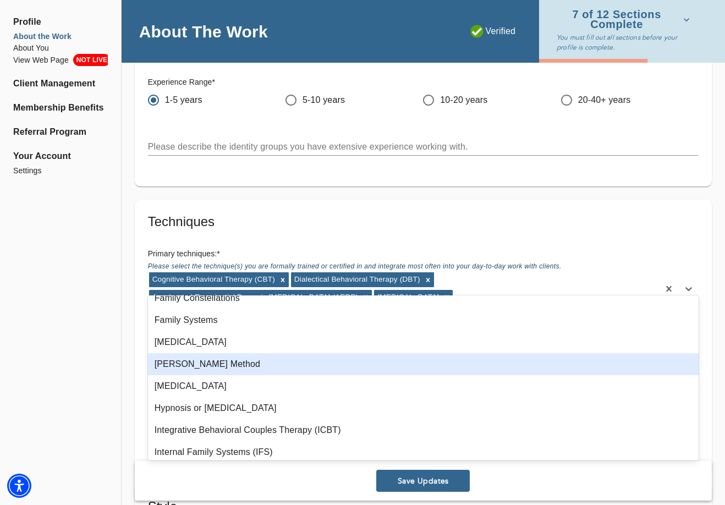
click at [234, 359] on div "[PERSON_NAME] Method" at bounding box center [423, 364] width 551 height 22
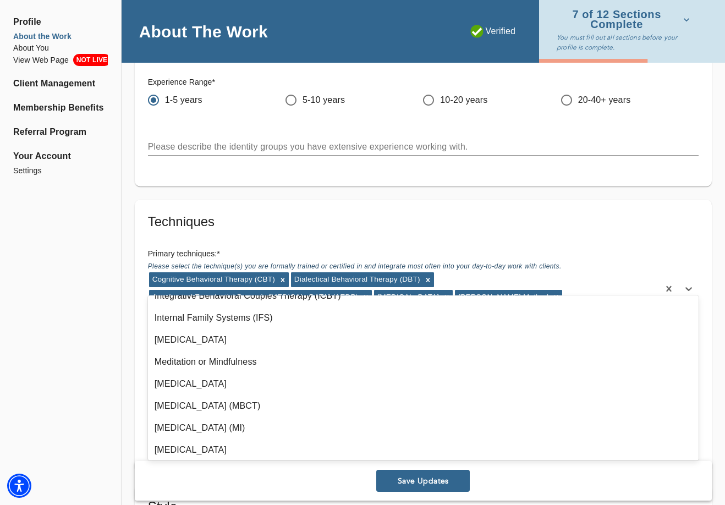
scroll to position [460, 0]
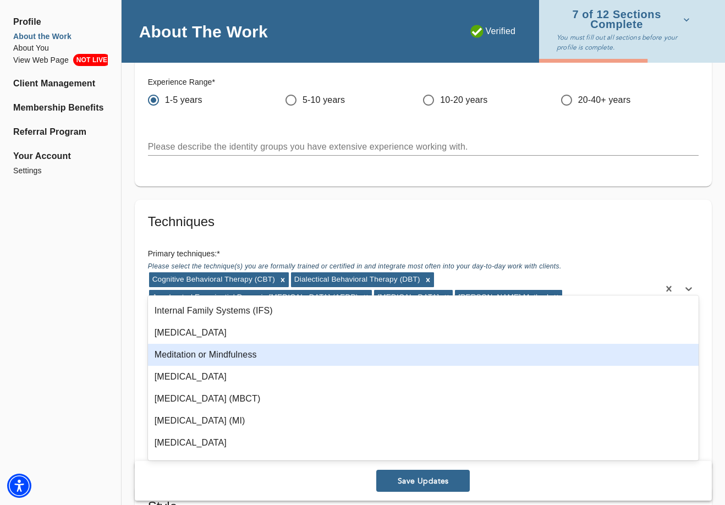
click at [265, 355] on div "Meditation or Mindfulness" at bounding box center [423, 355] width 551 height 22
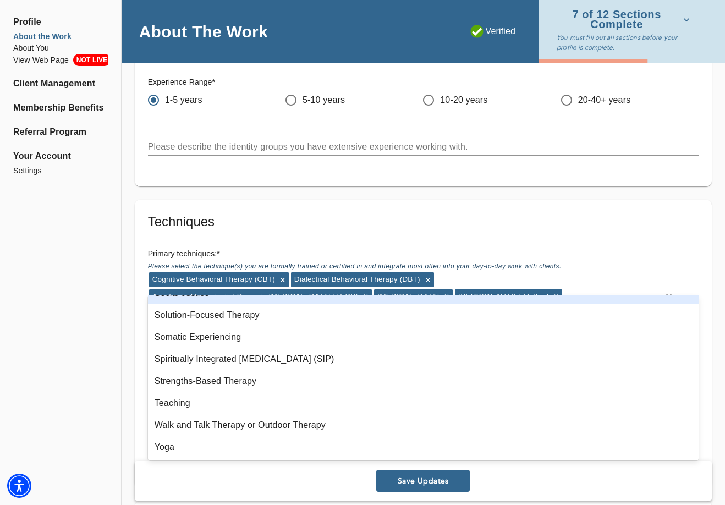
scroll to position [874, 0]
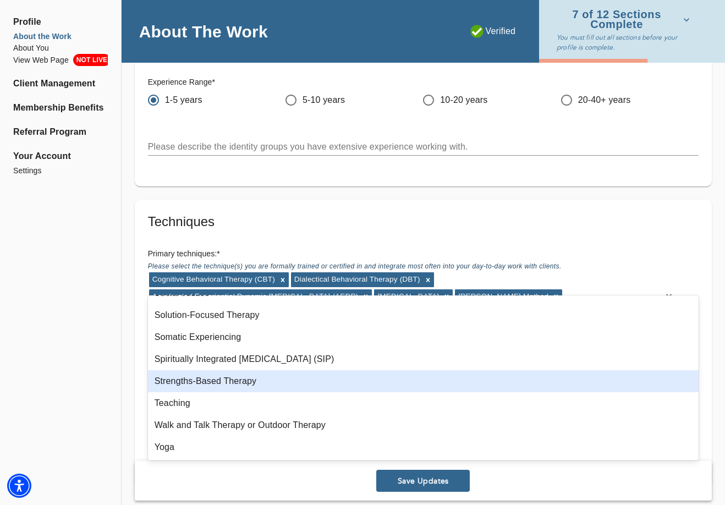
click at [255, 383] on div "Strengths-Based Therapy" at bounding box center [423, 381] width 551 height 22
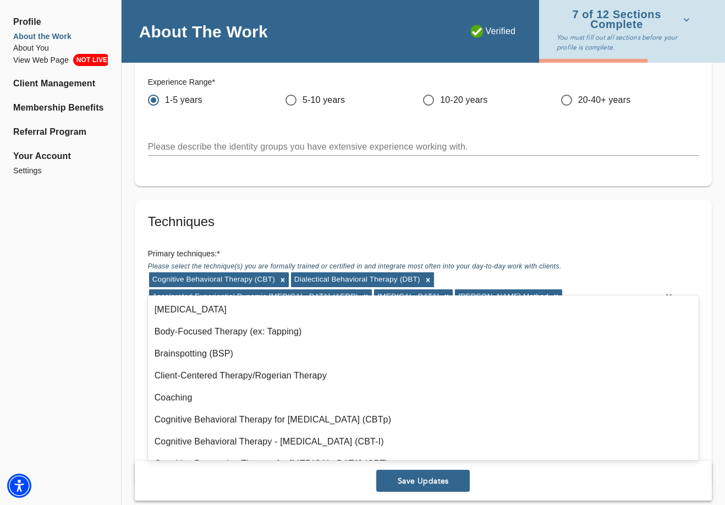
scroll to position [0, 0]
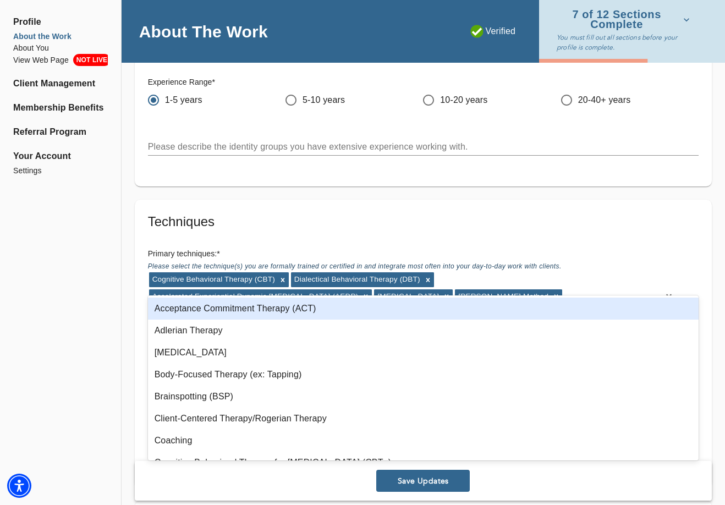
click at [309, 306] on div "Acceptance Commitment Therapy (ACT)" at bounding box center [423, 309] width 551 height 22
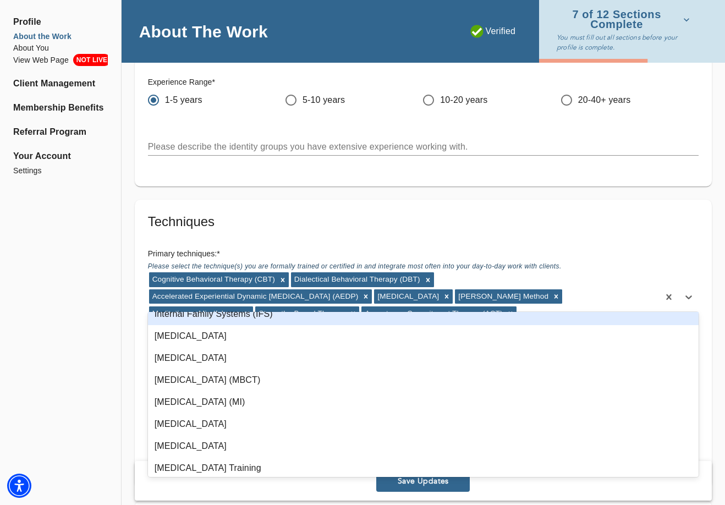
scroll to position [463, 0]
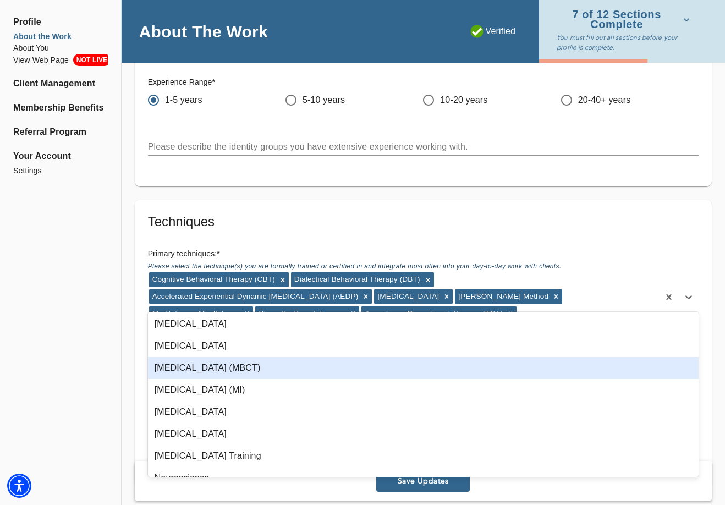
click at [297, 367] on div "[MEDICAL_DATA] (MBCT)" at bounding box center [423, 368] width 551 height 22
click at [264, 367] on div "[MEDICAL_DATA] (MI)" at bounding box center [423, 368] width 551 height 22
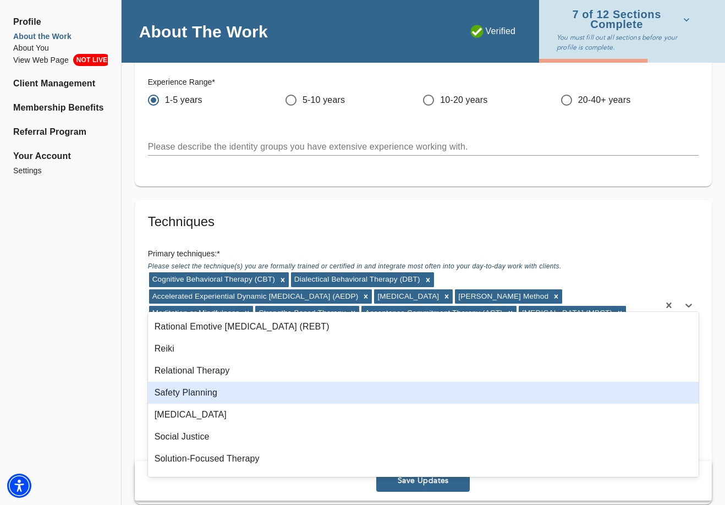
scroll to position [786, 0]
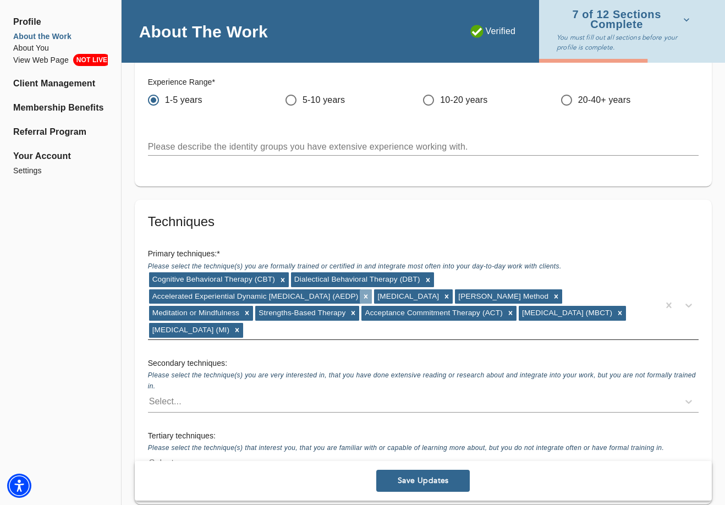
click at [370, 293] on icon at bounding box center [366, 297] width 8 height 8
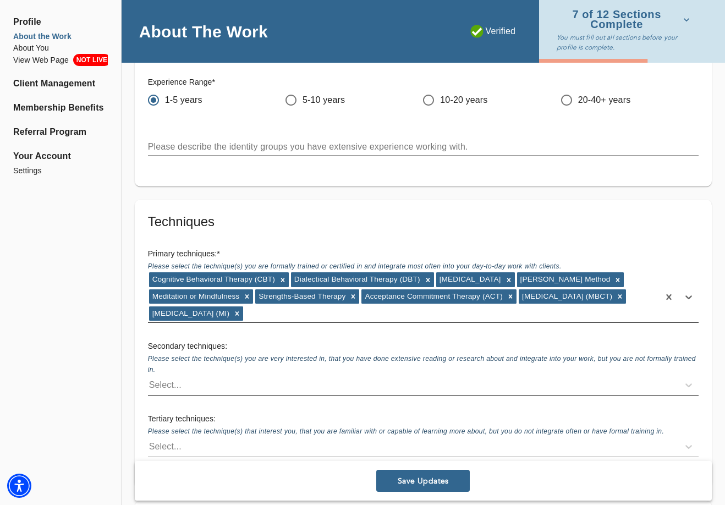
click at [208, 376] on div "Select..." at bounding box center [413, 385] width 531 height 18
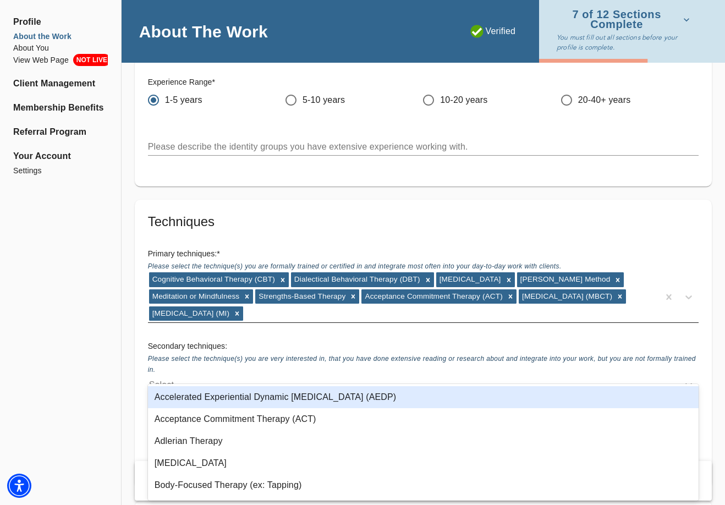
click at [214, 397] on div "Accelerated Experiential Dynamic [MEDICAL_DATA] (AEDP)" at bounding box center [423, 397] width 551 height 22
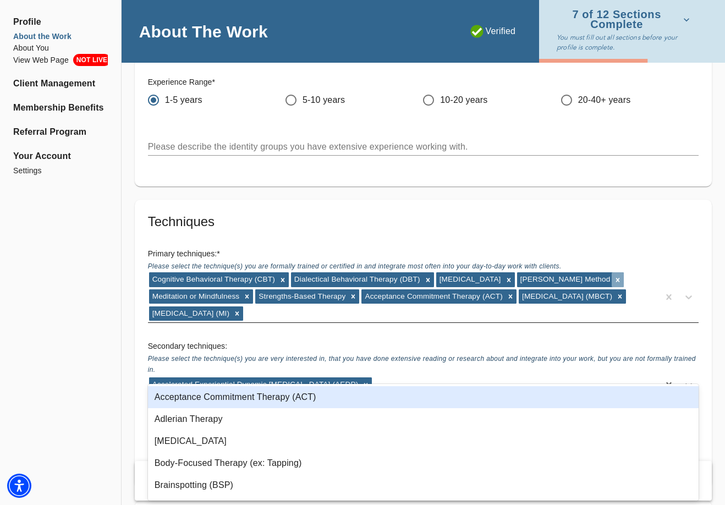
click at [622, 276] on icon at bounding box center [618, 280] width 8 height 8
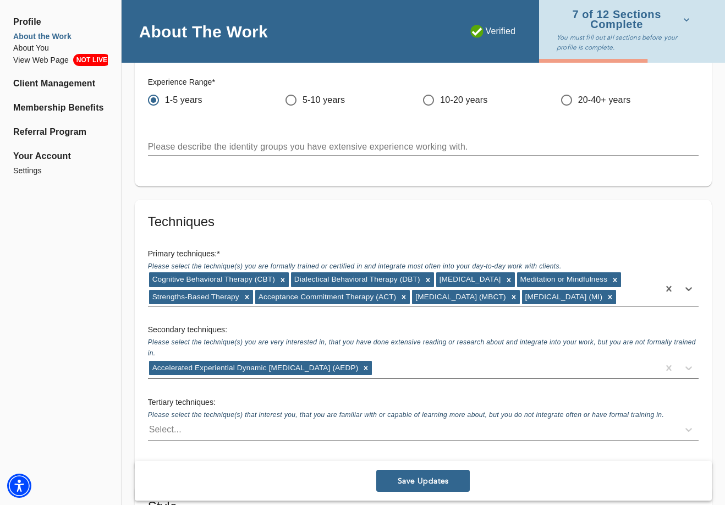
click at [374, 371] on div "Accelerated Experiential Dynamic [MEDICAL_DATA] (AEDP)" at bounding box center [403, 368] width 511 height 18
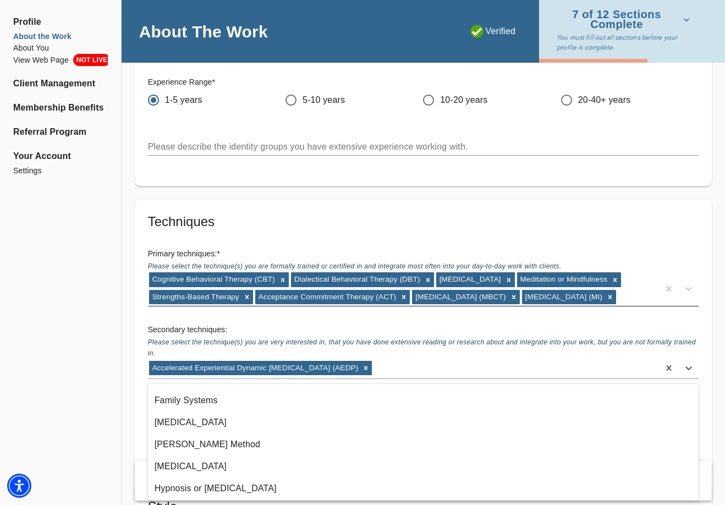
scroll to position [439, 0]
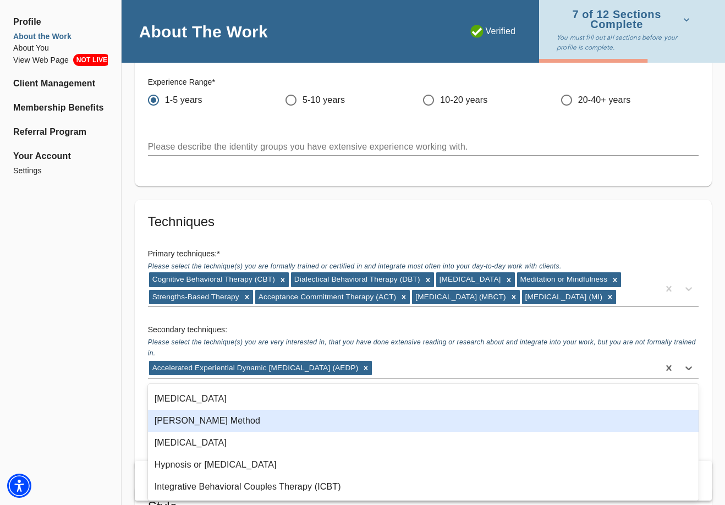
click at [236, 423] on div "[PERSON_NAME] Method" at bounding box center [423, 421] width 551 height 22
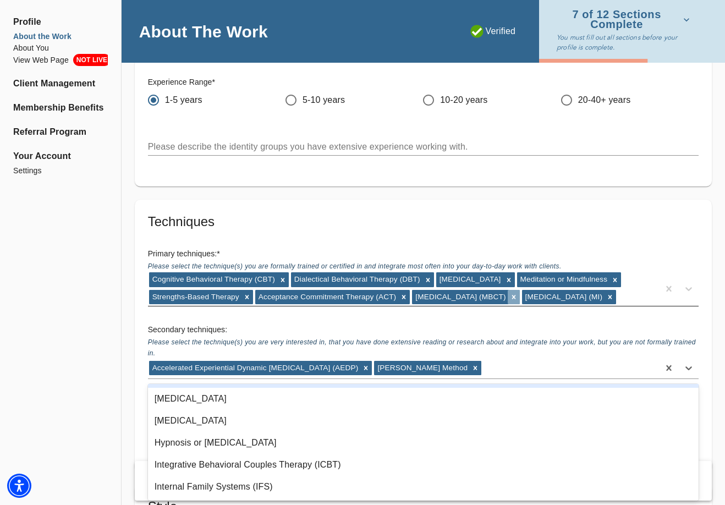
click at [510, 298] on icon at bounding box center [514, 297] width 8 height 8
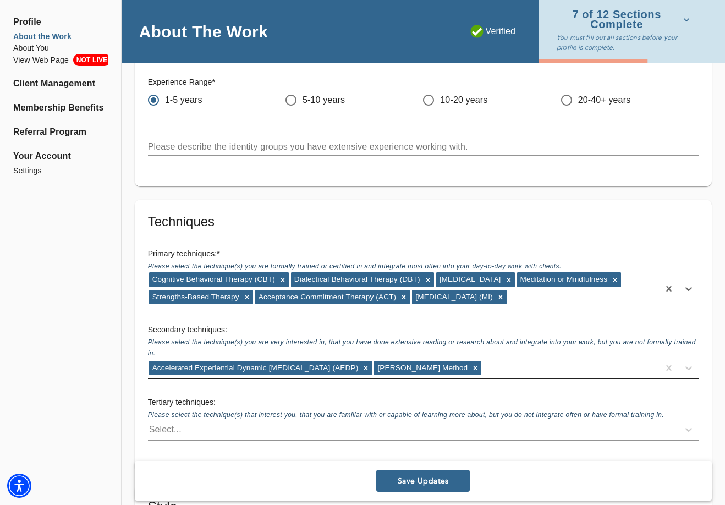
click at [495, 361] on div "Accelerated Experiential Dynamic [MEDICAL_DATA] (AEDP) [PERSON_NAME] Method" at bounding box center [403, 368] width 511 height 18
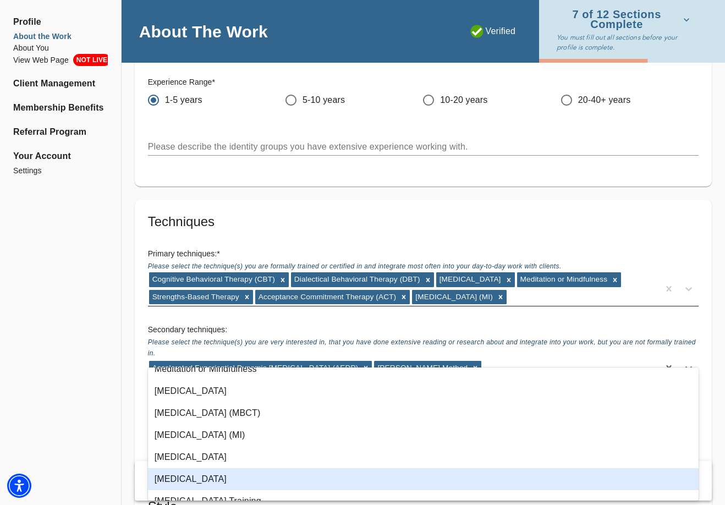
scroll to position [576, 0]
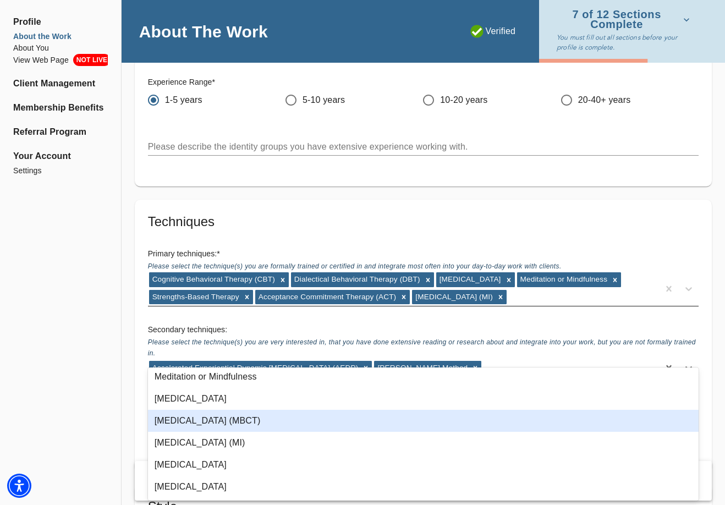
click at [271, 415] on div "[MEDICAL_DATA] (MBCT)" at bounding box center [423, 421] width 551 height 22
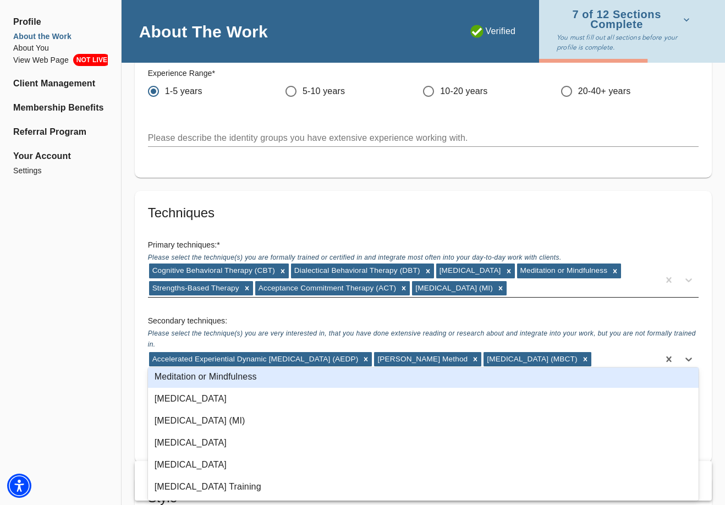
scroll to position [2551, 0]
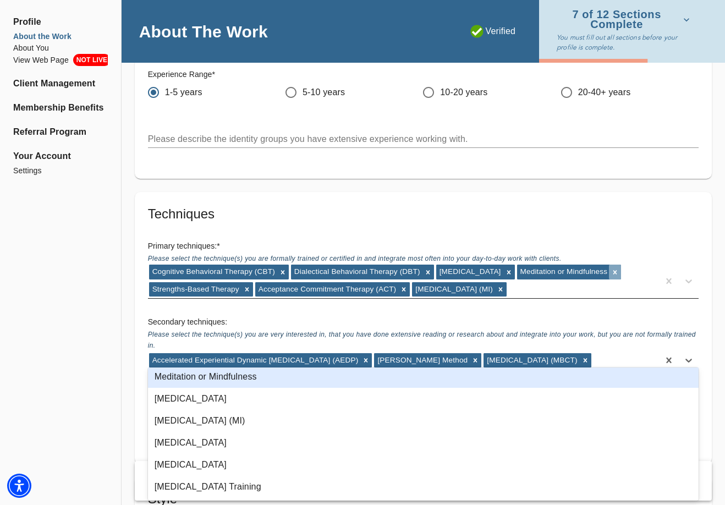
click at [612, 273] on icon at bounding box center [616, 273] width 8 height 8
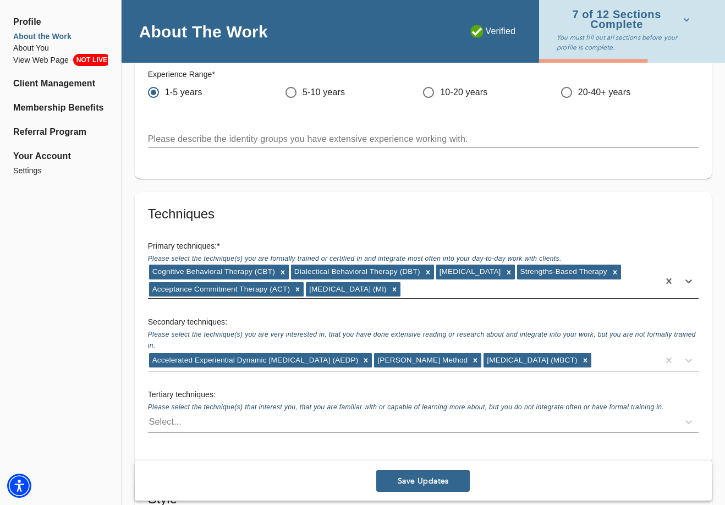
click at [622, 352] on div "Accelerated Experiential Dynamic [MEDICAL_DATA] (AEDP) [PERSON_NAME] Method [ME…" at bounding box center [403, 361] width 511 height 18
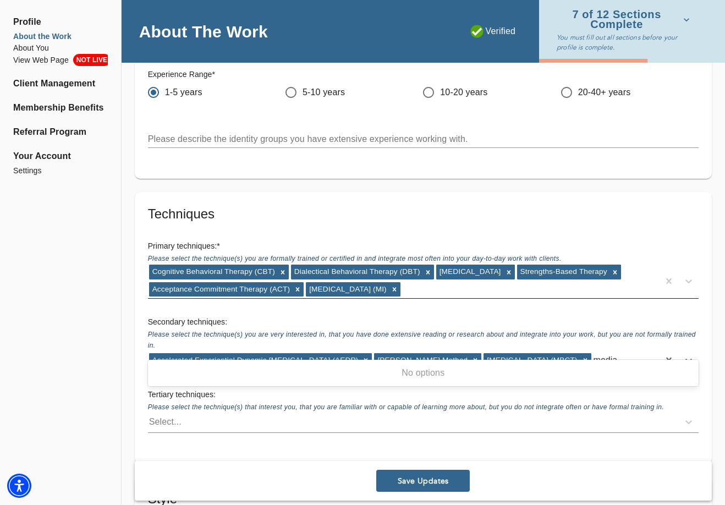
type input "medi"
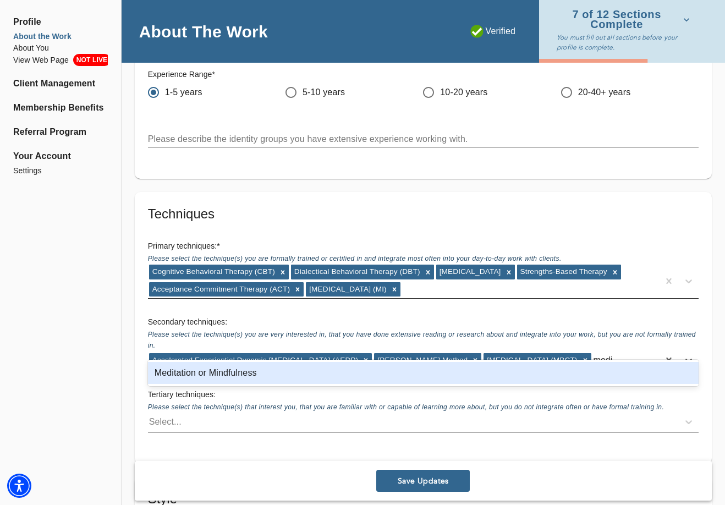
click at [181, 374] on div "Meditation or Mindfulness" at bounding box center [423, 373] width 551 height 22
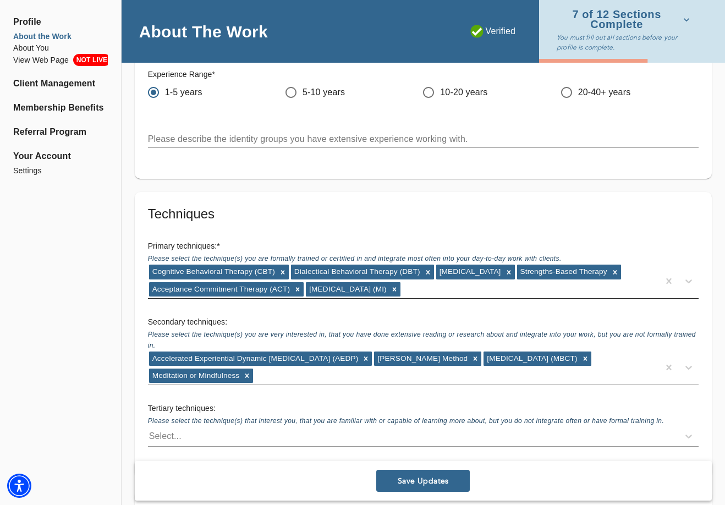
click at [270, 308] on div "Secondary techniques: Please select the technique(s) you are very interested in…" at bounding box center [423, 351] width 569 height 86
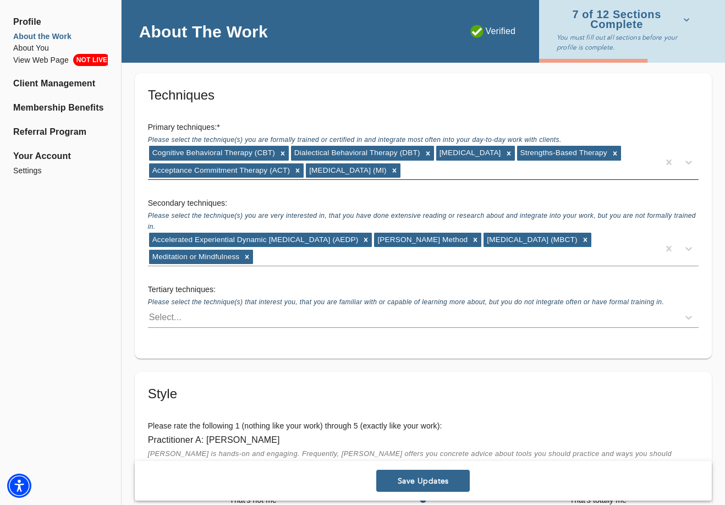
scroll to position [2671, 0]
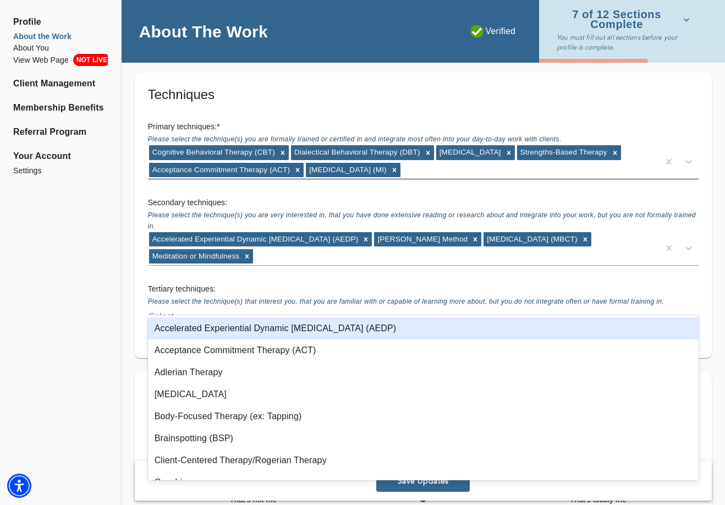
click at [259, 308] on div "Select..." at bounding box center [413, 317] width 531 height 18
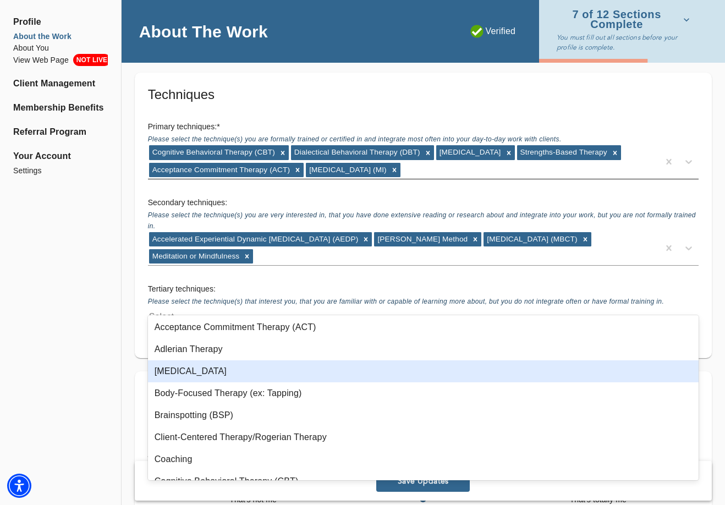
scroll to position [22, 0]
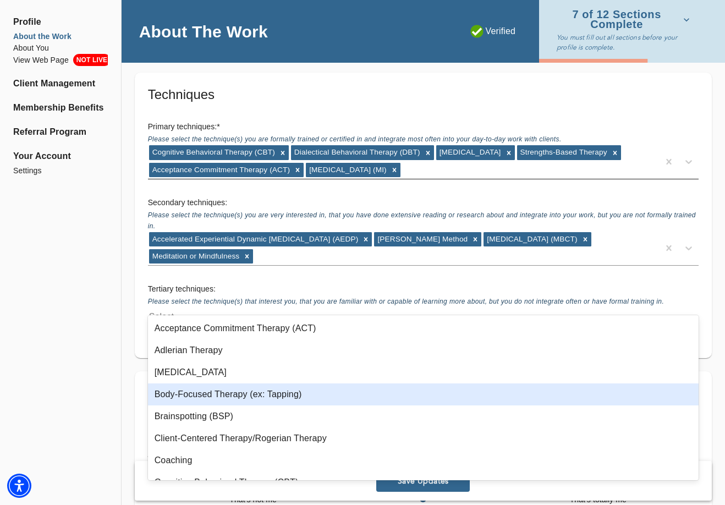
click at [299, 395] on div "Body-Focused Therapy (ex: Tapping)" at bounding box center [423, 395] width 551 height 22
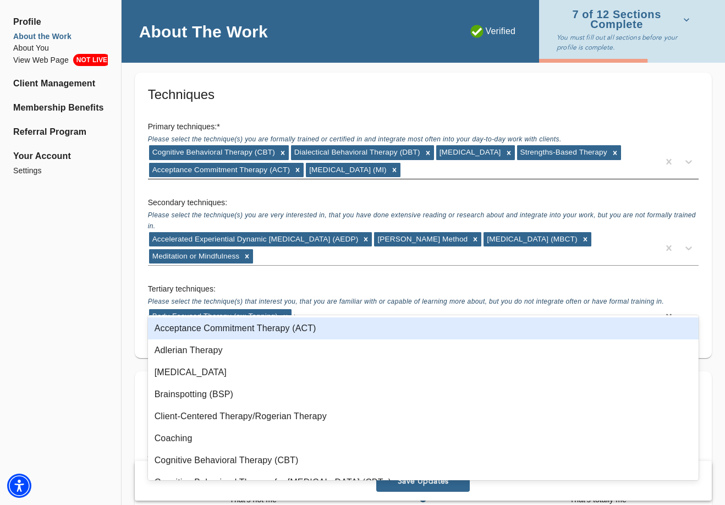
scroll to position [0, 0]
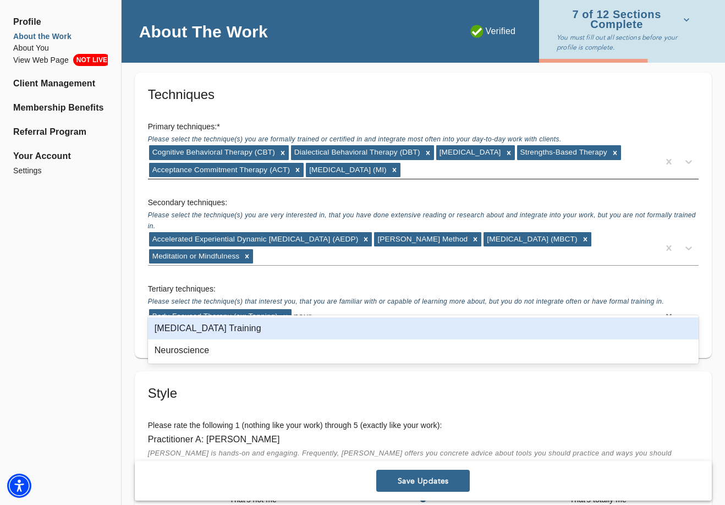
type input "neuro"
click at [256, 329] on div "[MEDICAL_DATA] Training" at bounding box center [423, 329] width 551 height 22
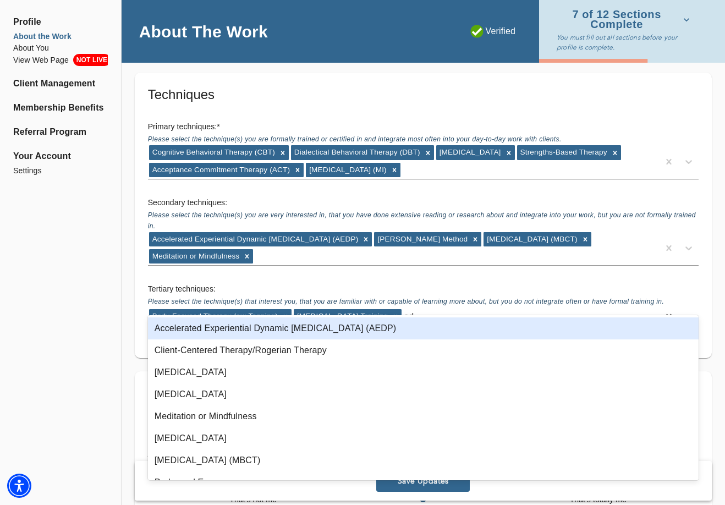
type input "e"
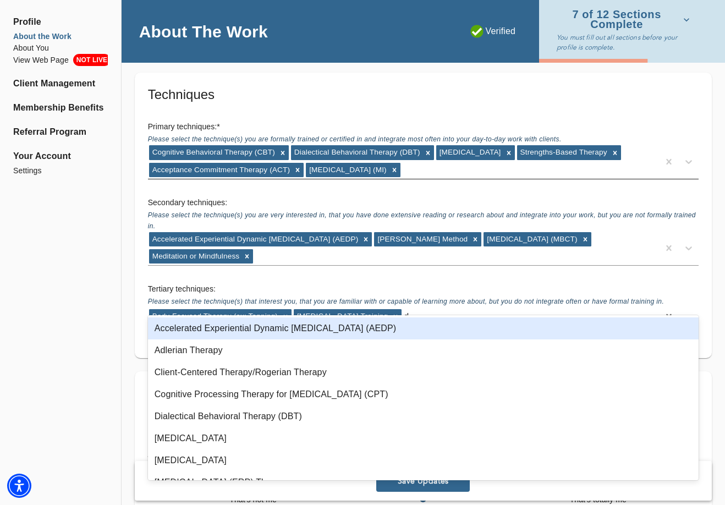
type input "de"
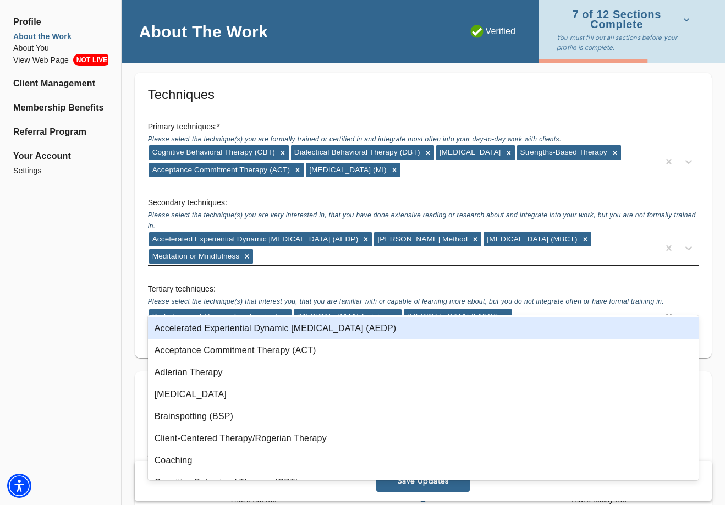
click at [394, 245] on div "Accelerated Experiential Dynamic [MEDICAL_DATA] (AEDP) [PERSON_NAME] Method [ME…" at bounding box center [403, 248] width 511 height 34
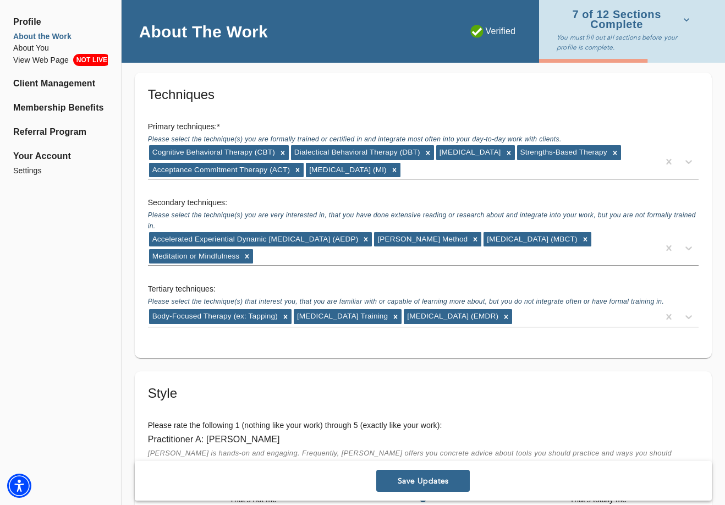
click at [672, 188] on div "Secondary techniques: Please select the technique(s) you are very interested in…" at bounding box center [423, 231] width 569 height 86
click at [456, 328] on div "Techniques Primary techniques: * Please select the technique(s) you are formall…" at bounding box center [423, 216] width 577 height 286
click at [632, 308] on div "Body-Focused Therapy (ex: Tapping) [MEDICAL_DATA] Training [MEDICAL_DATA] (EMDR)" at bounding box center [403, 317] width 511 height 18
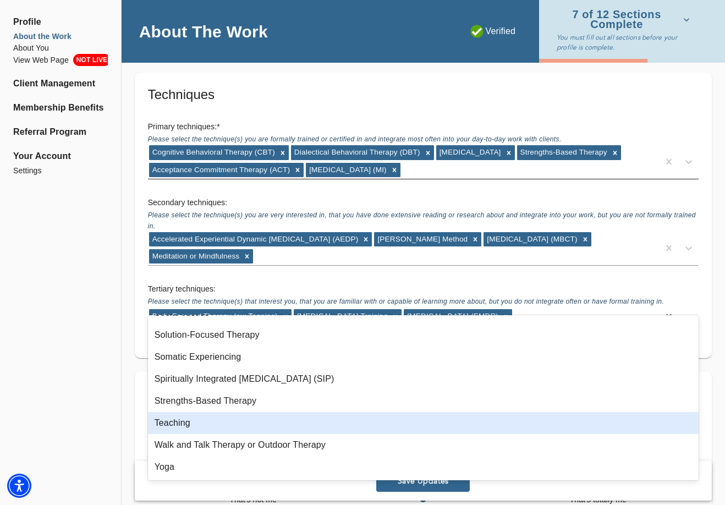
scroll to position [940, 0]
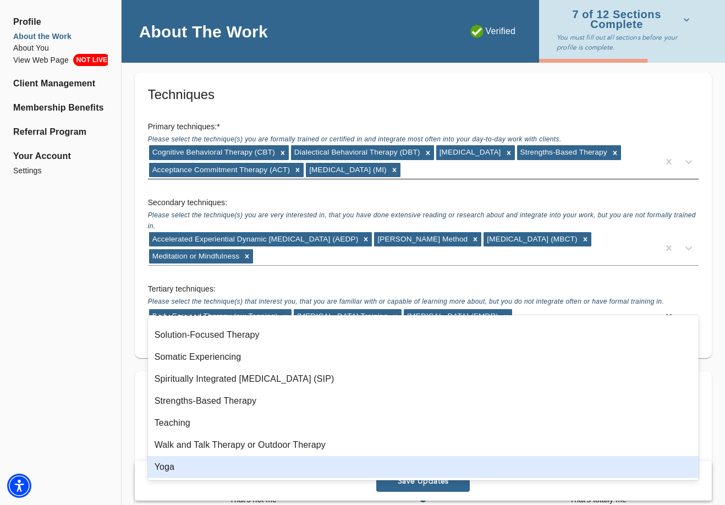
click at [245, 466] on div "Yoga" at bounding box center [423, 467] width 551 height 22
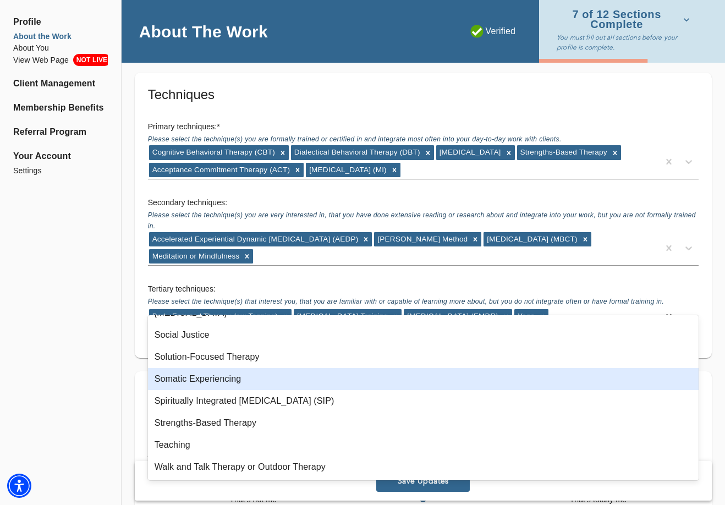
click at [320, 378] on div "Somatic Experiencing" at bounding box center [423, 379] width 551 height 22
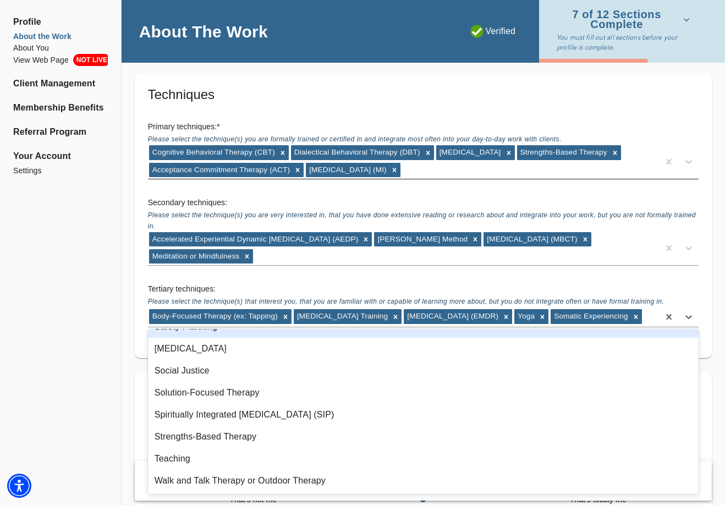
click at [309, 283] on h6 "Tertiary techniques:" at bounding box center [423, 289] width 551 height 12
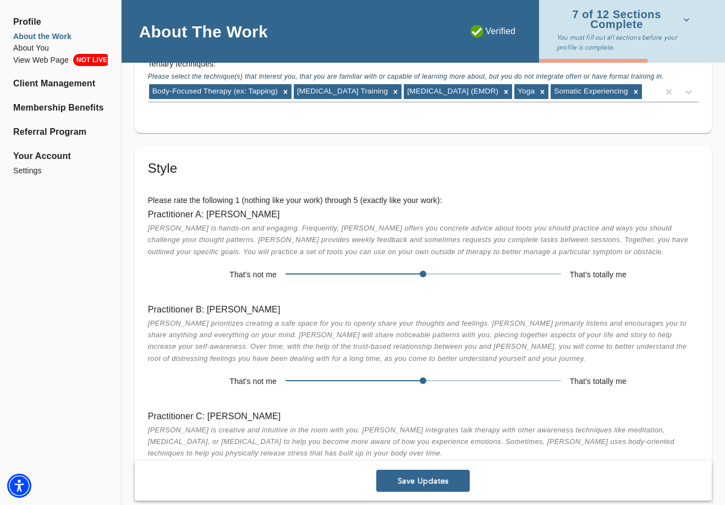
scroll to position [2898, 0]
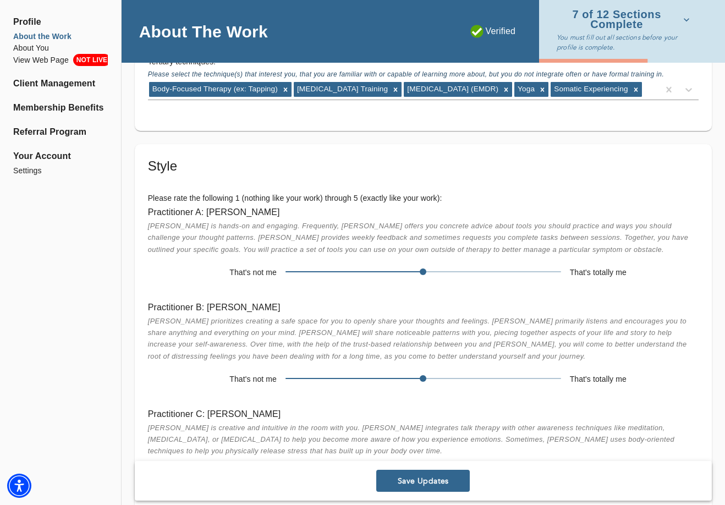
click at [565, 267] on div "That's totally me" at bounding box center [630, 273] width 138 height 12
click at [559, 267] on span at bounding box center [424, 271] width 276 height 15
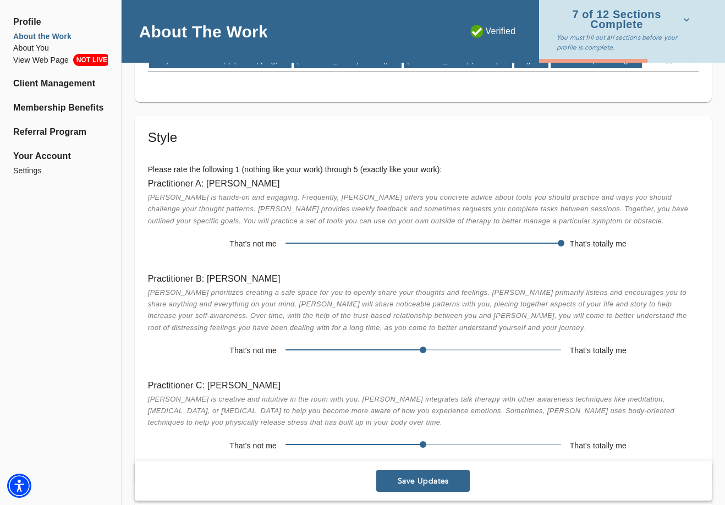
scroll to position [2928, 0]
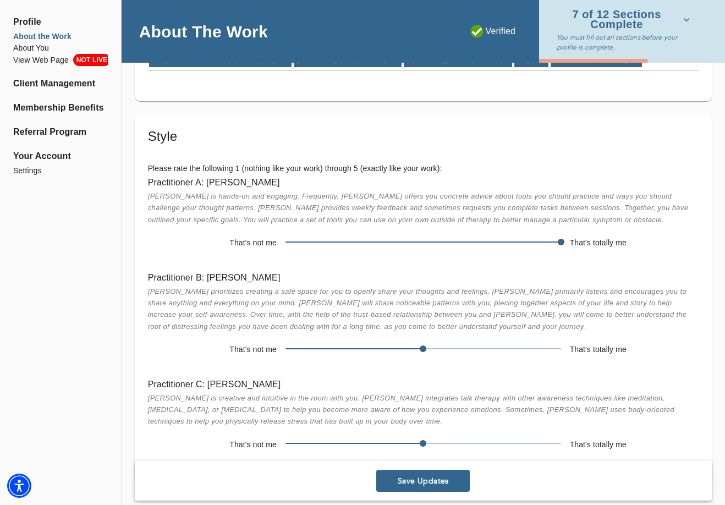
click at [531, 242] on span at bounding box center [424, 242] width 276 height 1
drag, startPoint x: 554, startPoint y: 237, endPoint x: 501, endPoint y: 237, distance: 53.4
click at [558, 239] on span at bounding box center [561, 242] width 7 height 7
drag, startPoint x: 490, startPoint y: 237, endPoint x: 532, endPoint y: 237, distance: 41.3
click at [532, 237] on span at bounding box center [424, 241] width 276 height 15
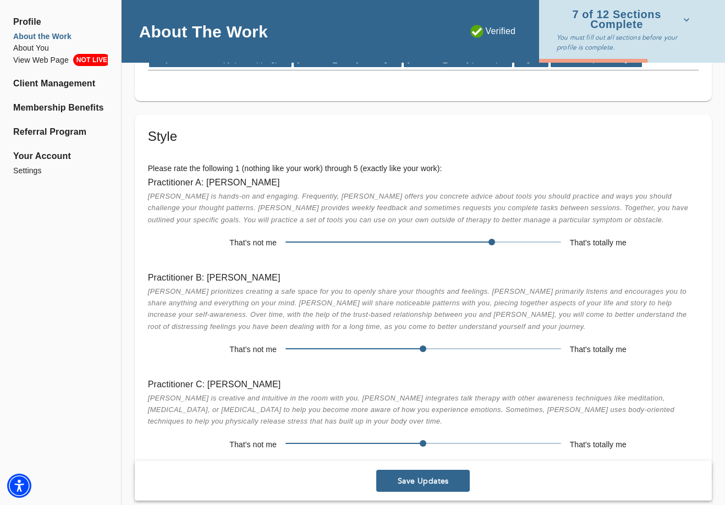
drag, startPoint x: 561, startPoint y: 239, endPoint x: 504, endPoint y: 239, distance: 57.2
click at [495, 239] on span at bounding box center [492, 242] width 7 height 7
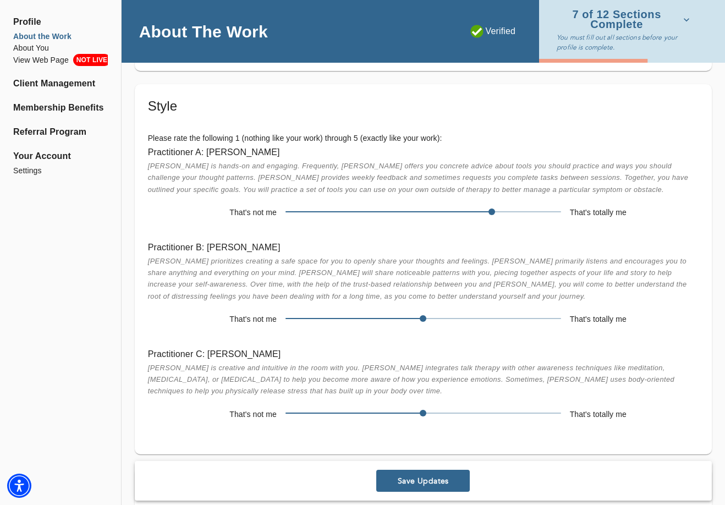
scroll to position [2960, 0]
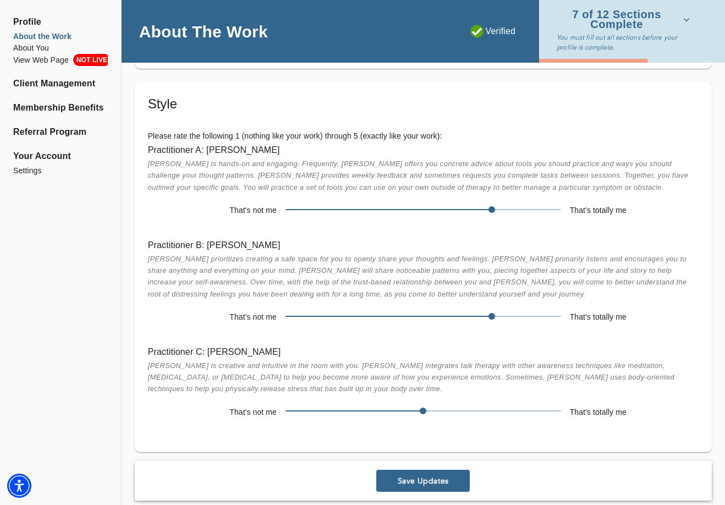
drag, startPoint x: 425, startPoint y: 311, endPoint x: 489, endPoint y: 310, distance: 63.9
click at [489, 313] on span at bounding box center [492, 316] width 7 height 7
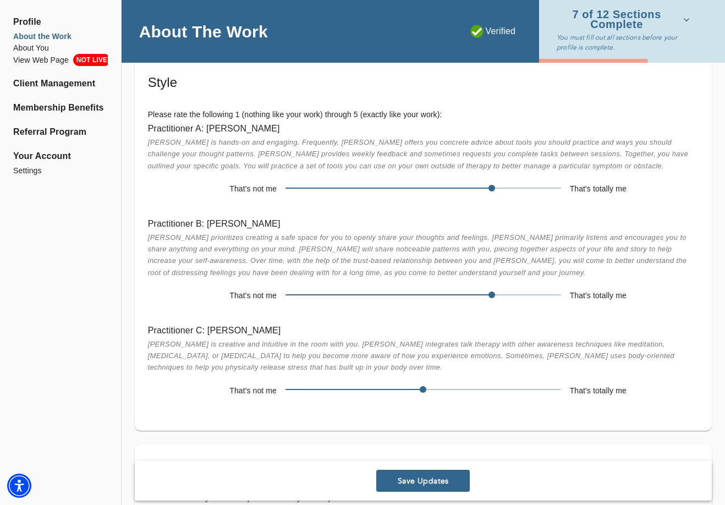
scroll to position [2984, 0]
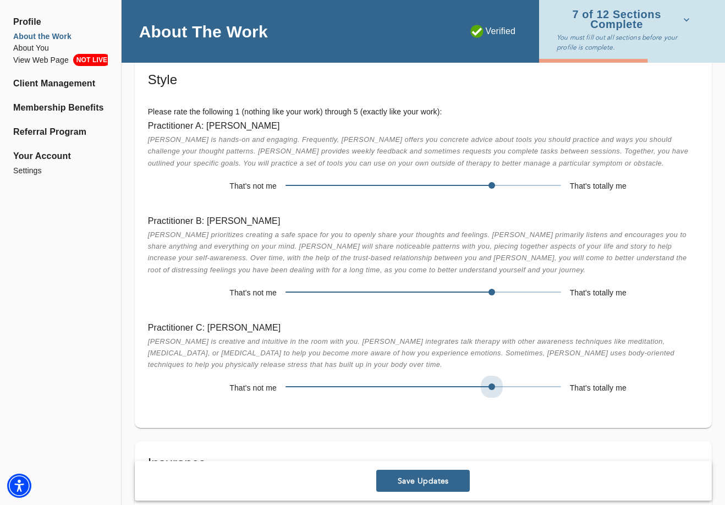
drag, startPoint x: 427, startPoint y: 379, endPoint x: 511, endPoint y: 379, distance: 84.2
click at [511, 379] on span at bounding box center [424, 386] width 276 height 15
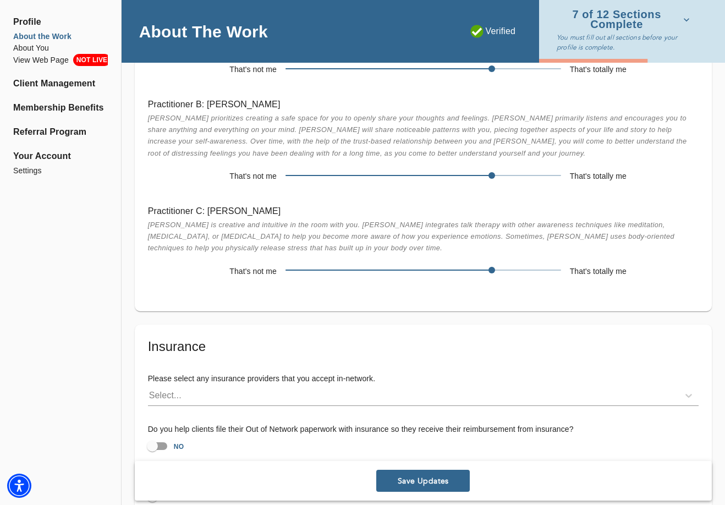
scroll to position [3102, 0]
drag, startPoint x: 496, startPoint y: 264, endPoint x: 429, endPoint y: 263, distance: 67.2
click at [427, 266] on span at bounding box center [423, 269] width 7 height 7
drag, startPoint x: 429, startPoint y: 264, endPoint x: 467, endPoint y: 263, distance: 38.0
click at [468, 263] on span at bounding box center [424, 269] width 276 height 15
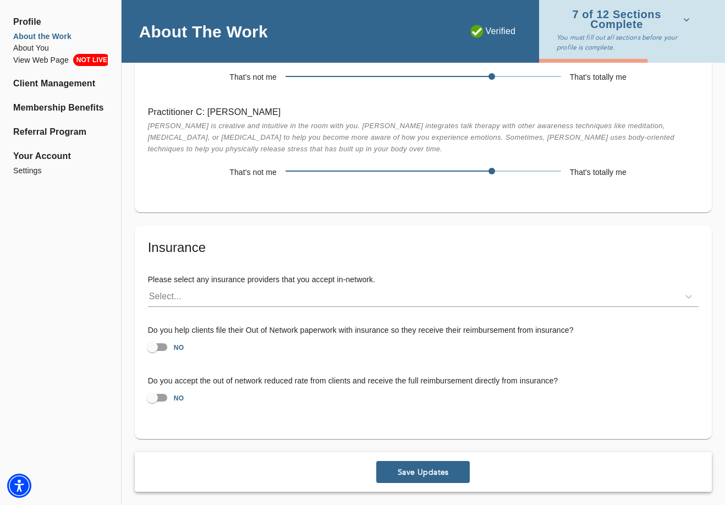
scroll to position [3198, 0]
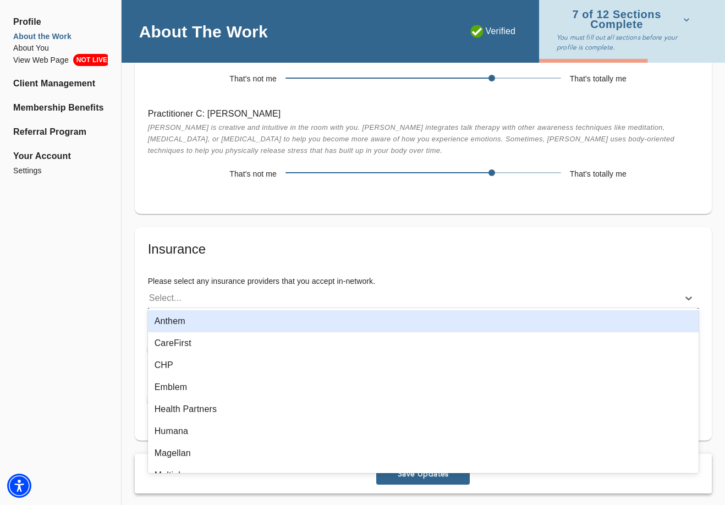
click at [240, 293] on div "Select..." at bounding box center [413, 299] width 531 height 18
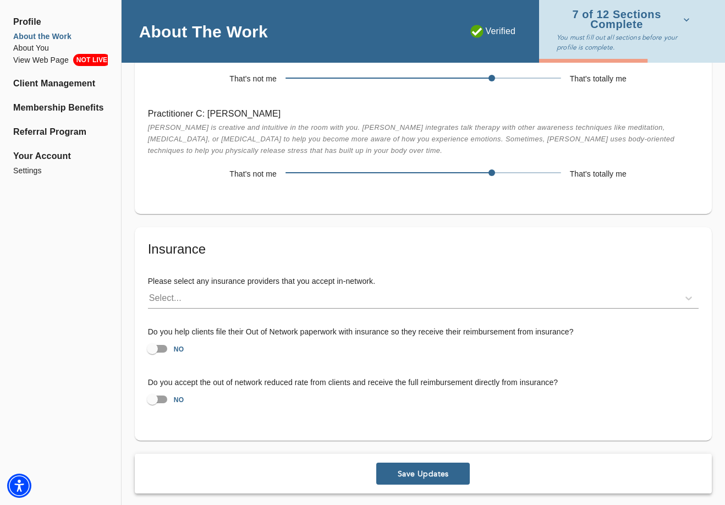
click at [447, 469] on span "Save Updates" at bounding box center [423, 474] width 85 height 10
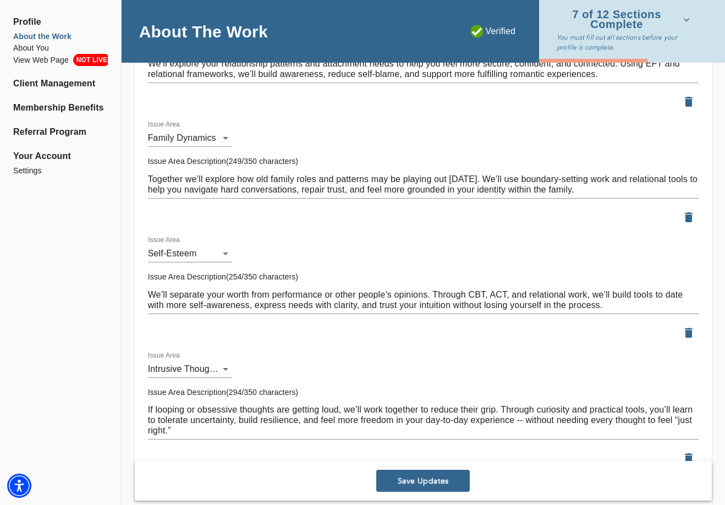
scroll to position [1906, 0]
click at [690, 328] on icon "button" at bounding box center [689, 333] width 8 height 10
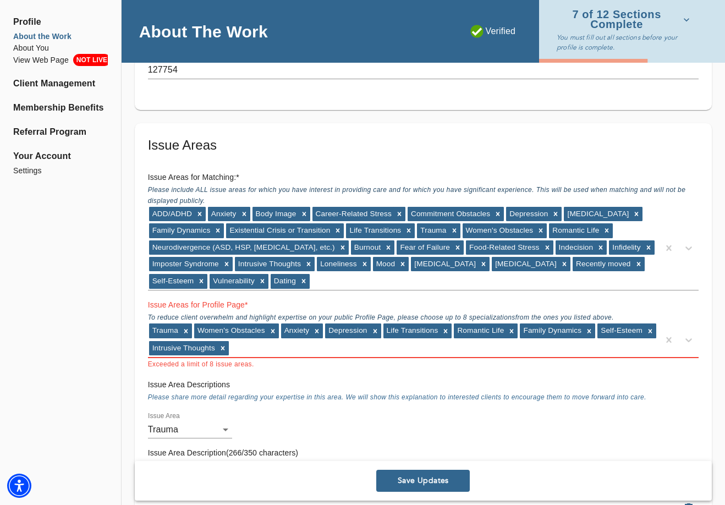
scroll to position [928, 0]
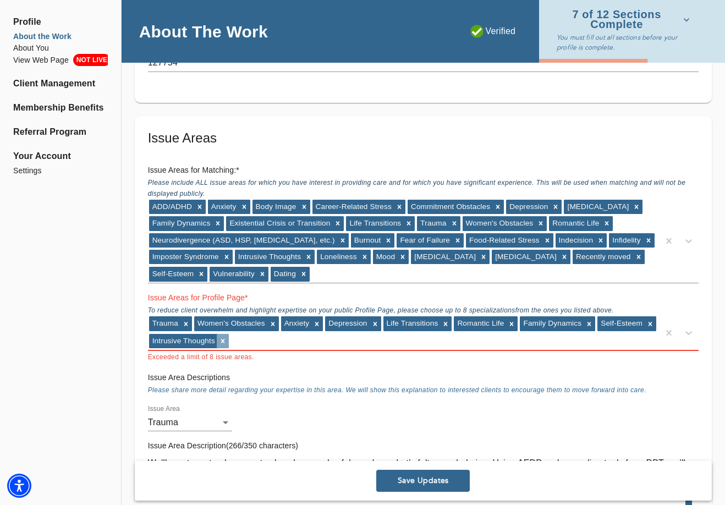
click at [224, 339] on icon at bounding box center [223, 341] width 4 height 4
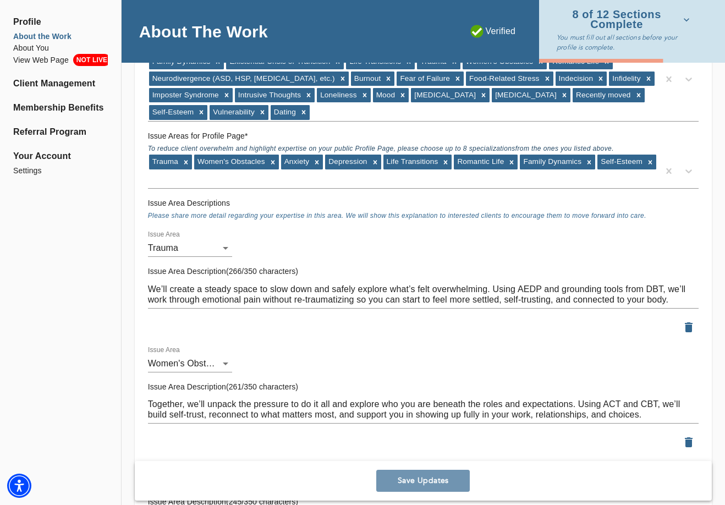
scroll to position [1091, 0]
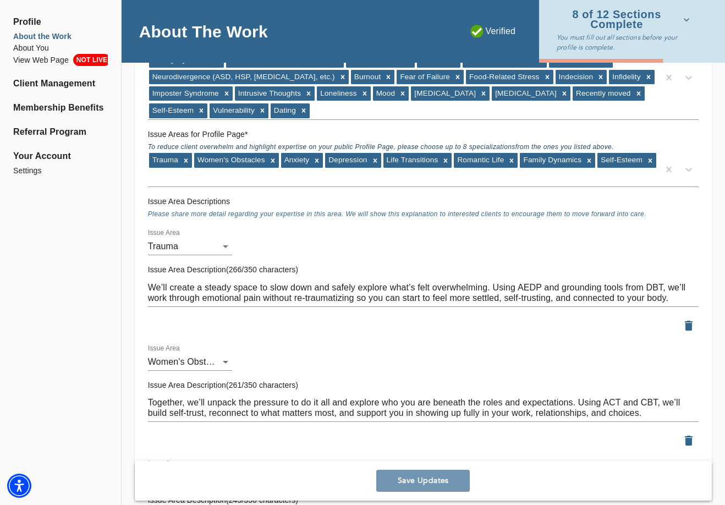
click at [447, 482] on span "Save Updates" at bounding box center [423, 481] width 85 height 10
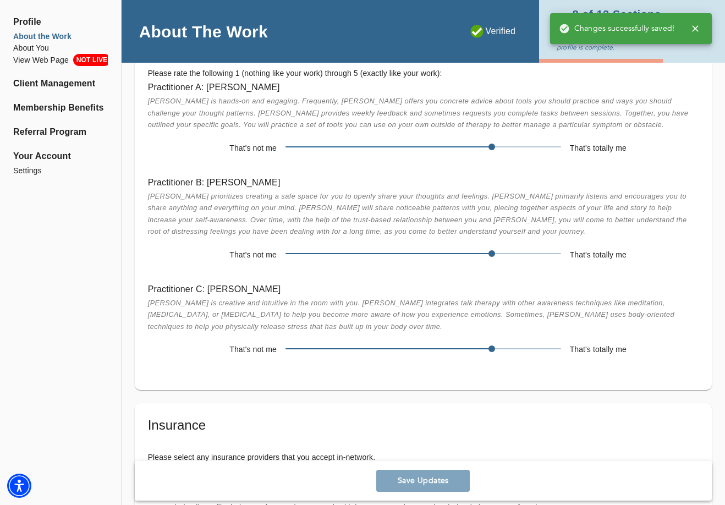
scroll to position [2442, 0]
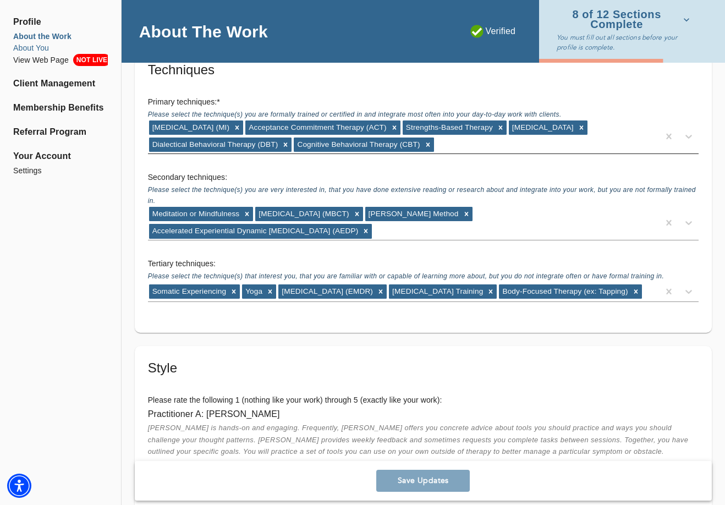
click at [38, 47] on li "About You" at bounding box center [60, 48] width 95 height 12
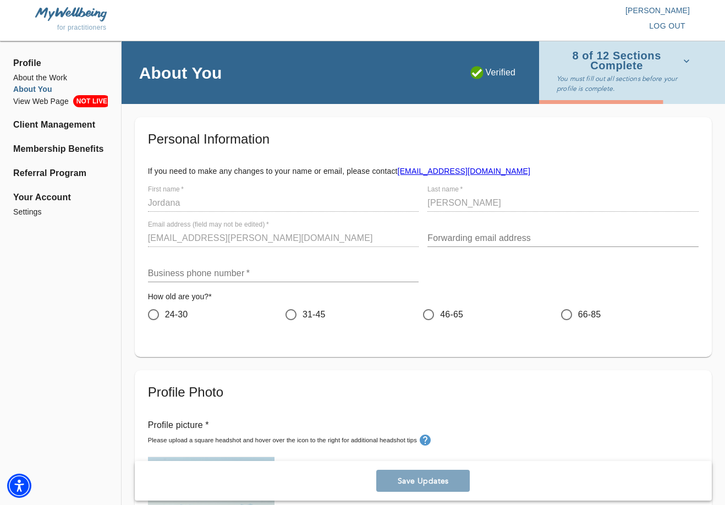
scroll to position [46, 0]
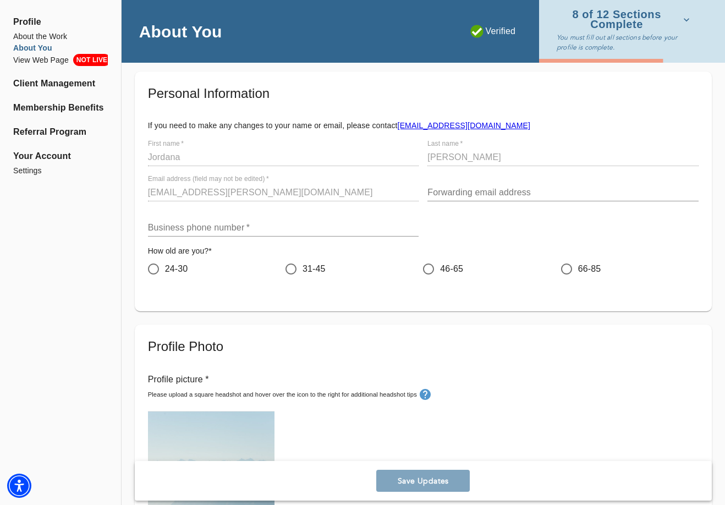
click at [149, 266] on input "24-30" at bounding box center [153, 269] width 23 height 23
radio input "true"
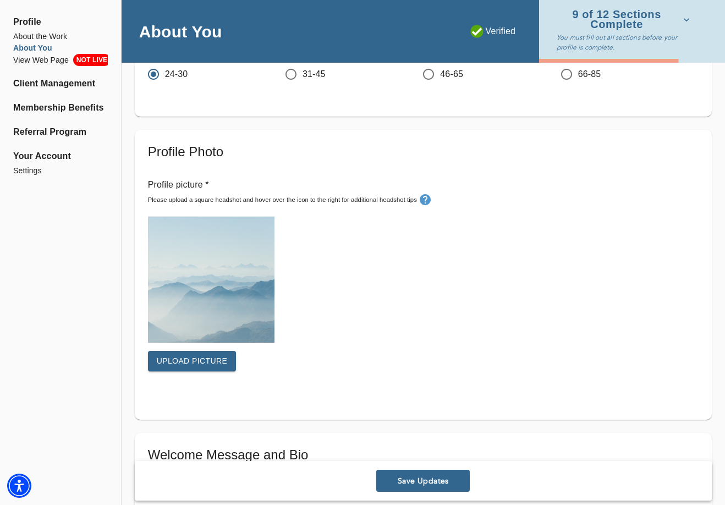
scroll to position [243, 0]
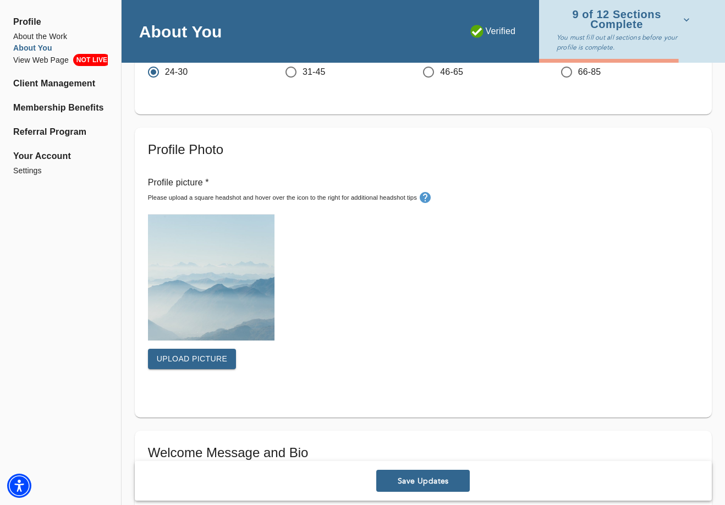
type input "5165814885"
click at [196, 364] on button "Upload picture" at bounding box center [192, 359] width 89 height 20
click at [192, 310] on img at bounding box center [211, 278] width 127 height 126
click at [195, 358] on span "Upload picture" at bounding box center [192, 359] width 71 height 14
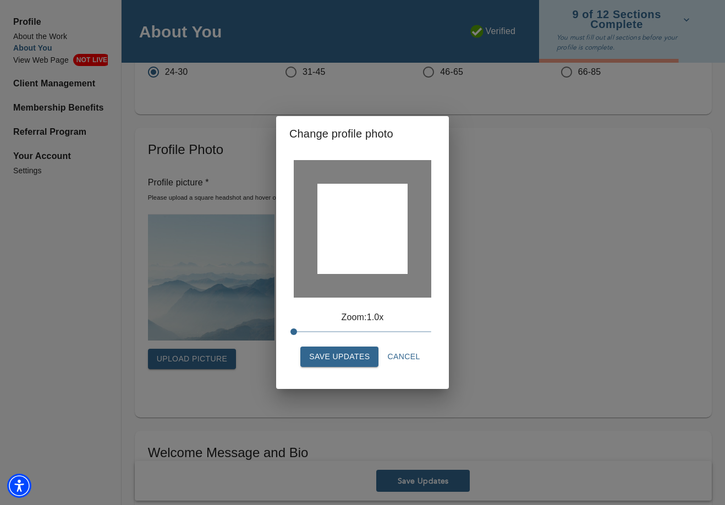
drag, startPoint x: 375, startPoint y: 222, endPoint x: 375, endPoint y: 230, distance: 7.2
click at [375, 230] on div at bounding box center [363, 229] width 90 height 90
click at [341, 356] on span "Save Updates" at bounding box center [339, 357] width 61 height 14
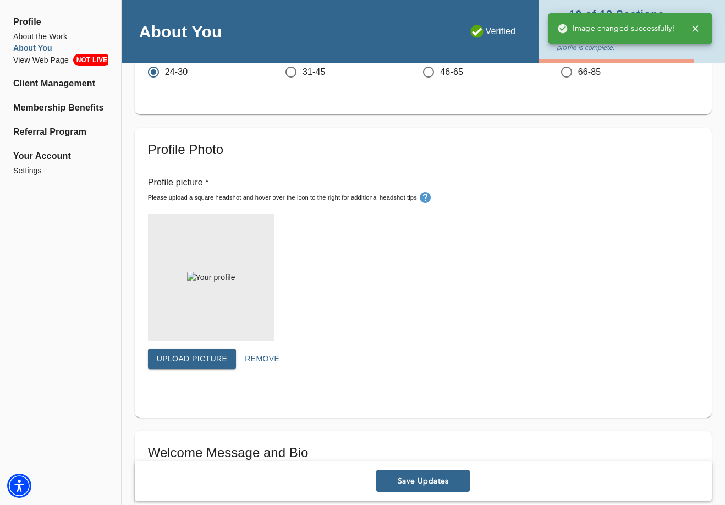
click at [236, 283] on img at bounding box center [211, 277] width 48 height 11
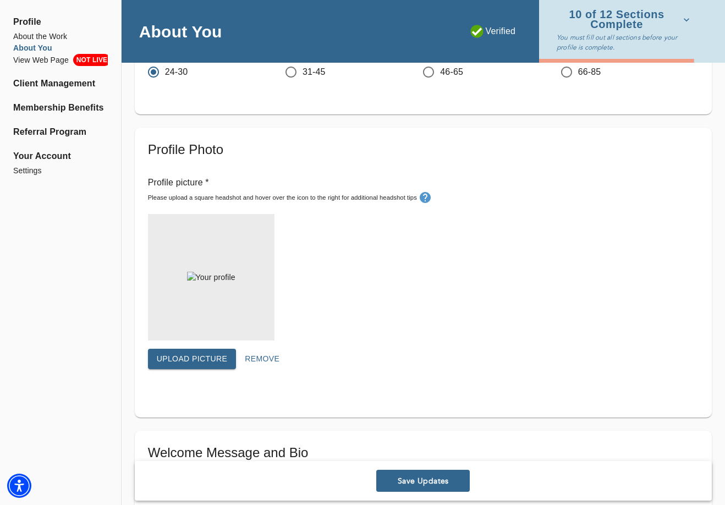
click at [209, 362] on span "Upload picture" at bounding box center [192, 359] width 71 height 14
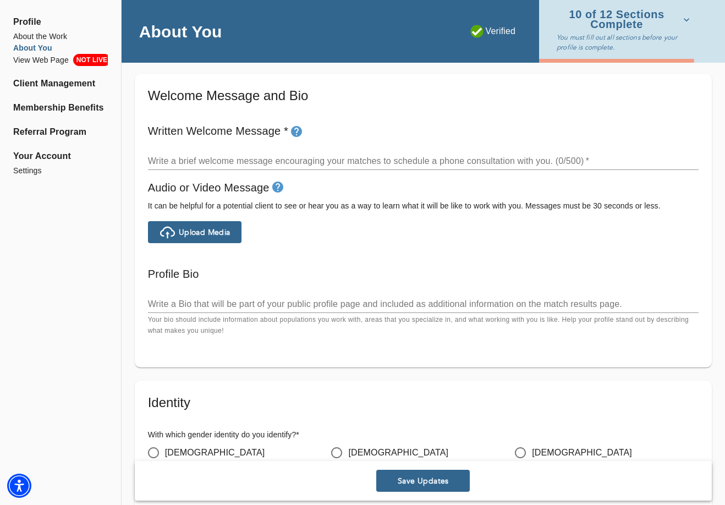
scroll to position [597, 0]
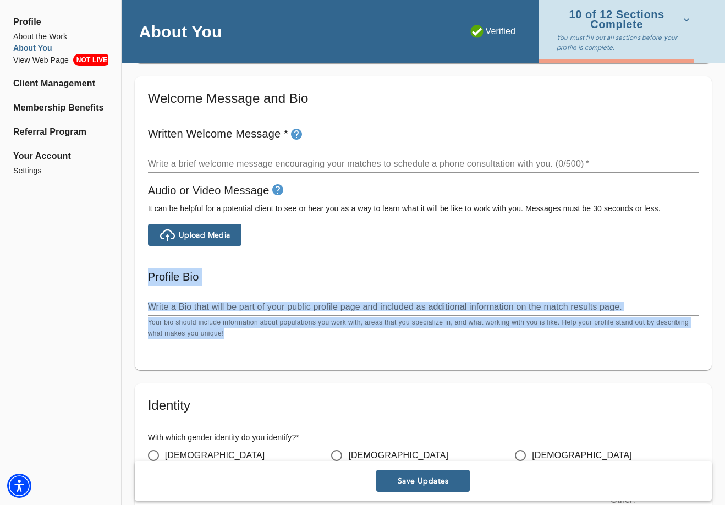
drag, startPoint x: 231, startPoint y: 331, endPoint x: 141, endPoint y: 266, distance: 111.2
click at [141, 266] on div "Welcome Message and Bio Written Welcome Message * Write a brief welcome message…" at bounding box center [423, 224] width 577 height 294
copy div "Profile Bio Write a Bio that will be part of your public profile page and inclu…"
drag, startPoint x: 184, startPoint y: 492, endPoint x: 256, endPoint y: 288, distance: 215.5
click at [256, 290] on div "Write a Bio that will be part of your public profile page and included as addit…" at bounding box center [423, 315] width 551 height 50
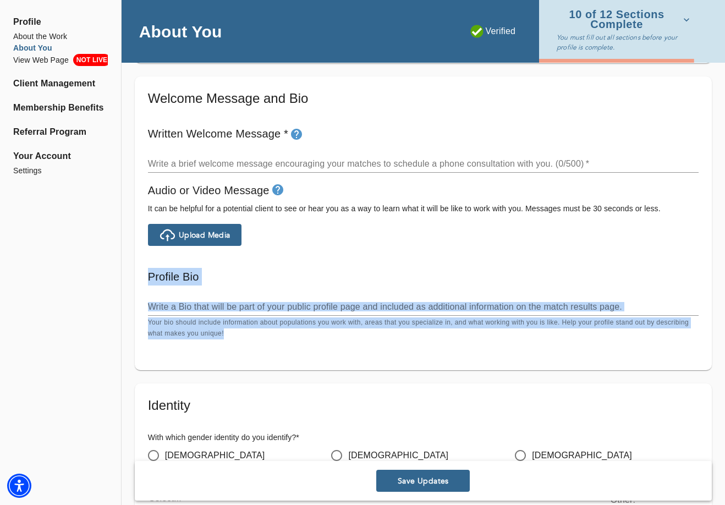
copy div "Profile Bio Write a Bio that will be part of your public profile page and inclu…"
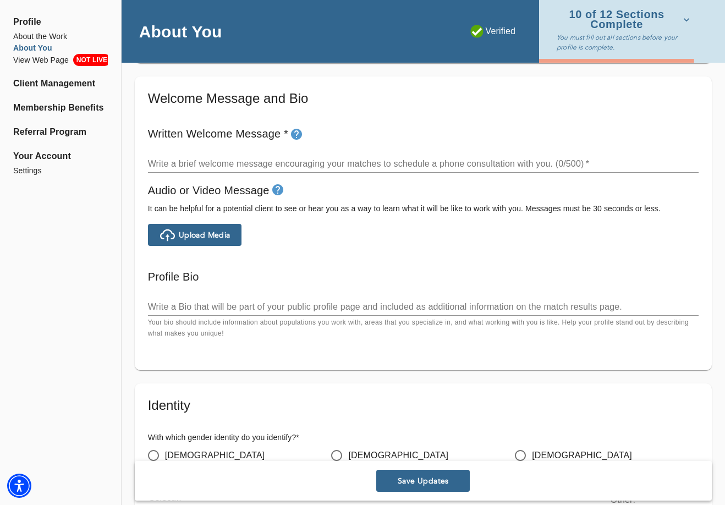
click at [285, 173] on div "Written Welcome Message * Write a brief welcome message encouraging your matche…" at bounding box center [424, 149] width 560 height 57
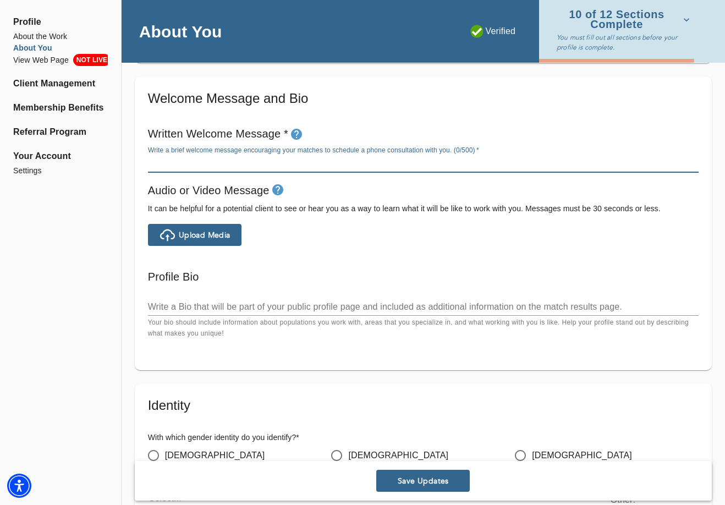
drag, startPoint x: 593, startPoint y: 160, endPoint x: 150, endPoint y: 129, distance: 443.6
click at [150, 129] on div "Written Welcome Message * Write a brief welcome message encouraging your matche…" at bounding box center [424, 149] width 560 height 57
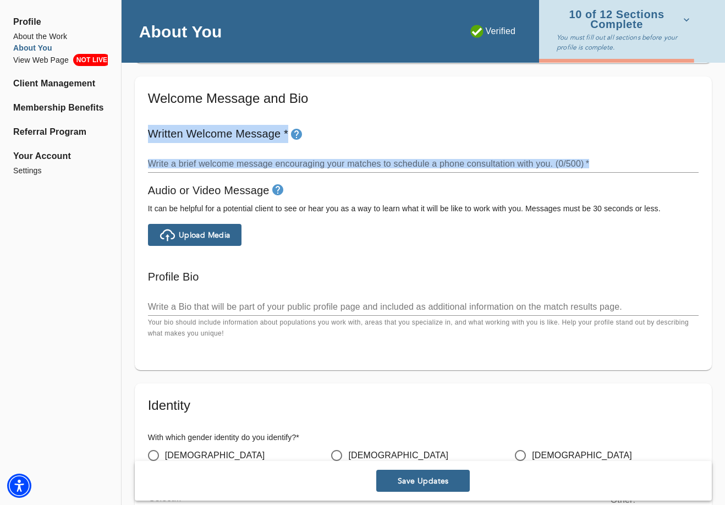
drag, startPoint x: 150, startPoint y: 129, endPoint x: 582, endPoint y: 162, distance: 433.3
click at [582, 162] on div "Written Welcome Message * Write a brief welcome message encouraging your matche…" at bounding box center [424, 149] width 560 height 57
copy div "Written Welcome Message * Write a brief welcome message encouraging your matche…"
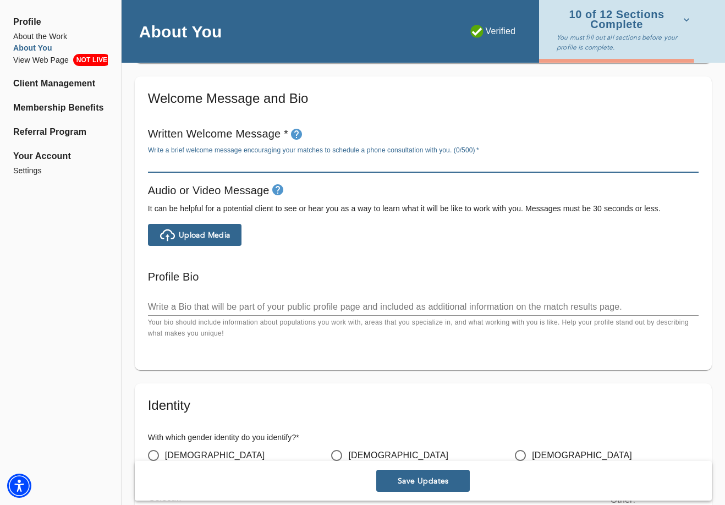
click at [286, 161] on textarea at bounding box center [423, 164] width 551 height 10
paste textarea "Hi, and welcome. I’m so glad you’re here. Therapy is a space to feel understood…"
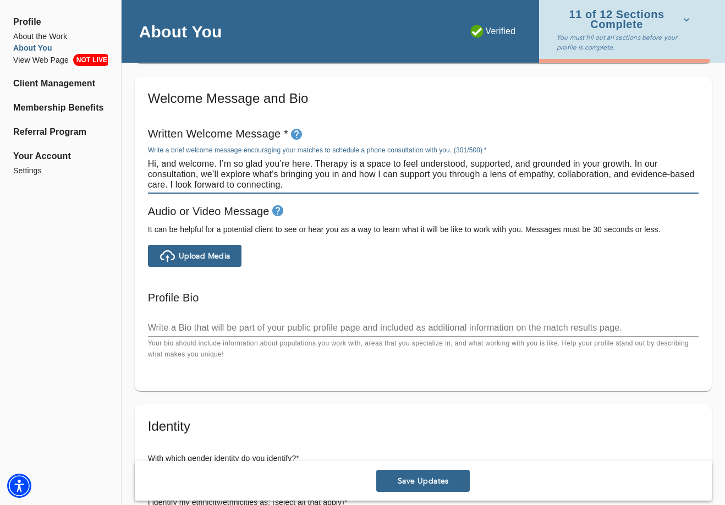
click at [315, 162] on textarea "Hi, and welcome. I’m so glad you’re here. Therapy is a space to feel understood…" at bounding box center [423, 174] width 551 height 31
click at [219, 163] on textarea "Hi, and welcome. I’m so glad you’re here. Therapy is a space to feel understood…" at bounding box center [423, 174] width 551 height 31
click at [316, 191] on div "Hi, and welcome! I’m so glad you’re here. Therapy is a space to feel understood…" at bounding box center [423, 174] width 551 height 39
click at [305, 182] on textarea "Hi, and welcome! I’m so glad you’re here. Therapy is a space to feel understood…" at bounding box center [423, 174] width 551 height 31
click at [209, 329] on textarea at bounding box center [423, 328] width 551 height 10
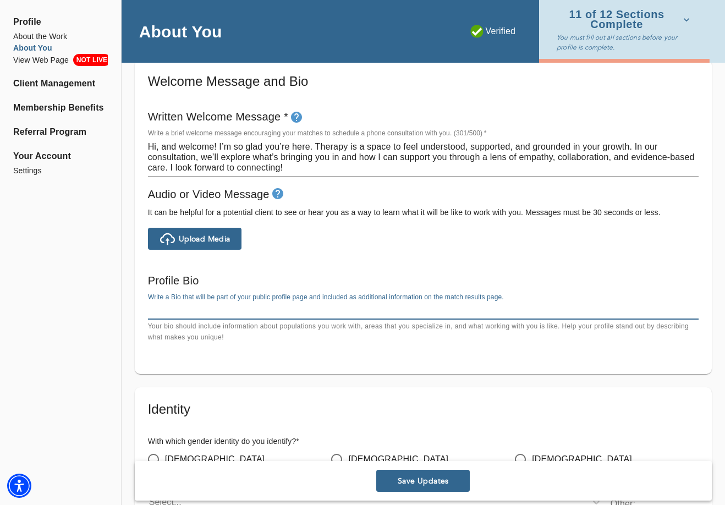
scroll to position [614, 0]
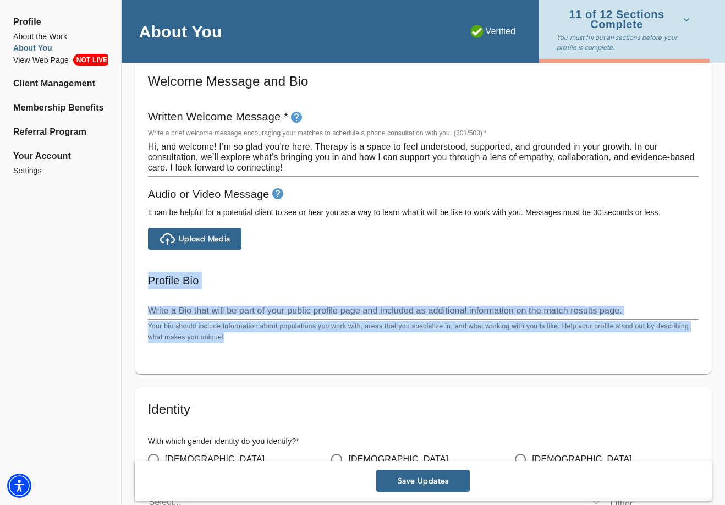
drag, startPoint x: 240, startPoint y: 336, endPoint x: 148, endPoint y: 277, distance: 109.6
click at [148, 277] on div "Profile Bio Write a Bio that will be part of your public profile page and inclu…" at bounding box center [424, 307] width 560 height 80
copy div "Profile Bio Write a Bio that will be part of your public profile page and inclu…"
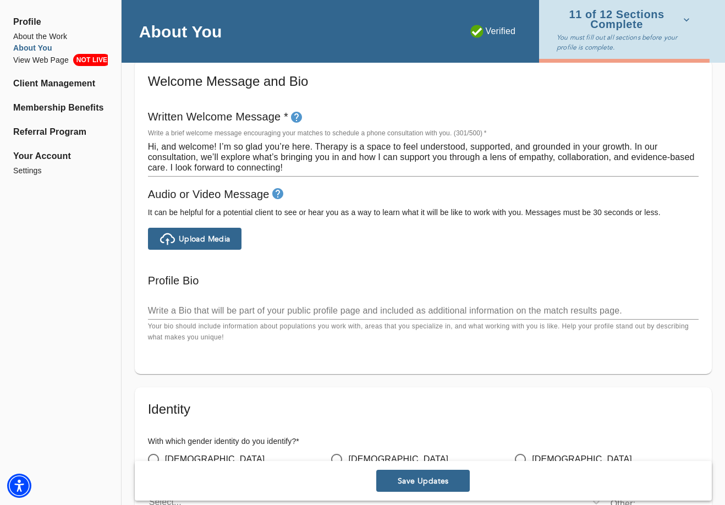
click at [270, 167] on textarea "Hi, and welcome! I’m so glad you’re here. Therapy is a space to feel understood…" at bounding box center [423, 156] width 551 height 31
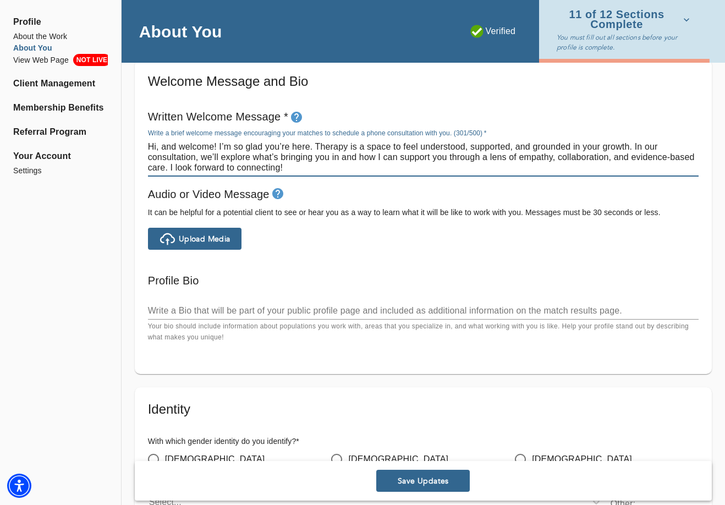
click at [270, 167] on textarea "Hi, and welcome! I’m so glad you’re here. Therapy is a space to feel understood…" at bounding box center [423, 156] width 551 height 31
type textarea "Hi, and welcome! I’m so glad you’re here. Therapy is a space to feel understood…"
click at [314, 315] on div "x" at bounding box center [423, 311] width 551 height 18
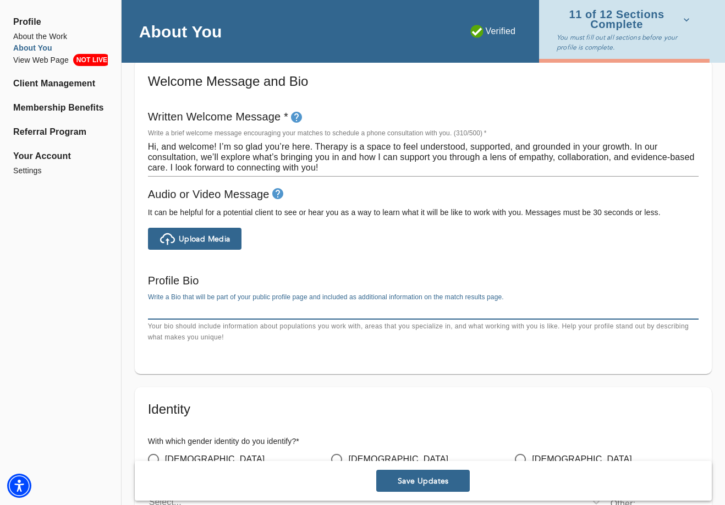
paste textarea "[PERSON_NAME], LMSW, is a grounded and compassionate Clinical Psychotherapist w…"
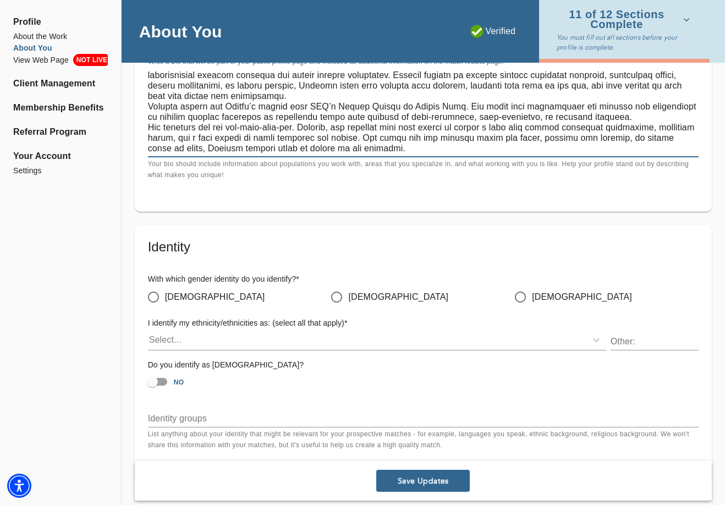
scroll to position [857, 0]
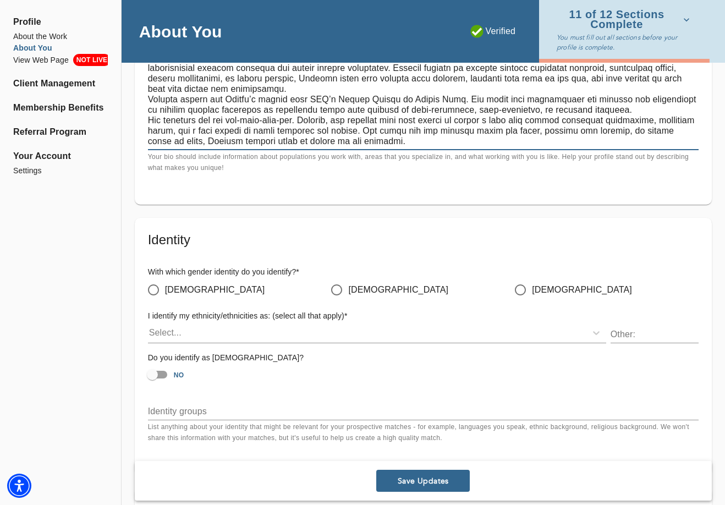
type textarea "[PERSON_NAME], LMSW, is a grounded and compassionate Clinical Psychotherapist w…"
click at [171, 290] on span "[DEMOGRAPHIC_DATA]" at bounding box center [215, 289] width 100 height 13
click at [165, 290] on input "[DEMOGRAPHIC_DATA]" at bounding box center [153, 290] width 23 height 23
radio input "true"
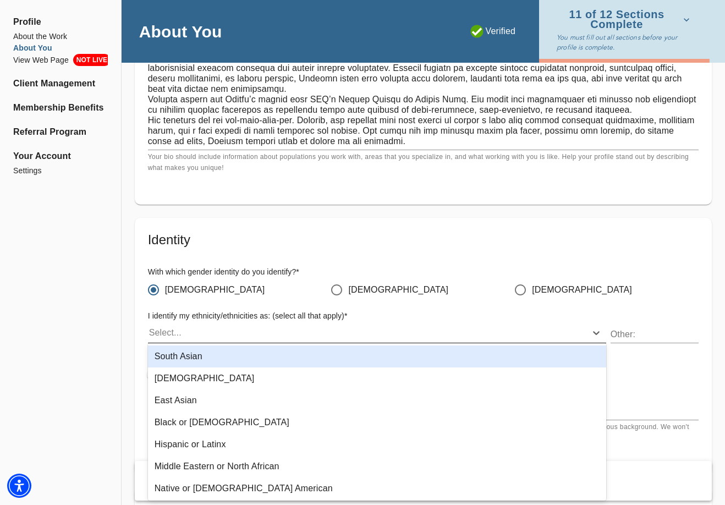
click at [190, 324] on div "Select..." at bounding box center [367, 333] width 439 height 18
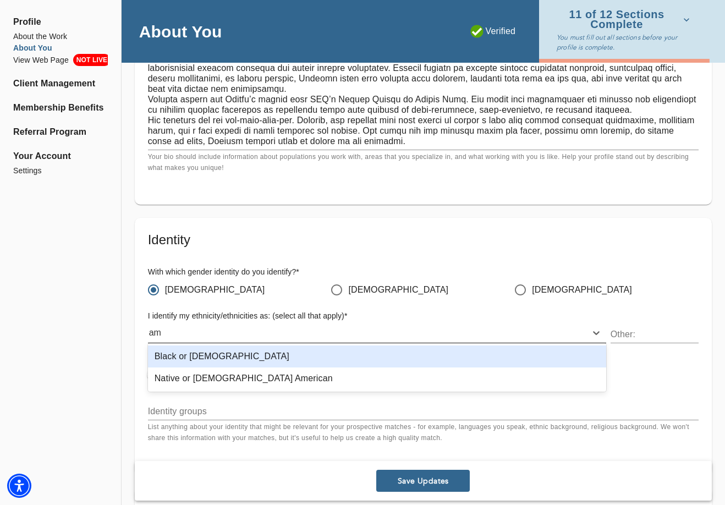
type input "a"
type input "white"
click at [190, 352] on div "White" at bounding box center [377, 357] width 458 height 22
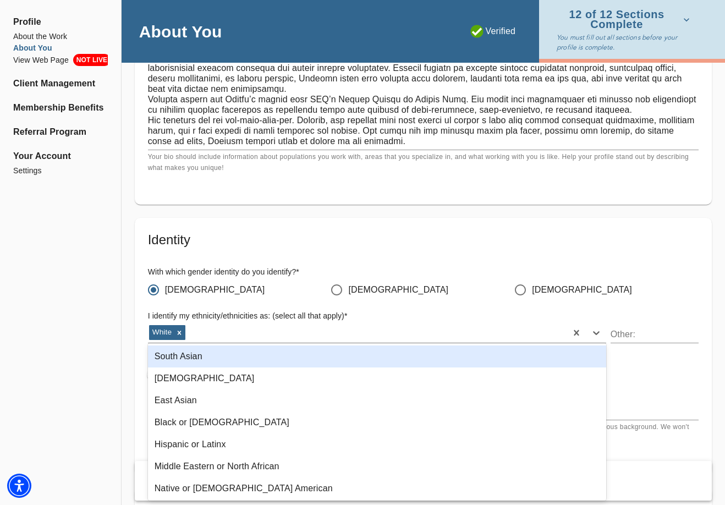
click at [72, 357] on div "Profile About the Work About You View Web Page NOT LIVE Client Management Membe…" at bounding box center [60, 18] width 121 height 1650
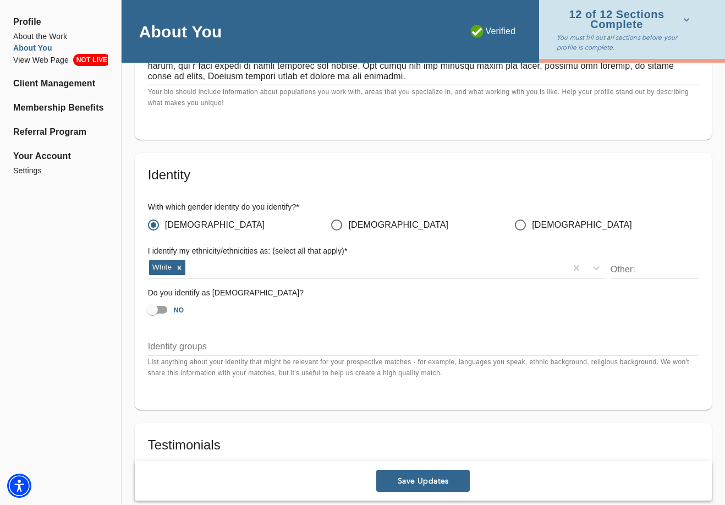
scroll to position [924, 0]
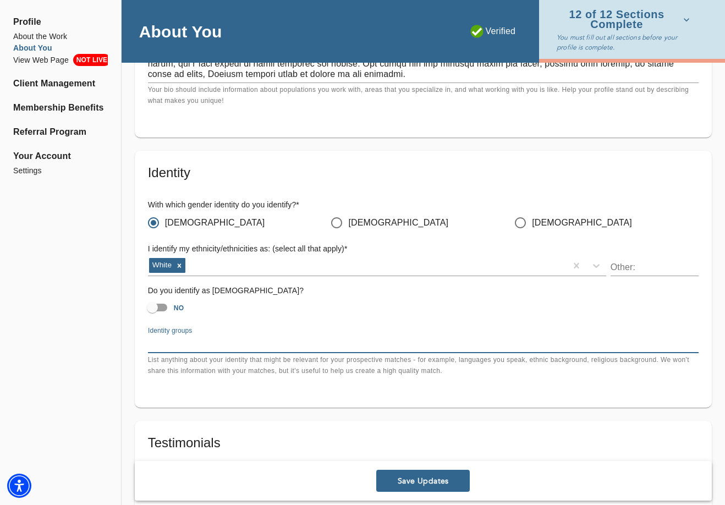
click at [192, 339] on textarea at bounding box center [423, 344] width 551 height 10
click at [160, 305] on input "NO" at bounding box center [152, 307] width 63 height 21
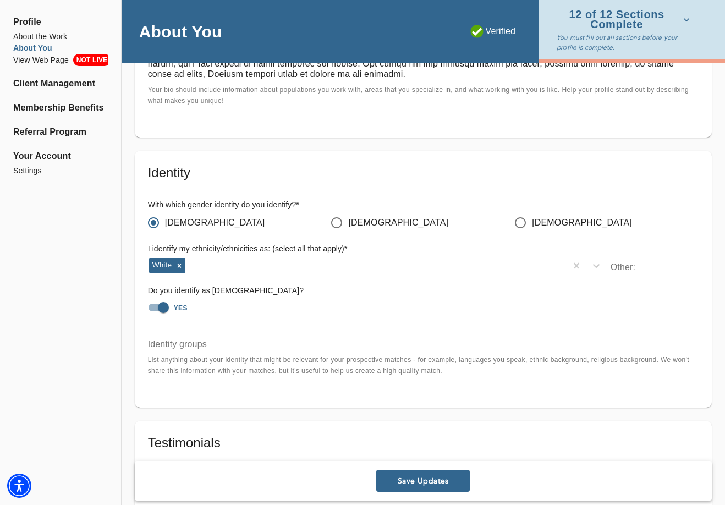
click at [162, 300] on input "YES" at bounding box center [163, 307] width 63 height 21
checkbox input "false"
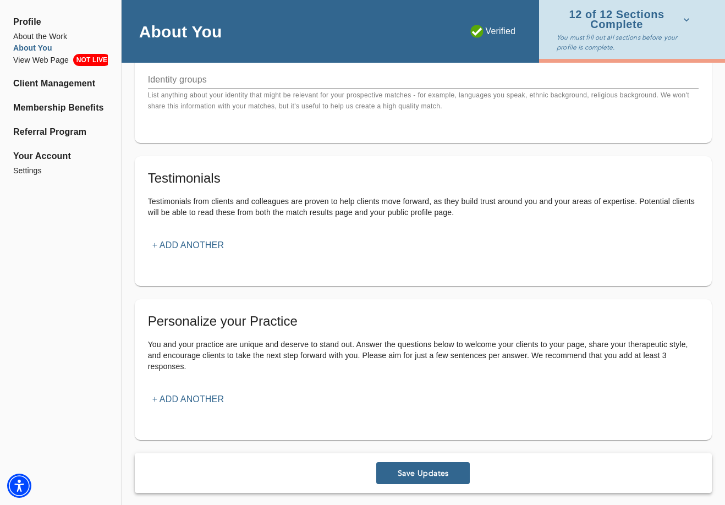
scroll to position [1188, 0]
click at [193, 394] on p "+ Add another" at bounding box center [188, 400] width 72 height 13
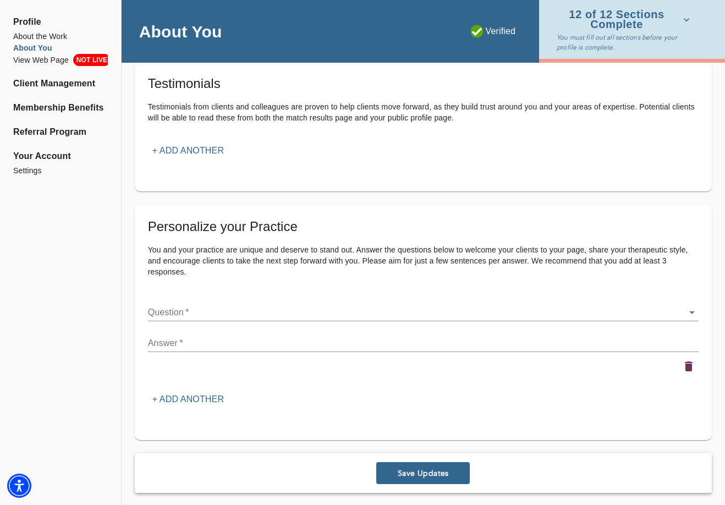
scroll to position [1283, 0]
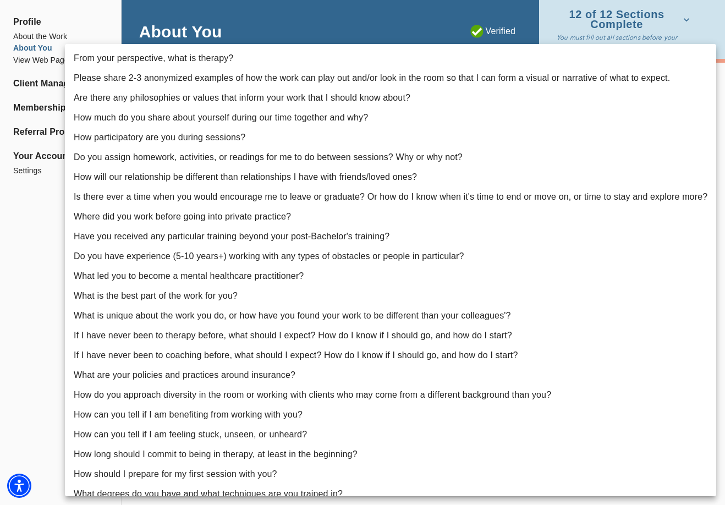
click at [182, 161] on li "Do you assign homework, activities, or readings for me to do between sessions? …" at bounding box center [391, 158] width 652 height 20
type input "6"
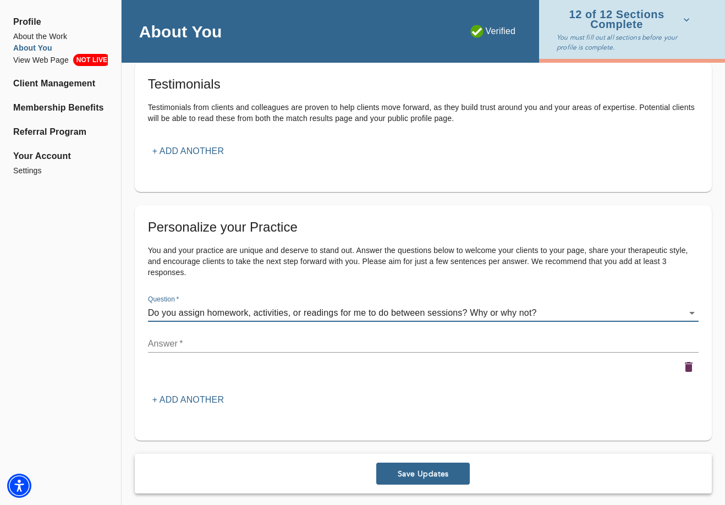
click at [344, 339] on textarea at bounding box center [423, 344] width 551 height 10
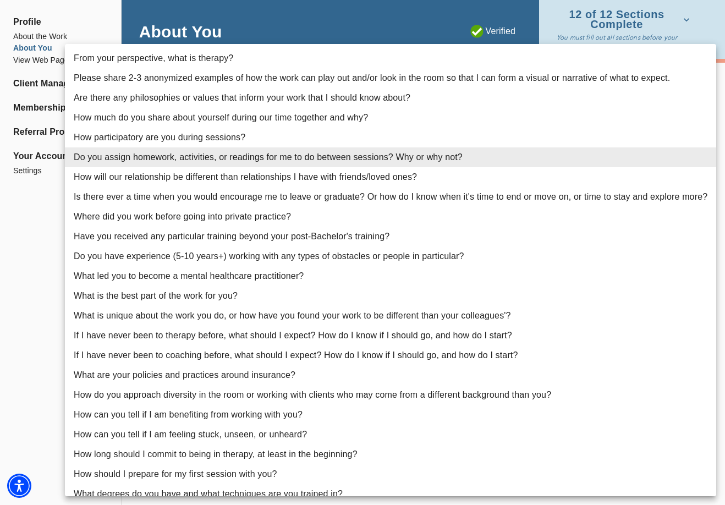
drag, startPoint x: 550, startPoint y: 301, endPoint x: -48, endPoint y: 303, distance: 598.3
click at [28, 264] on div at bounding box center [362, 252] width 725 height 505
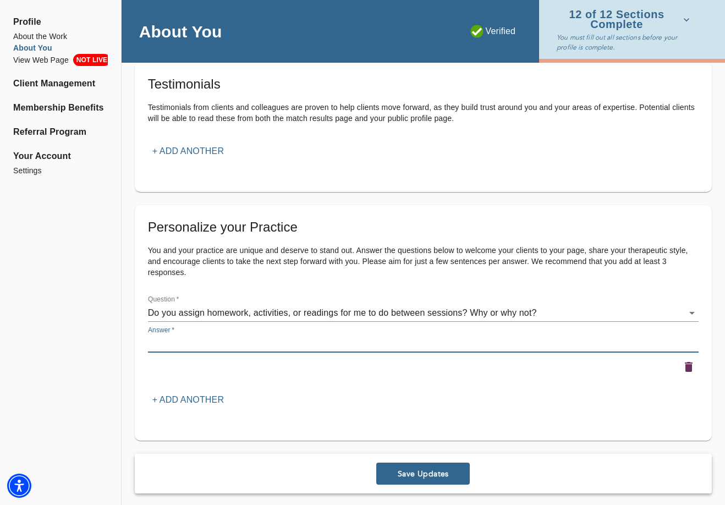
click at [187, 339] on textarea at bounding box center [423, 344] width 551 height 10
paste textarea "L ipsum dolorsitame cons adipisc el seddoe temporinc ut labor etdo magnaa eni a…"
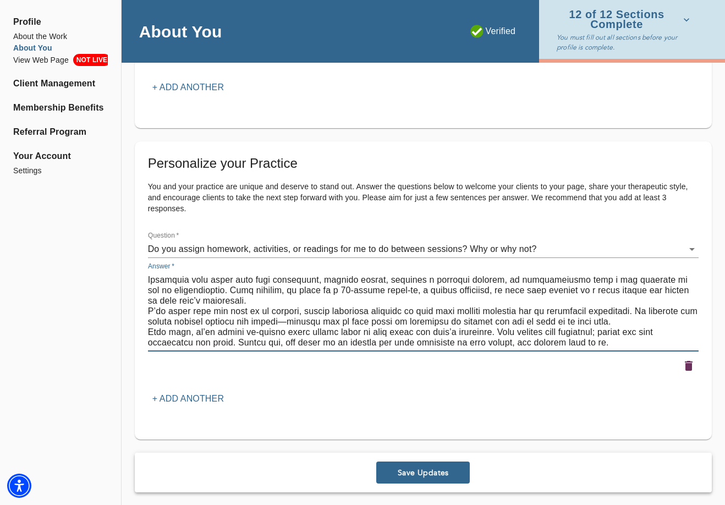
scroll to position [1346, 0]
type textarea "L ipsum dolorsitame cons adipisc el seddoe temporinc ut labor etdo magnaa eni a…"
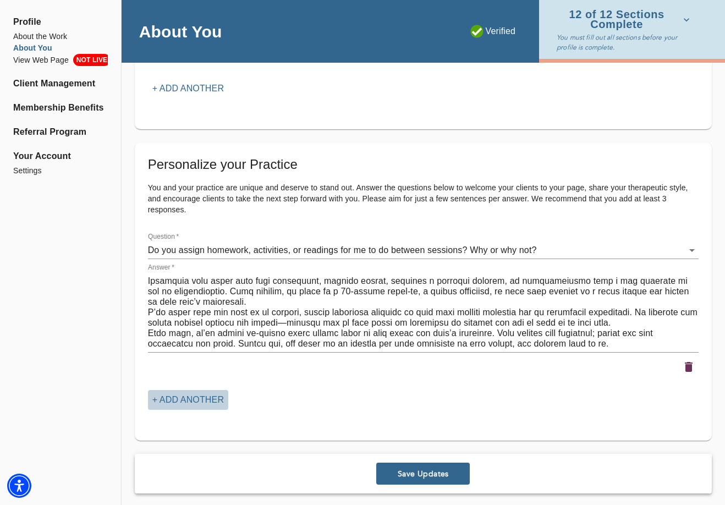
click at [198, 394] on p "+ Add another" at bounding box center [188, 400] width 72 height 13
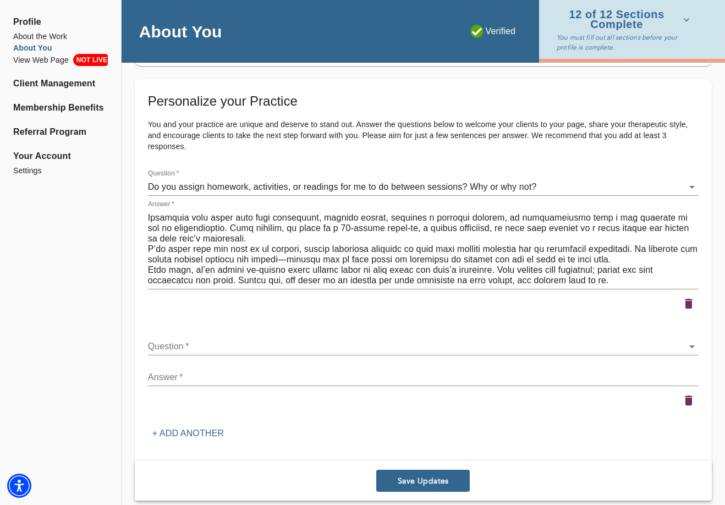
scroll to position [1424, 0]
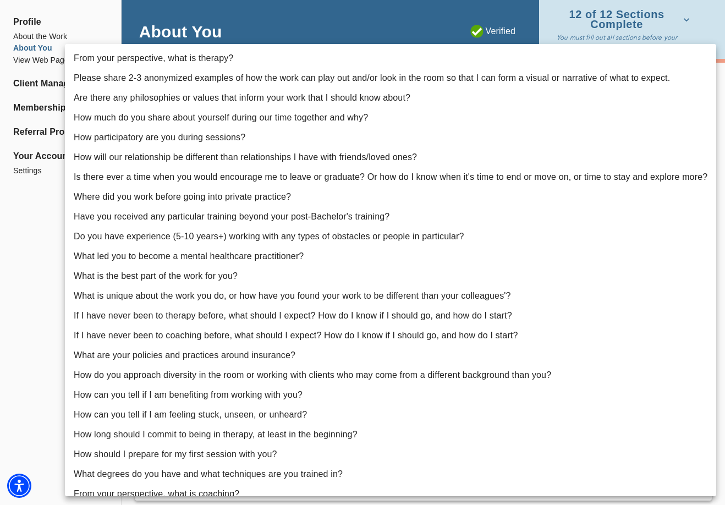
click at [192, 281] on li "What is the best part of the work for you?" at bounding box center [391, 276] width 652 height 20
type input "13"
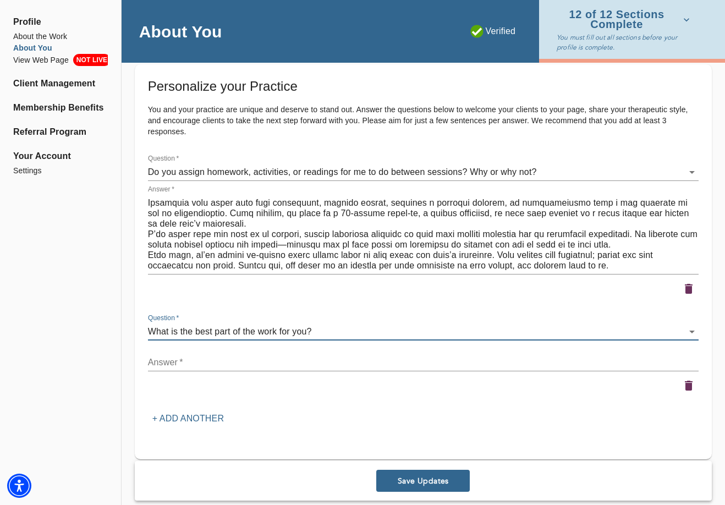
click at [294, 354] on div "x" at bounding box center [423, 363] width 551 height 18
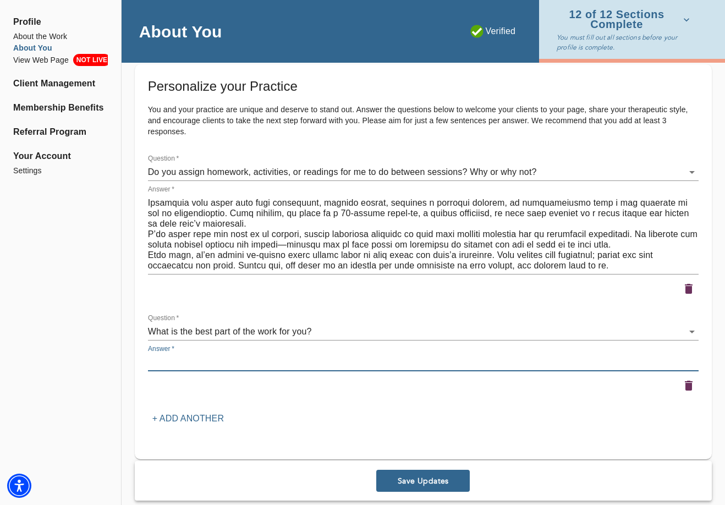
paste textarea "For me, it’s witnessing the moment a client starts to feel truly connected—to t…"
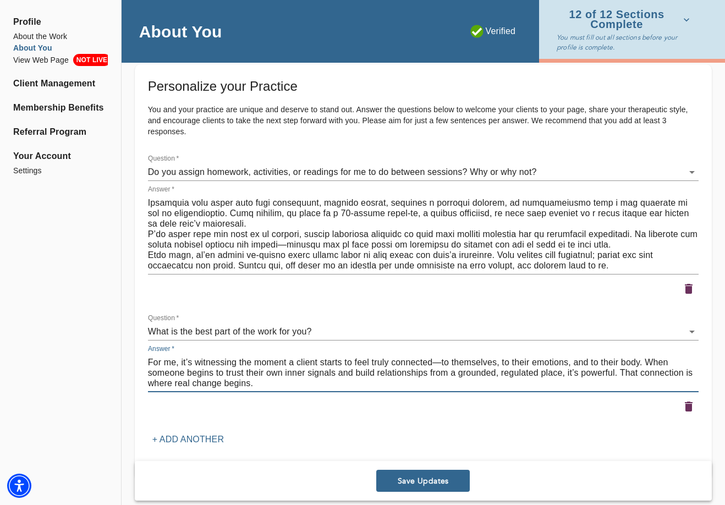
type textarea "For me, it’s witnessing the moment a client starts to feel truly connected—to t…"
click at [209, 433] on p "+ Add another" at bounding box center [188, 439] width 72 height 13
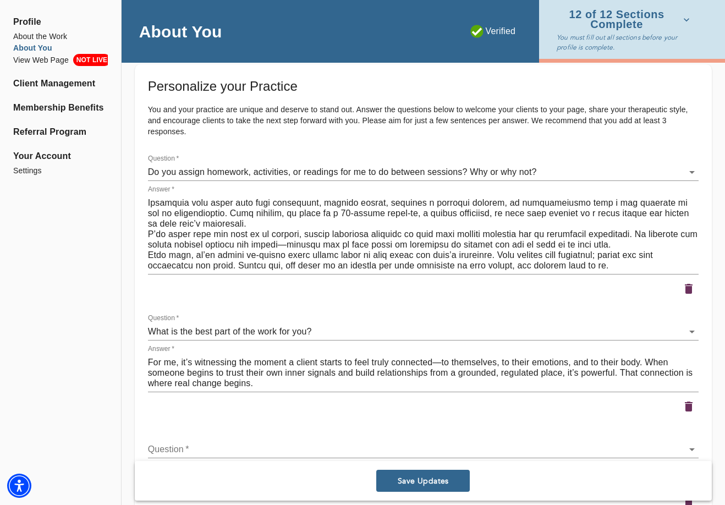
scroll to position [1438, 0]
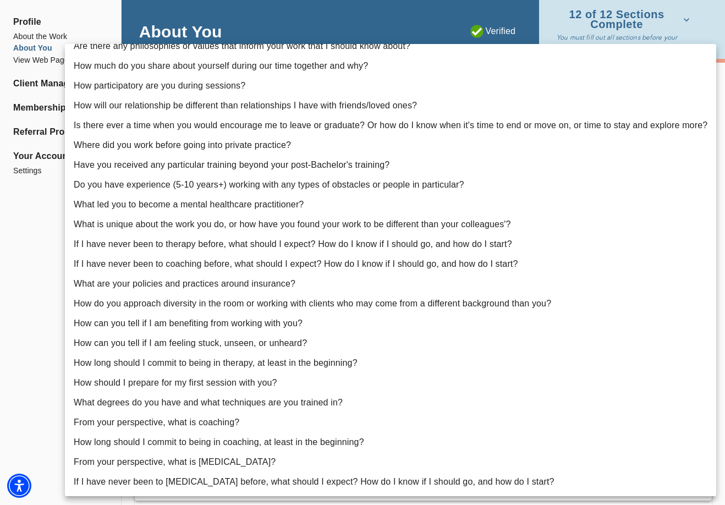
scroll to position [52, 0]
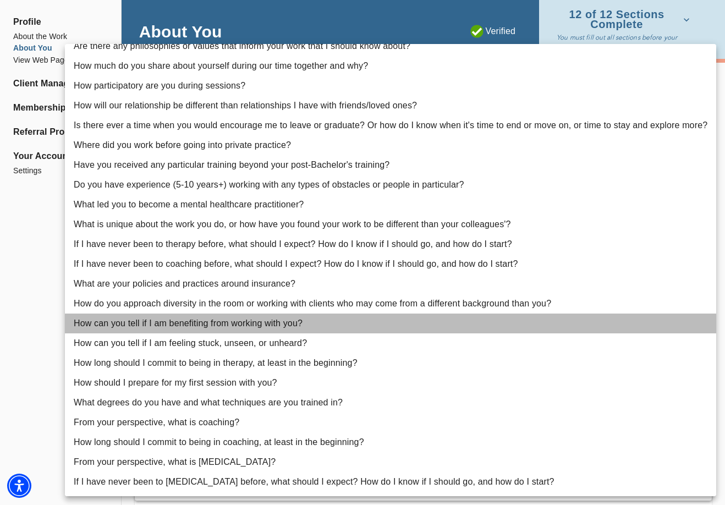
click at [237, 327] on li "How can you tell if I am benefiting from working with you?" at bounding box center [391, 324] width 652 height 20
type input "19"
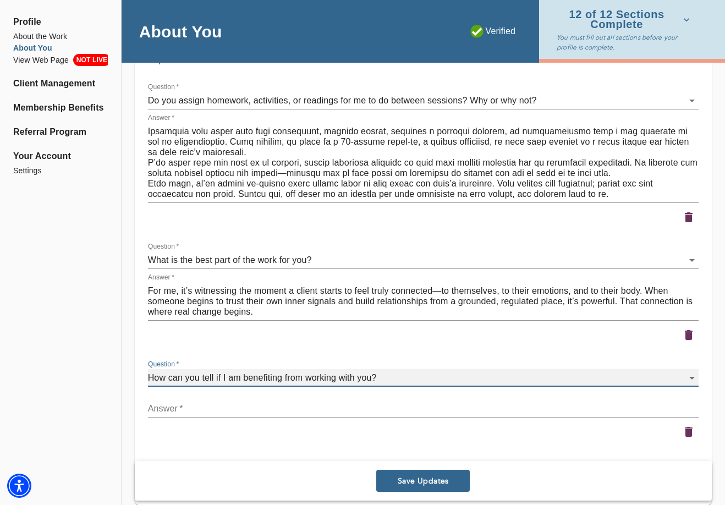
scroll to position [1526, 0]
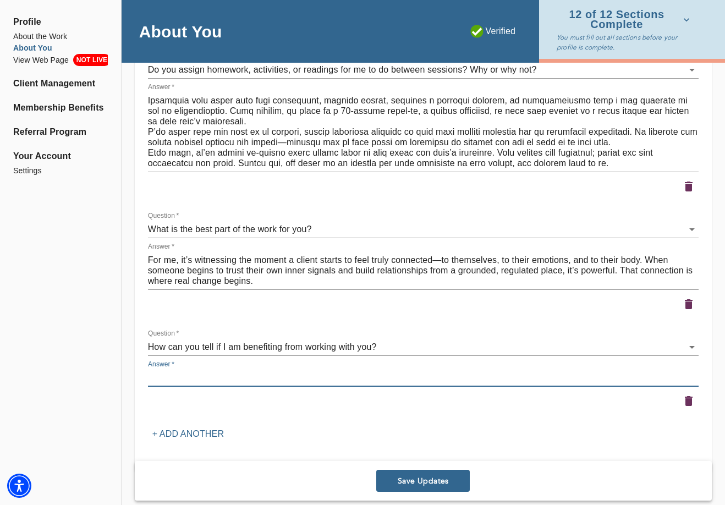
click at [265, 373] on textarea at bounding box center [423, 378] width 551 height 10
paste textarea "I can often sense progress when you're not just managing emotions, but relating…"
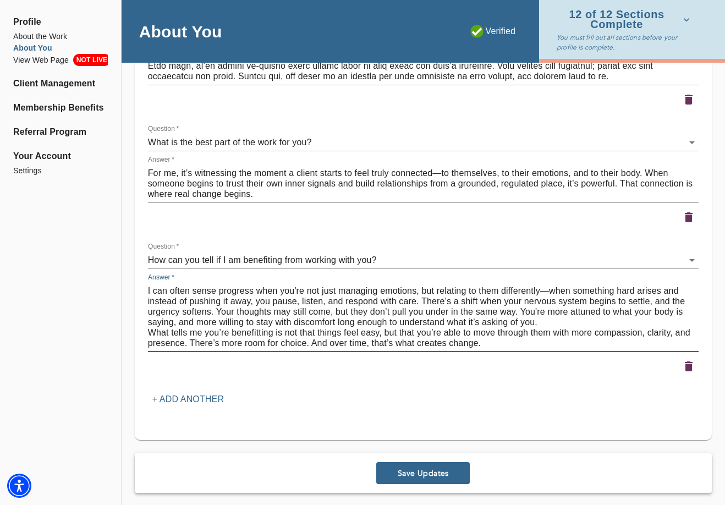
scroll to position [1613, 0]
type textarea "I can often sense progress when you're not just managing emotions, but relating…"
click at [413, 469] on span "Save Updates" at bounding box center [423, 474] width 85 height 10
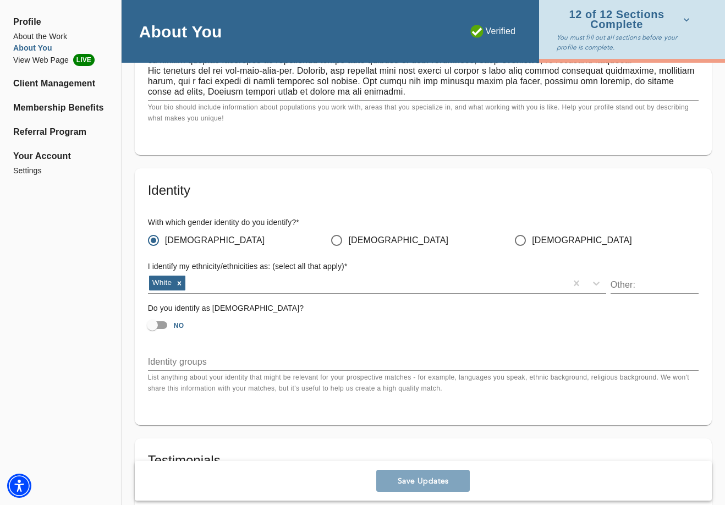
scroll to position [908, 0]
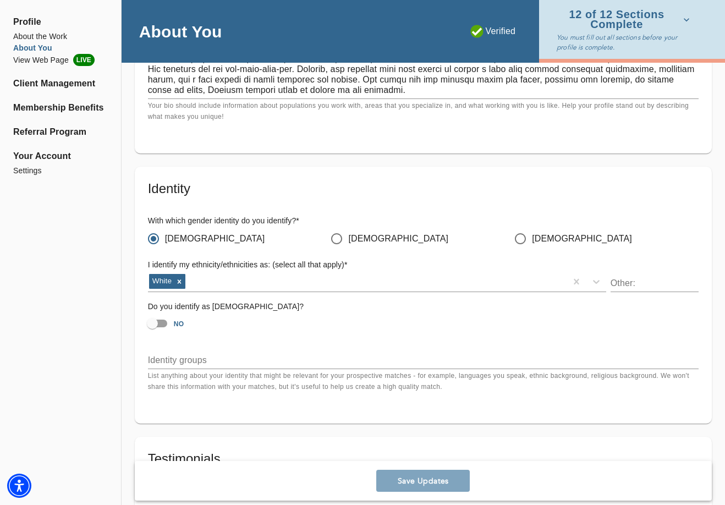
click at [255, 359] on textarea at bounding box center [423, 360] width 551 height 10
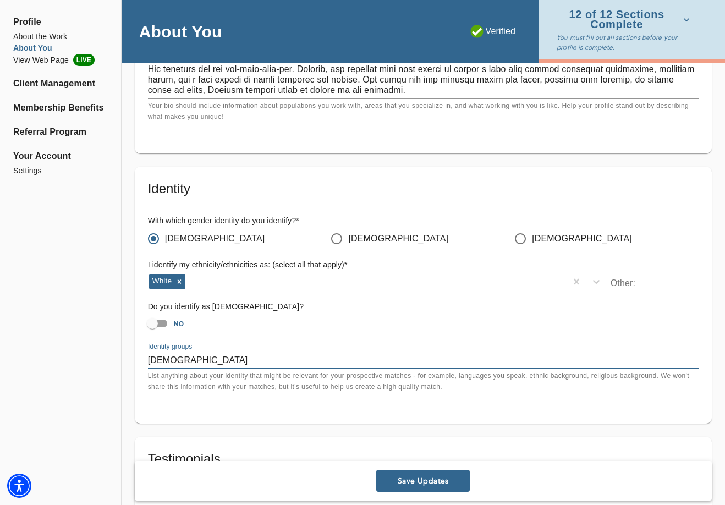
type textarea "[DEMOGRAPHIC_DATA]"
click at [106, 370] on div "Profile About the Work About You View Web Page LIVE Client Management Membershi…" at bounding box center [60, 179] width 121 height 2074
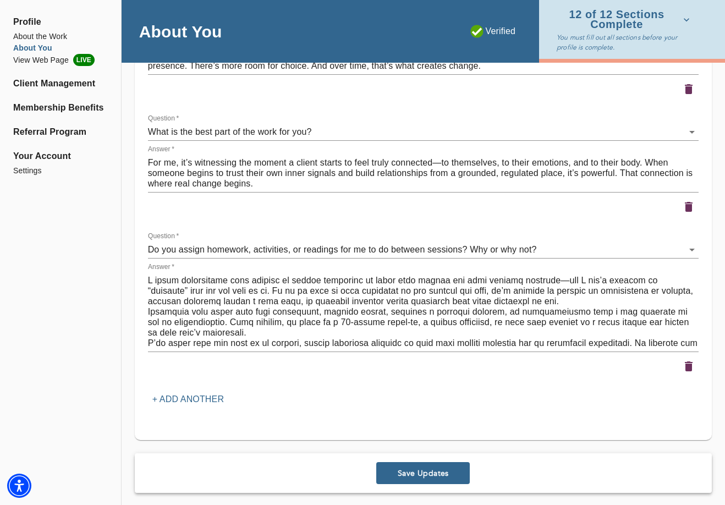
scroll to position [1613, 0]
click at [420, 475] on button "Save Updates" at bounding box center [423, 474] width 94 height 22
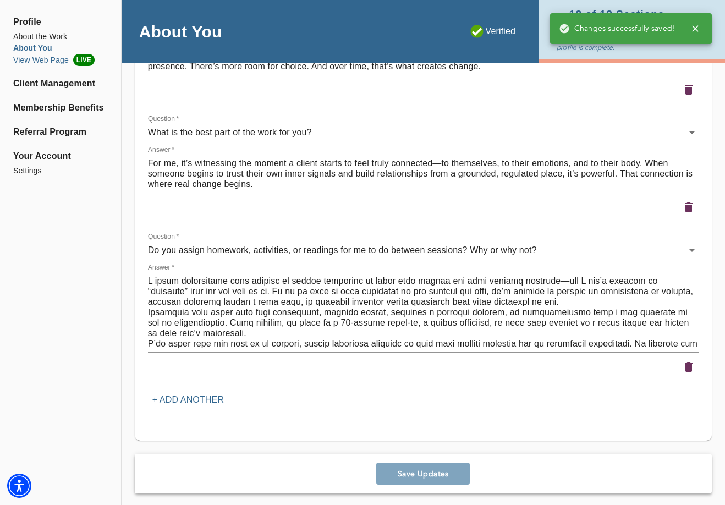
click at [32, 55] on li "View Web Page LIVE" at bounding box center [60, 60] width 95 height 12
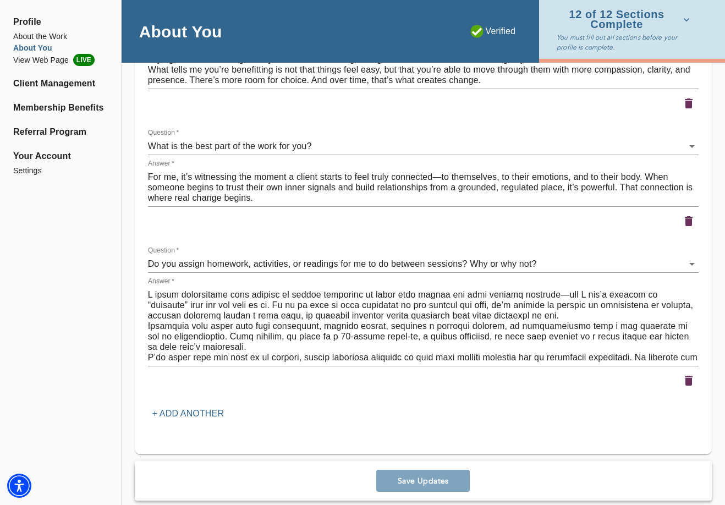
scroll to position [1590, 0]
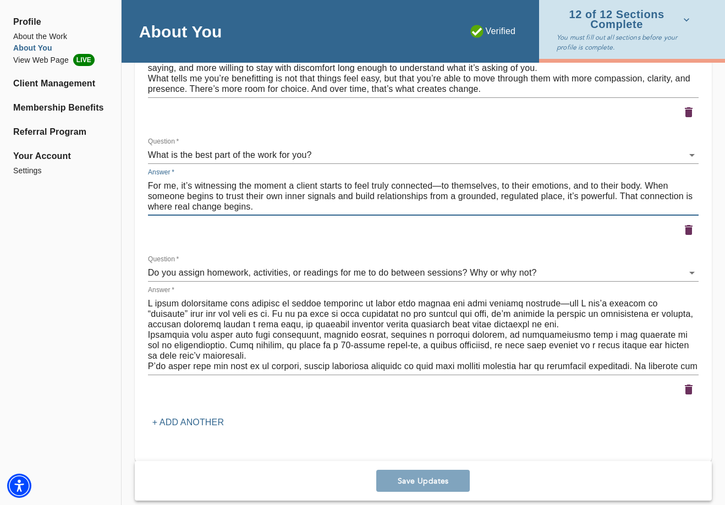
drag, startPoint x: 272, startPoint y: 198, endPoint x: 124, endPoint y: 181, distance: 149.6
paste textarea "the most meaningful part of the work is when a client begins to feel connected—…"
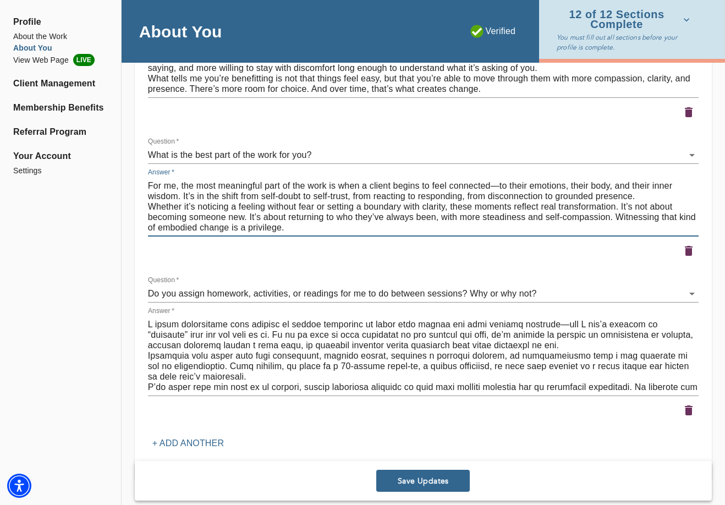
type textarea "For me, the most meaningful part of the work is when a client begins to feel co…"
click at [417, 477] on span "Save Updates" at bounding box center [423, 481] width 85 height 10
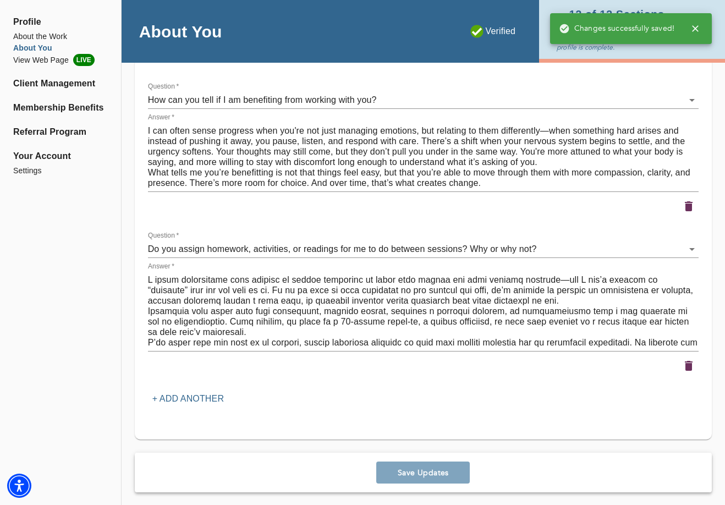
scroll to position [1634, 0]
click at [51, 58] on li "View Web Page LIVE" at bounding box center [60, 60] width 95 height 12
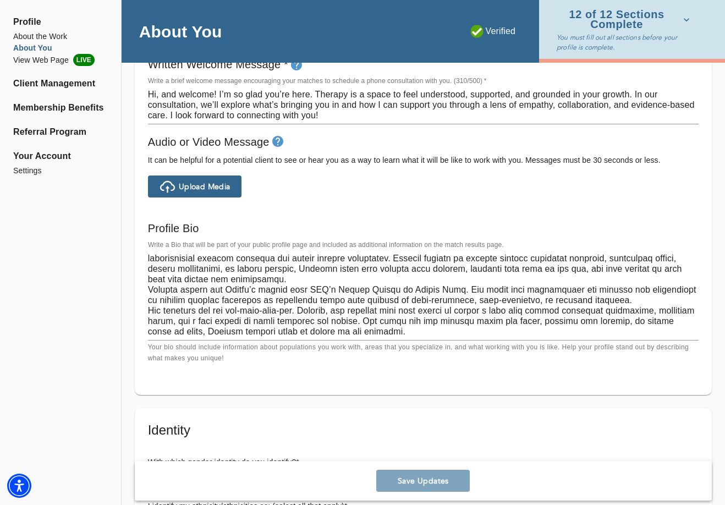
scroll to position [664, 0]
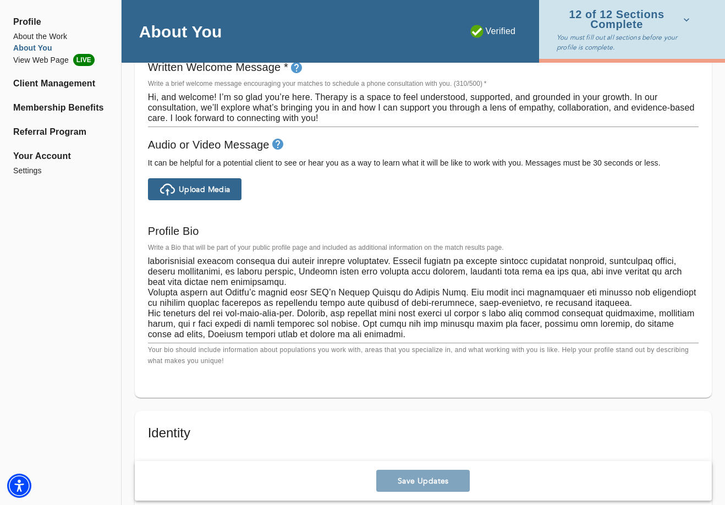
click at [234, 289] on textarea at bounding box center [423, 298] width 551 height 84
paste textarea "loremipsumdolor sit ametc adipisc elit seddoe tempo incid utla etdolo magnaal, …"
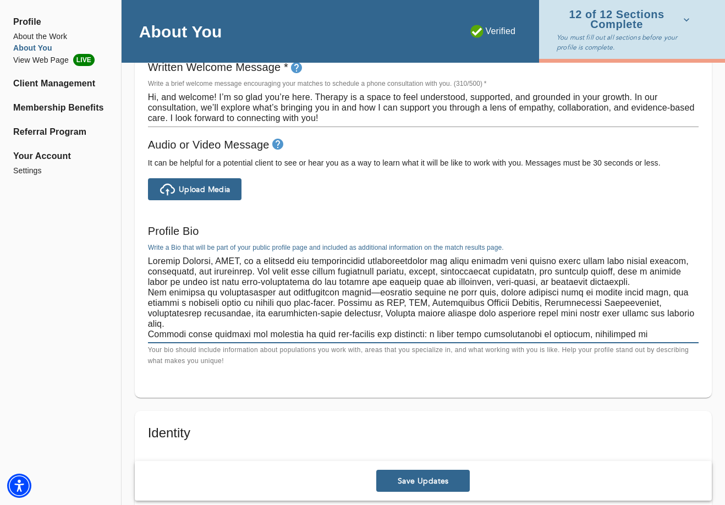
scroll to position [0, 0]
click at [365, 287] on textarea at bounding box center [423, 298] width 551 height 84
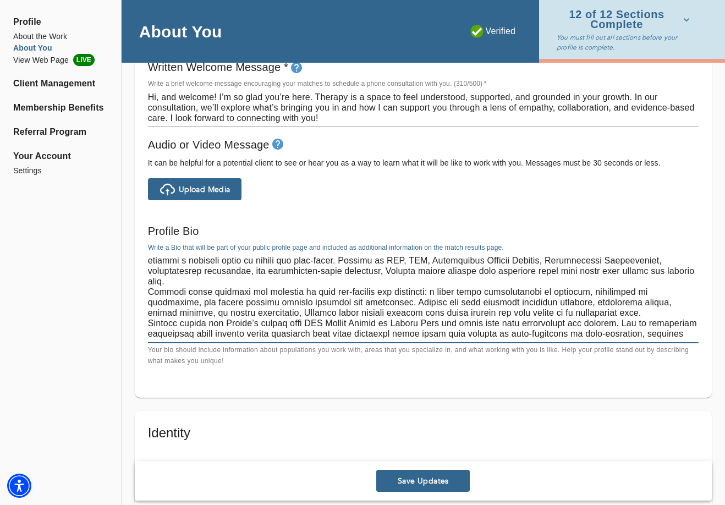
scroll to position [42, 0]
type textarea "Loremip Dolorsi, AMET, co a elitsedd eiu temporincidid utlaboreetdolor mag aliq…"
click at [411, 480] on span "Save Updates" at bounding box center [423, 481] width 85 height 10
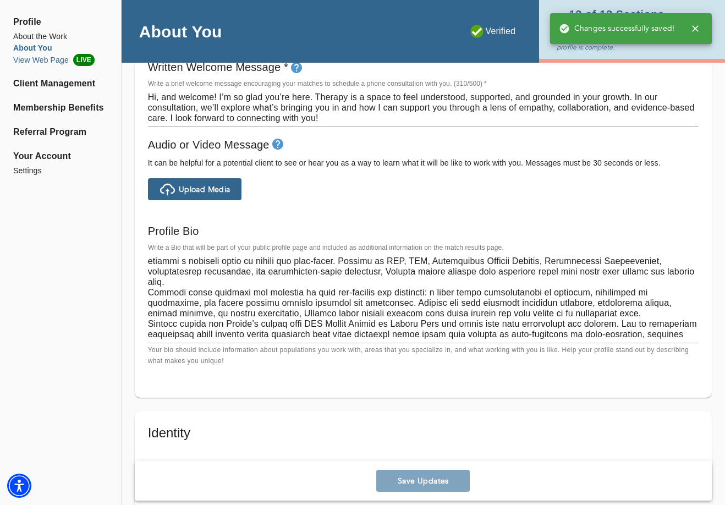
click at [37, 62] on li "View Web Page LIVE" at bounding box center [60, 60] width 95 height 12
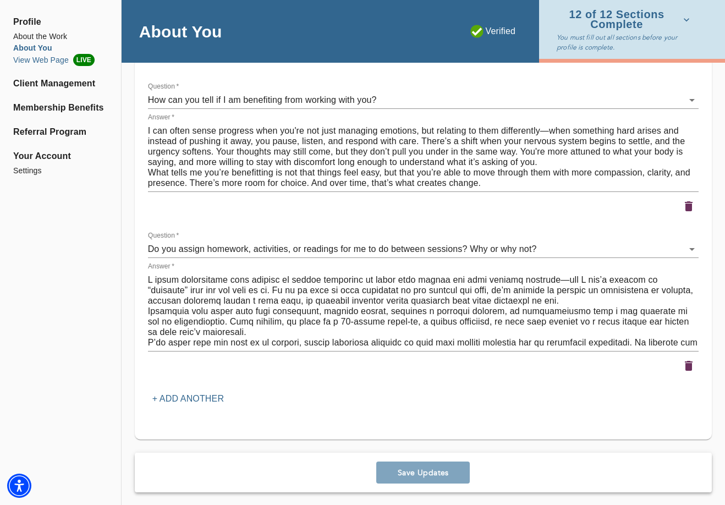
scroll to position [1634, 0]
click at [62, 59] on li "View Web Page LIVE" at bounding box center [60, 60] width 95 height 12
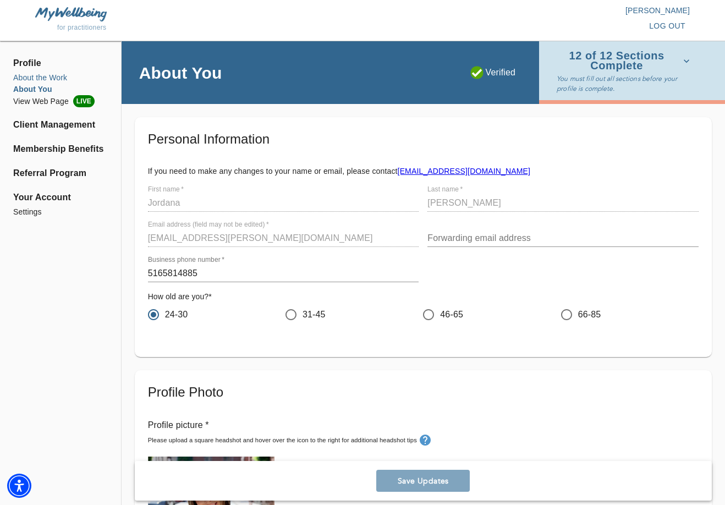
scroll to position [0, 0]
click at [43, 80] on li "About the Work" at bounding box center [60, 78] width 95 height 12
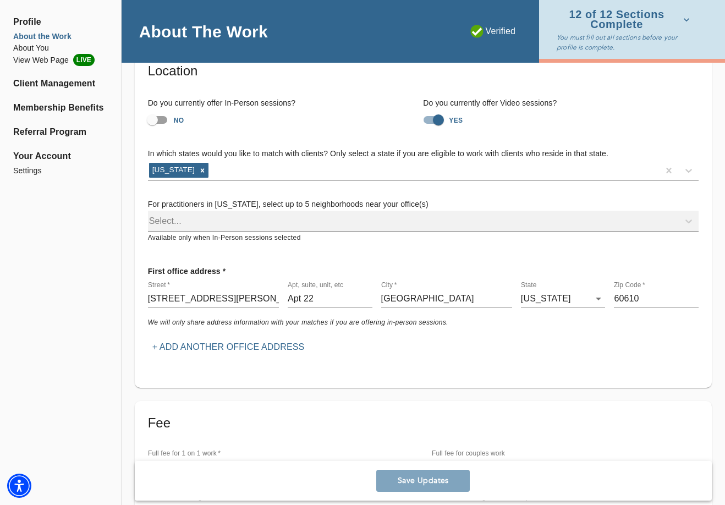
scroll to position [61, 0]
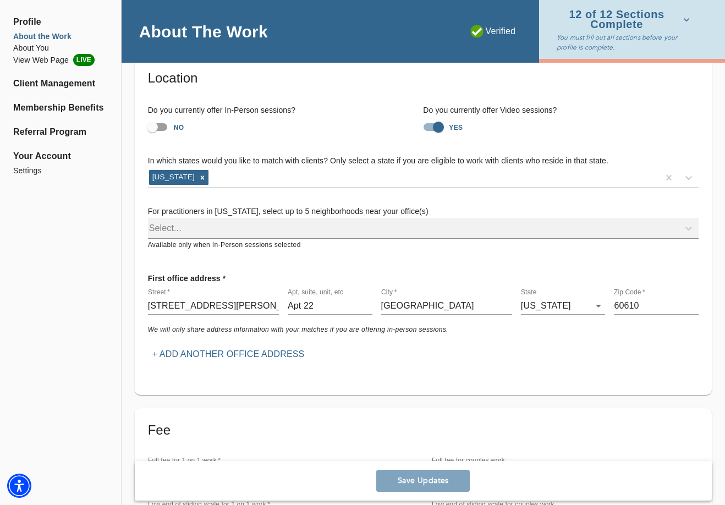
click at [202, 230] on div "Select..." at bounding box center [423, 228] width 551 height 21
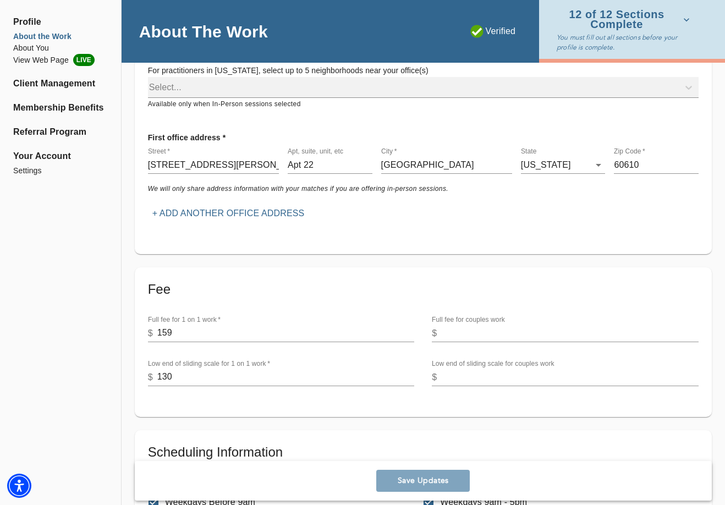
scroll to position [204, 0]
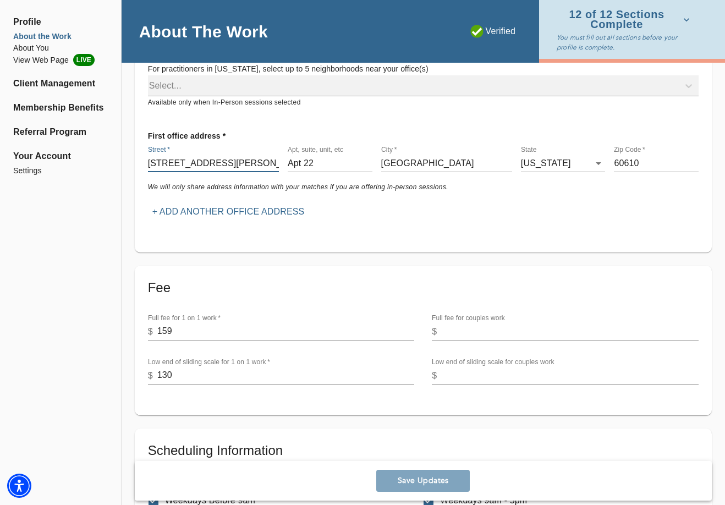
click at [233, 165] on input "[STREET_ADDRESS][PERSON_NAME]" at bounding box center [213, 164] width 131 height 18
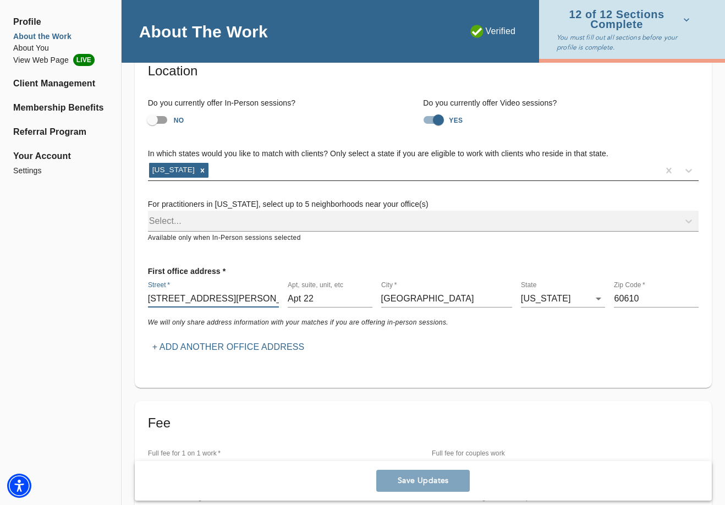
scroll to position [69, 0]
type input "[STREET_ADDRESS]"
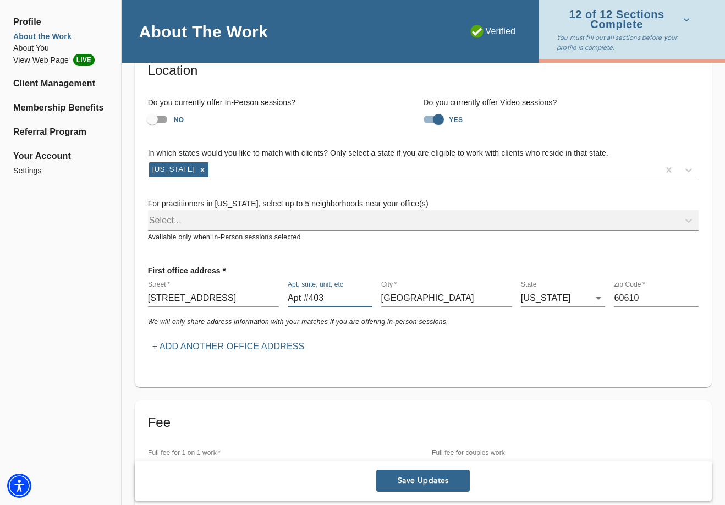
type input "Apt #403"
type input "[GEOGRAPHIC_DATA]"
click at [569, 289] on body "for practitioners [PERSON_NAME] log out Profile About the Work About You View W…" at bounding box center [362, 183] width 725 height 505
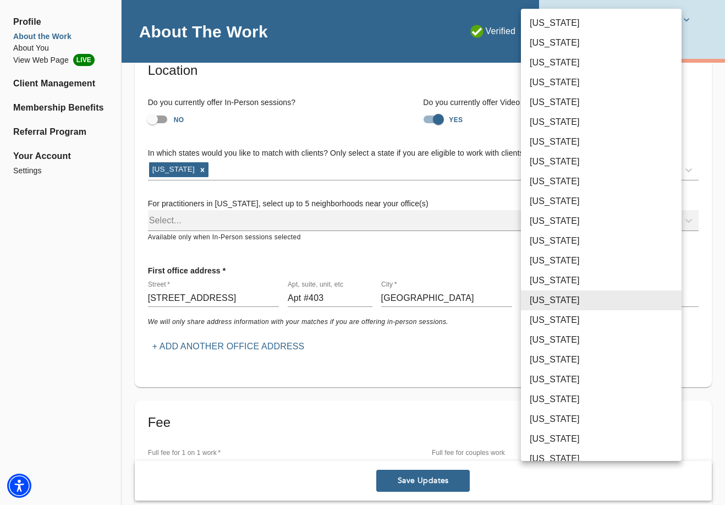
scroll to position [343, 0]
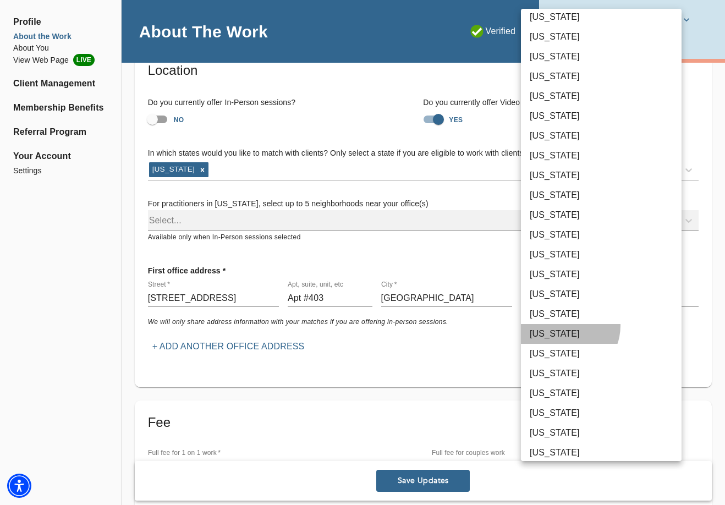
click at [565, 326] on li "[US_STATE]" at bounding box center [601, 334] width 161 height 20
type input "36"
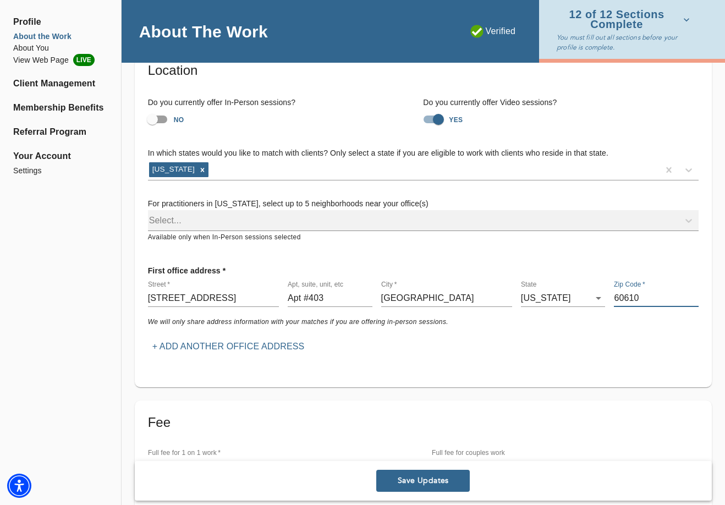
click at [621, 290] on input "60610" at bounding box center [656, 299] width 85 height 18
type input "11249"
click at [417, 479] on span "Save Updates" at bounding box center [423, 481] width 85 height 10
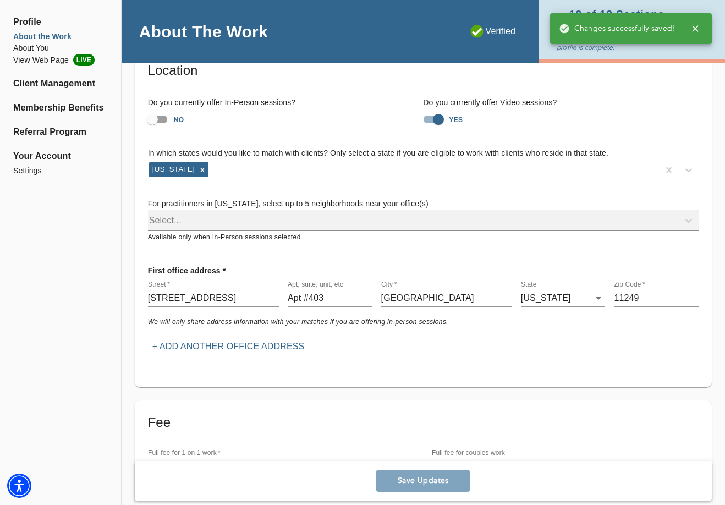
click at [32, 22] on span "Profile" at bounding box center [60, 21] width 95 height 13
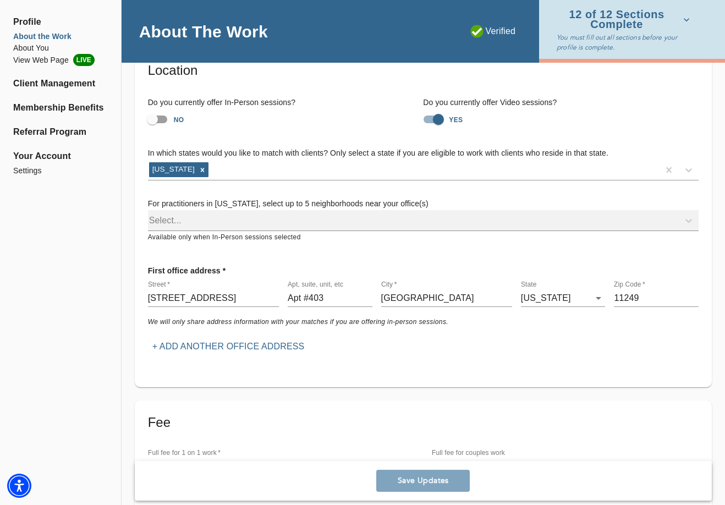
click at [36, 36] on li "About the Work" at bounding box center [60, 37] width 95 height 12
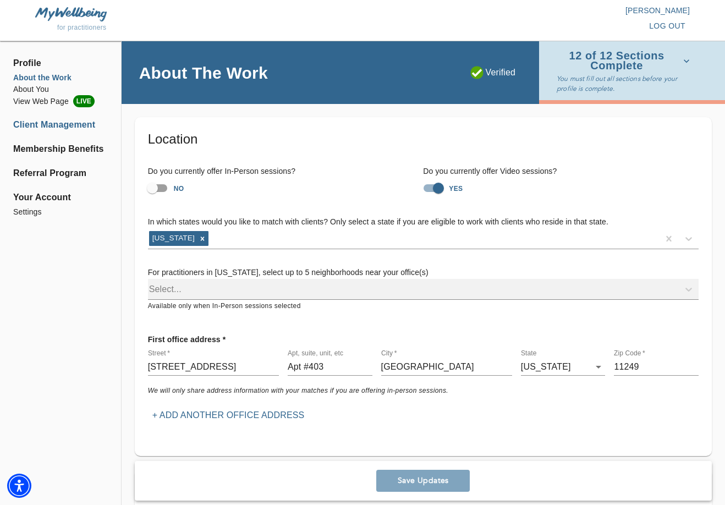
scroll to position [0, 0]
click at [43, 92] on li "About You" at bounding box center [60, 90] width 95 height 12
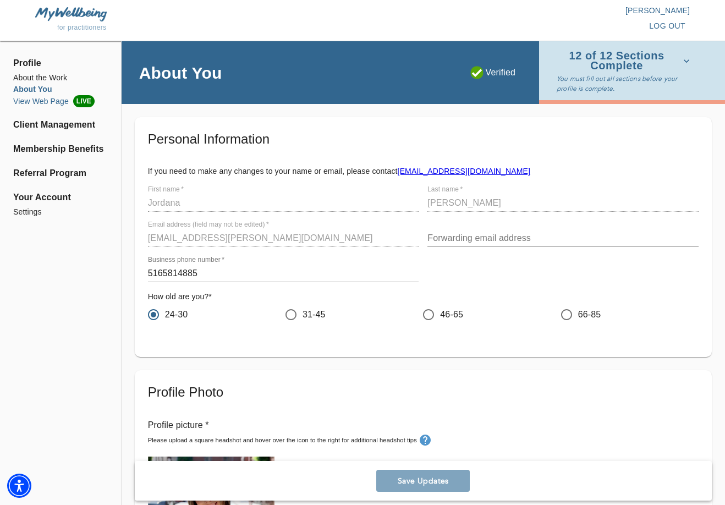
click at [45, 100] on li "View Web Page LIVE" at bounding box center [60, 101] width 95 height 12
